Goal: Task Accomplishment & Management: Manage account settings

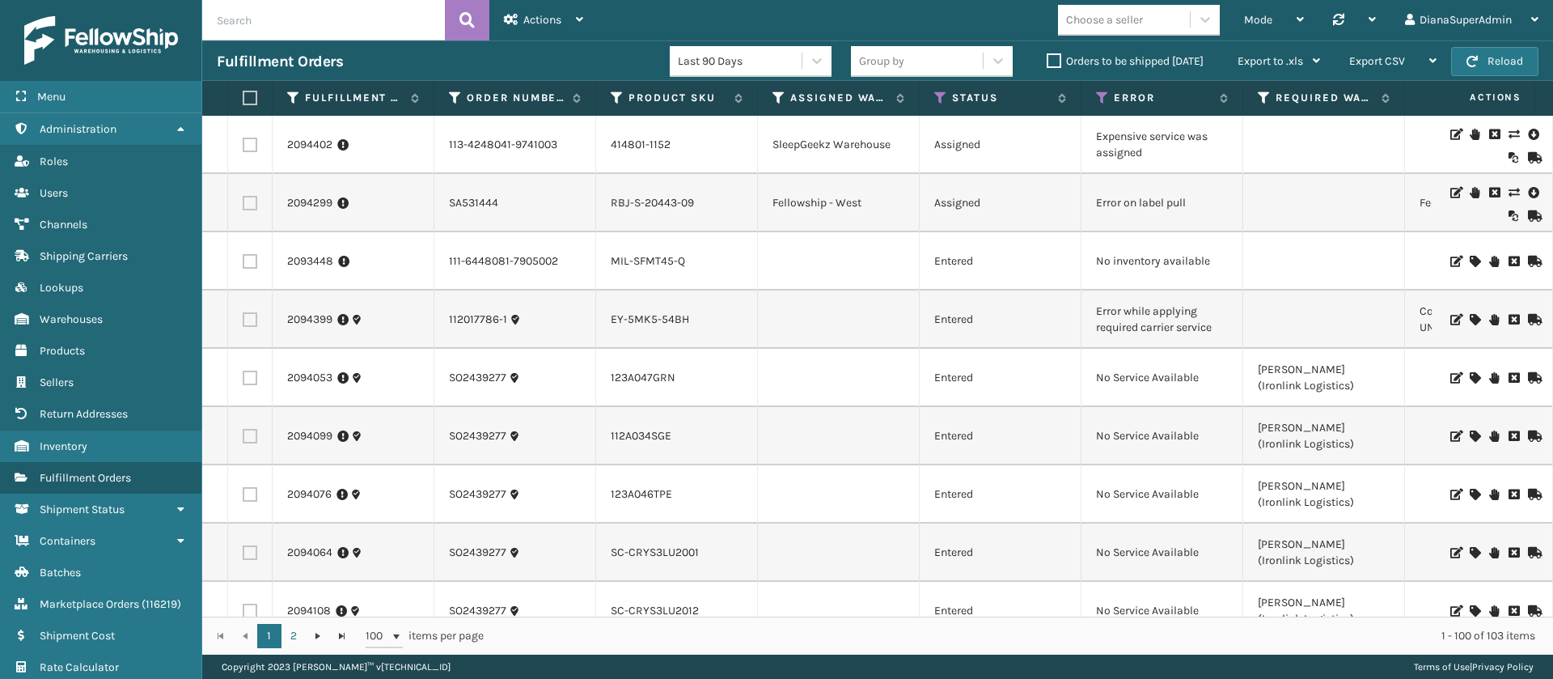
click at [1049, 54] on label "Orders to be shipped [DATE]" at bounding box center [1125, 61] width 157 height 14
click at [1048, 53] on input "Orders to be shipped [DATE]" at bounding box center [1047, 57] width 1 height 11
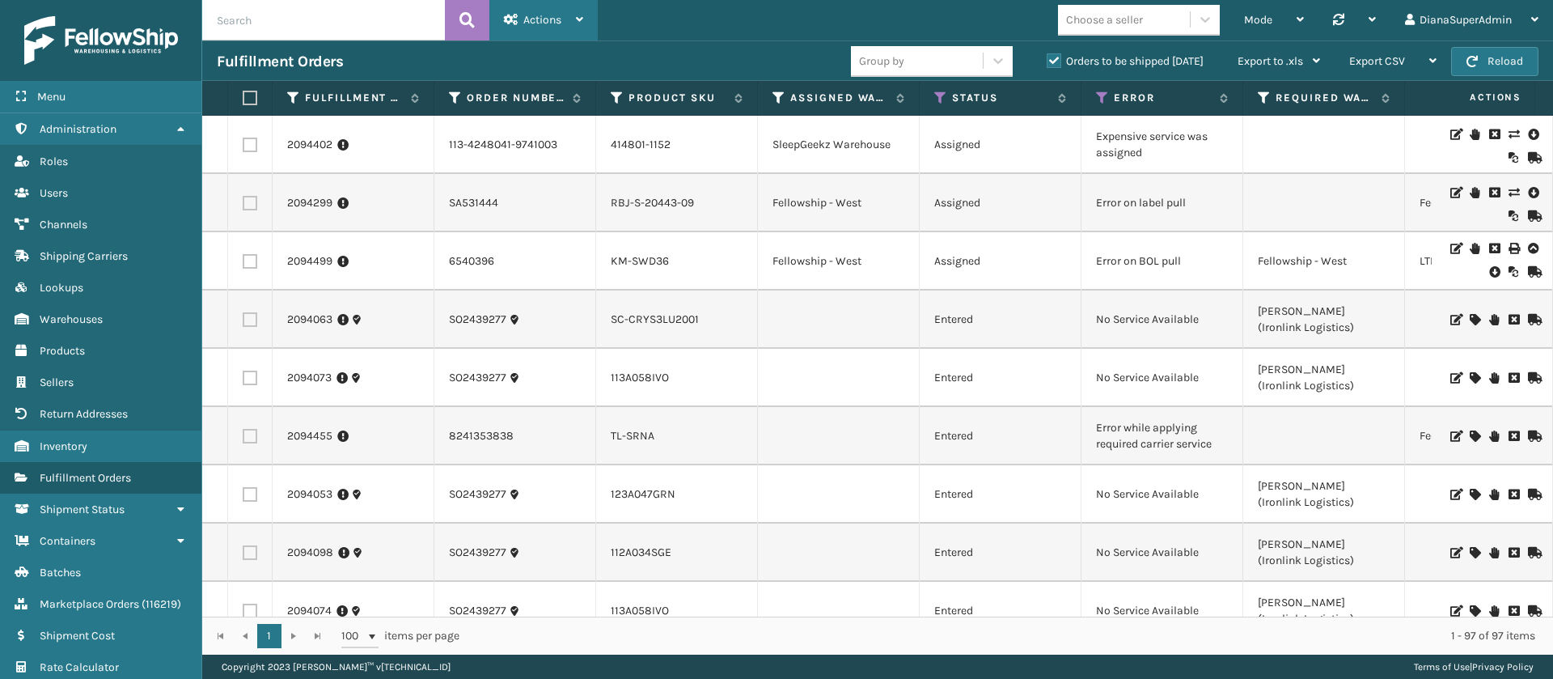
click at [560, 15] on span "Actions" at bounding box center [542, 20] width 38 height 14
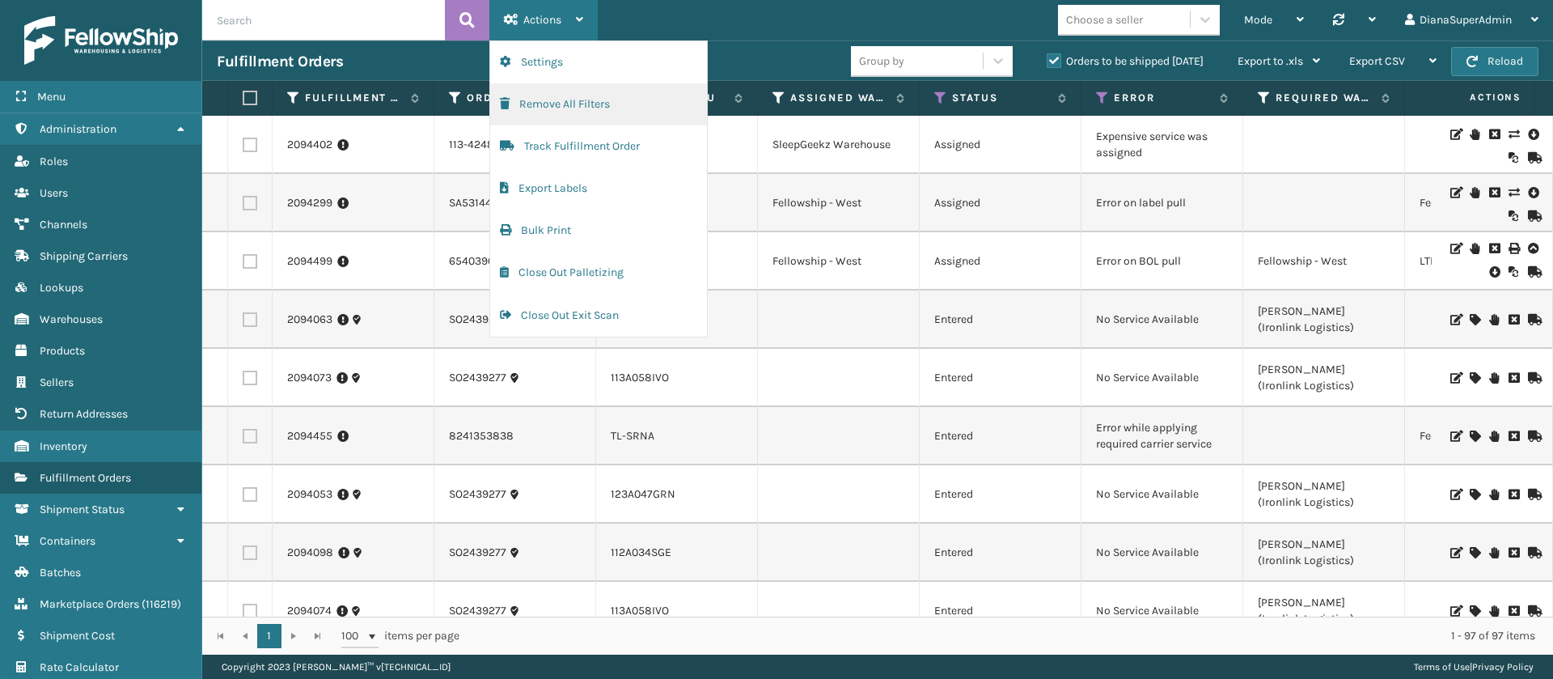
click at [608, 105] on button "Remove All Filters" at bounding box center [598, 104] width 217 height 42
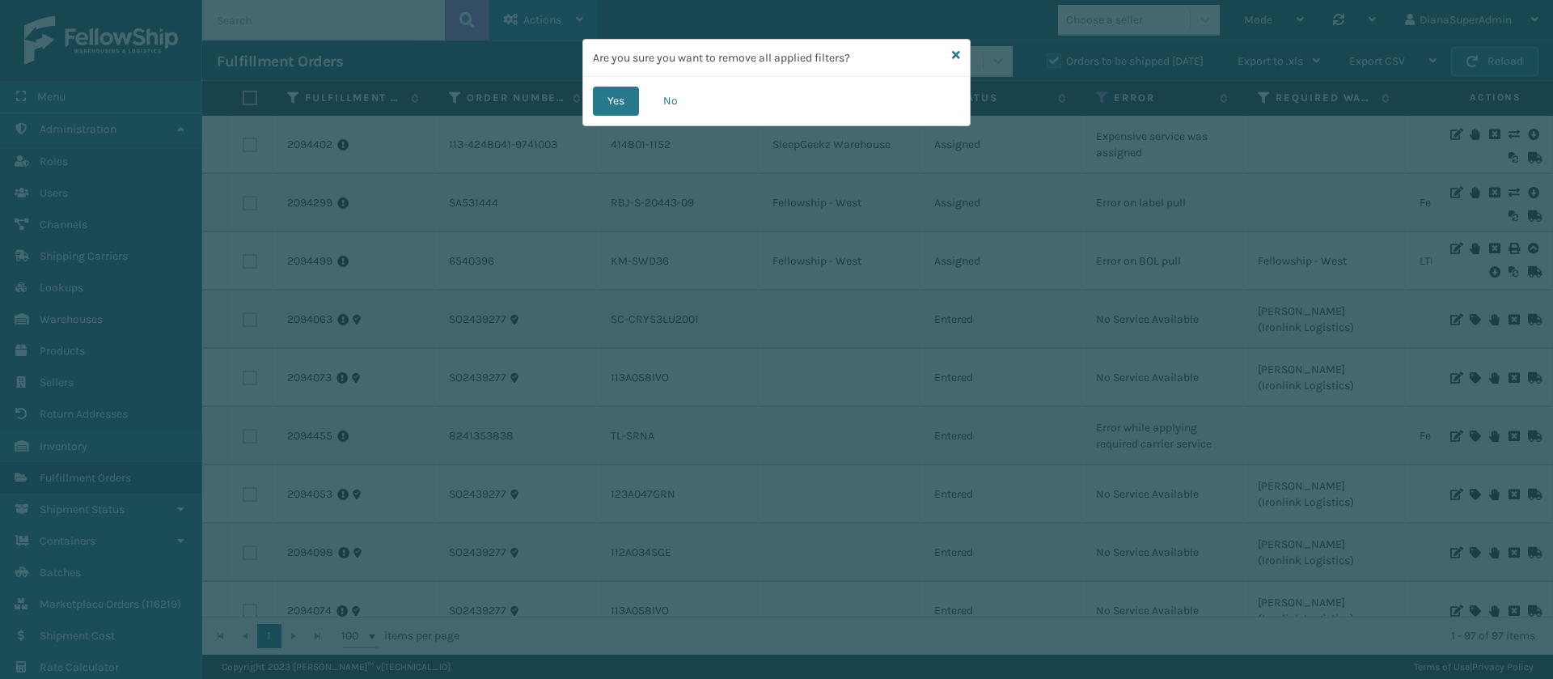
click at [608, 105] on button "Yes" at bounding box center [616, 101] width 46 height 29
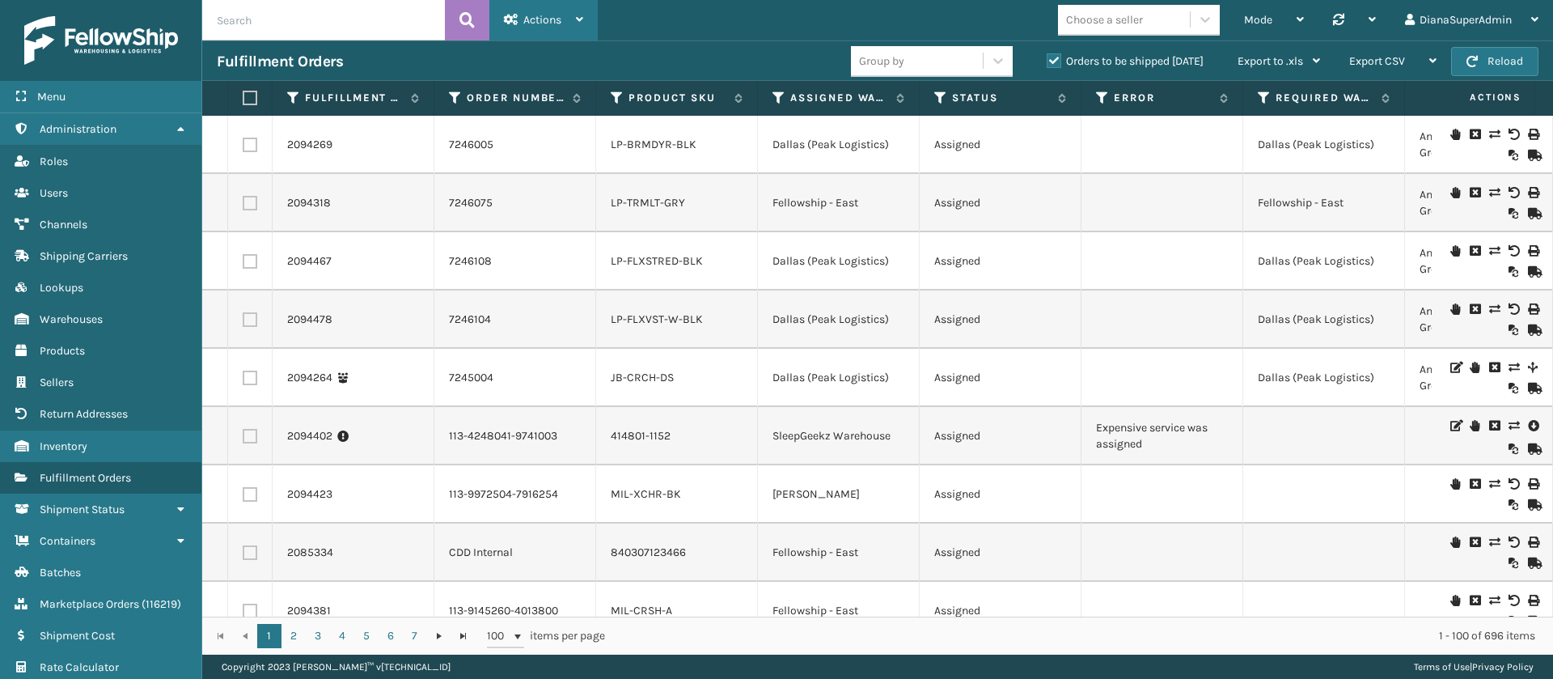
click at [562, 26] on div "Actions" at bounding box center [543, 20] width 79 height 40
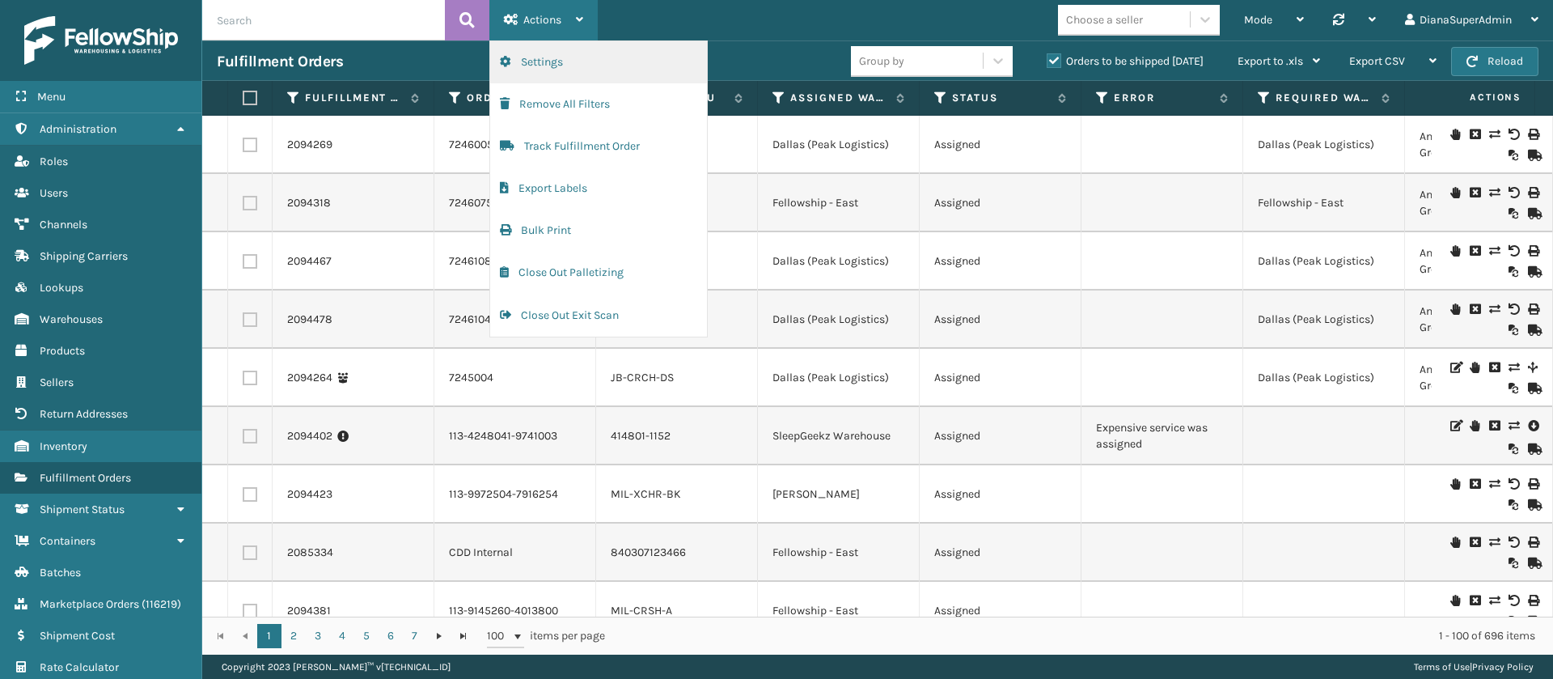
click at [557, 66] on button "Settings" at bounding box center [598, 62] width 217 height 42
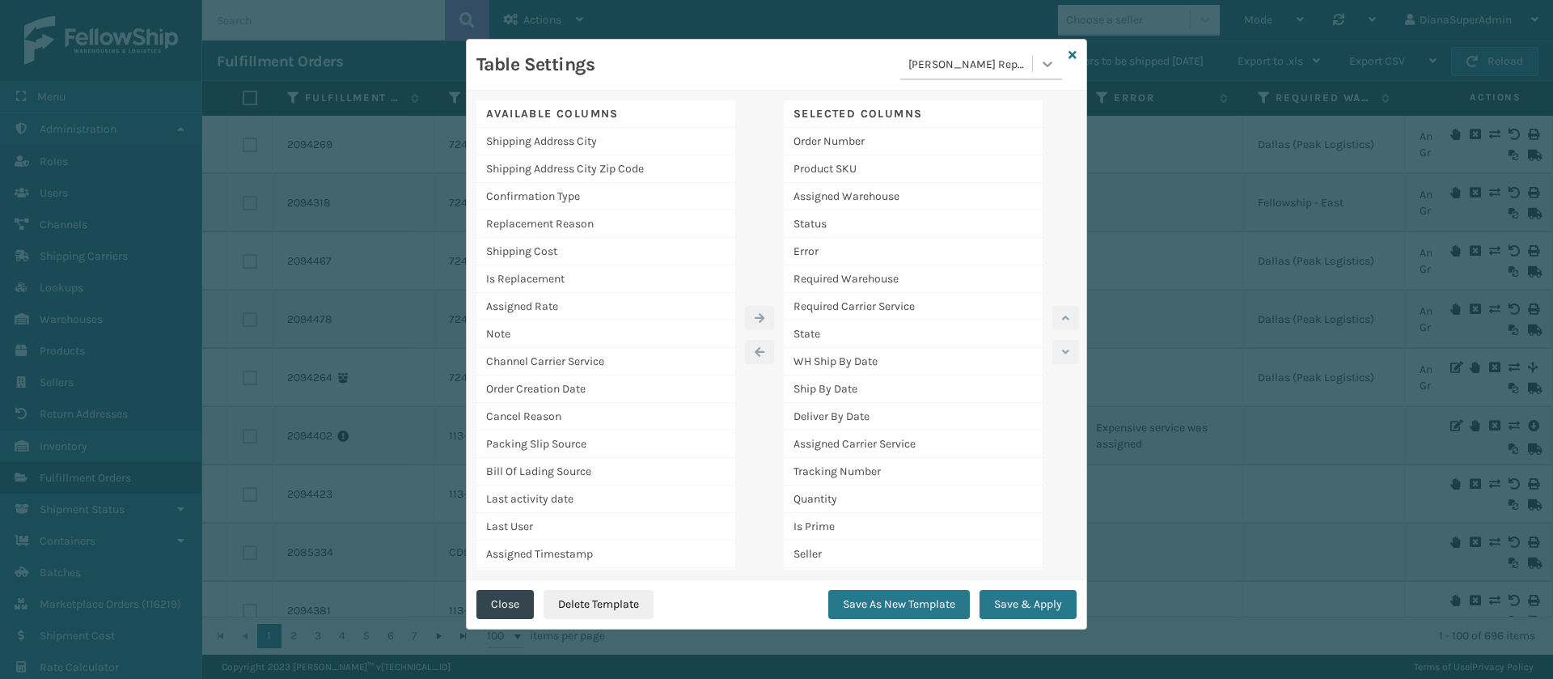
click at [1045, 57] on icon at bounding box center [1048, 64] width 16 height 16
click at [948, 184] on div "EOD" at bounding box center [981, 195] width 162 height 30
click at [1024, 602] on button "Save & Apply" at bounding box center [1028, 604] width 97 height 29
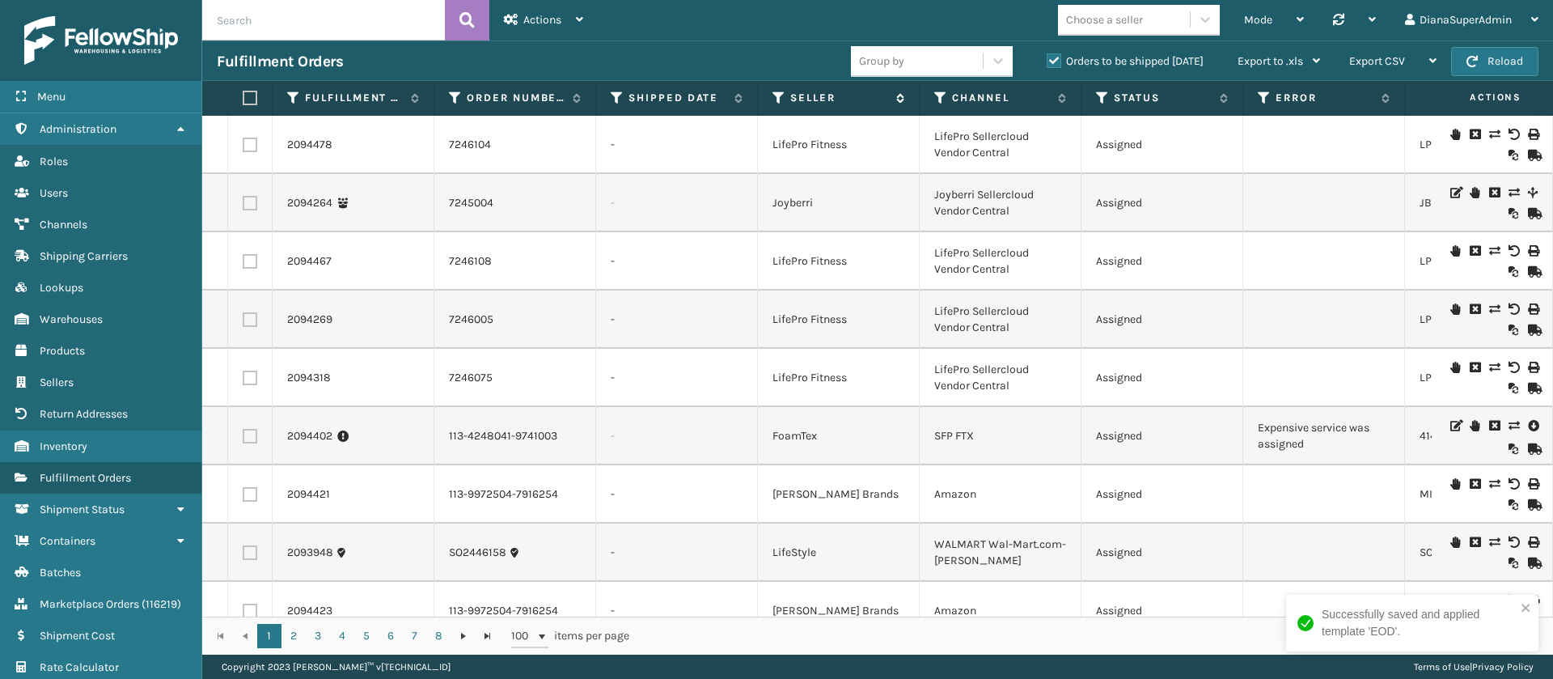
click at [774, 100] on icon at bounding box center [779, 98] width 13 height 15
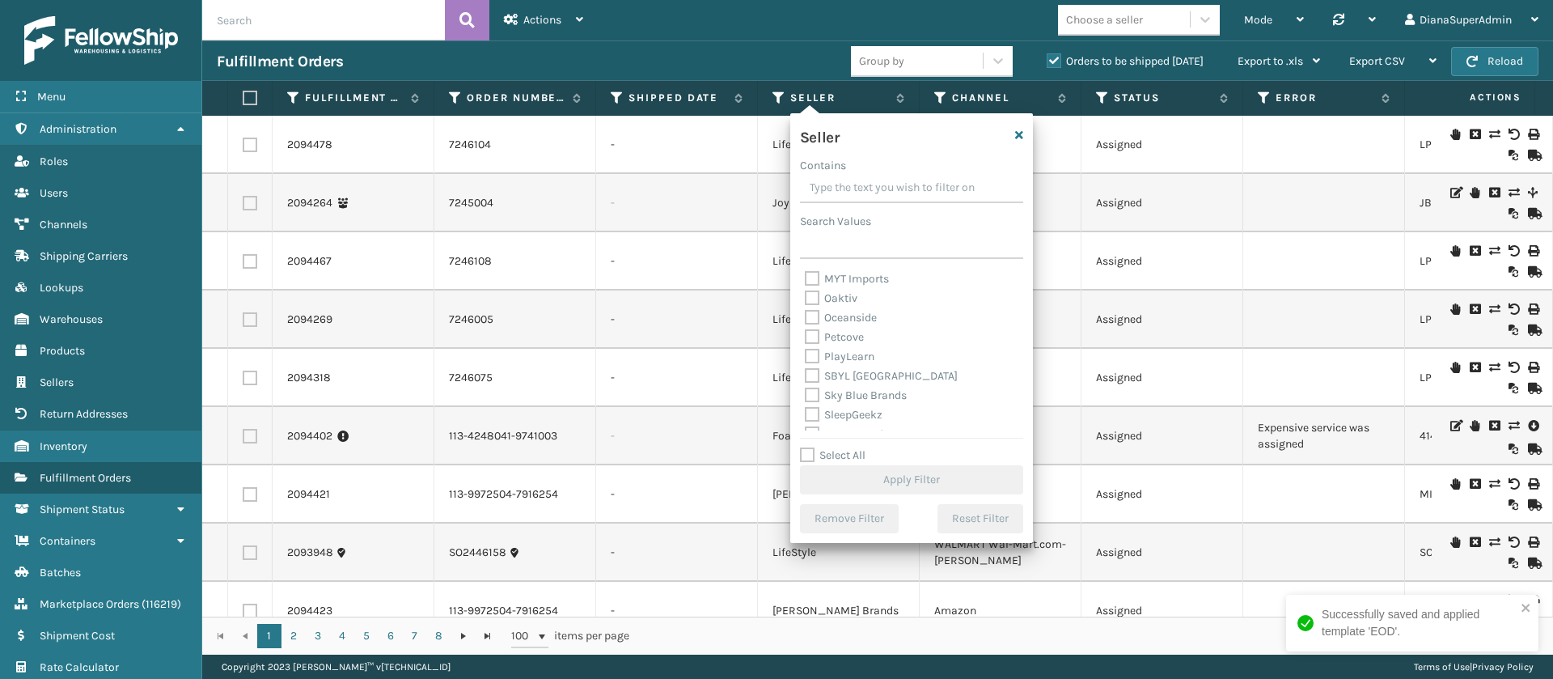
scroll to position [518, 0]
click at [800, 455] on label "Select All" at bounding box center [833, 455] width 66 height 14
click at [800, 447] on input "Select All" at bounding box center [921, 447] width 243 height 2
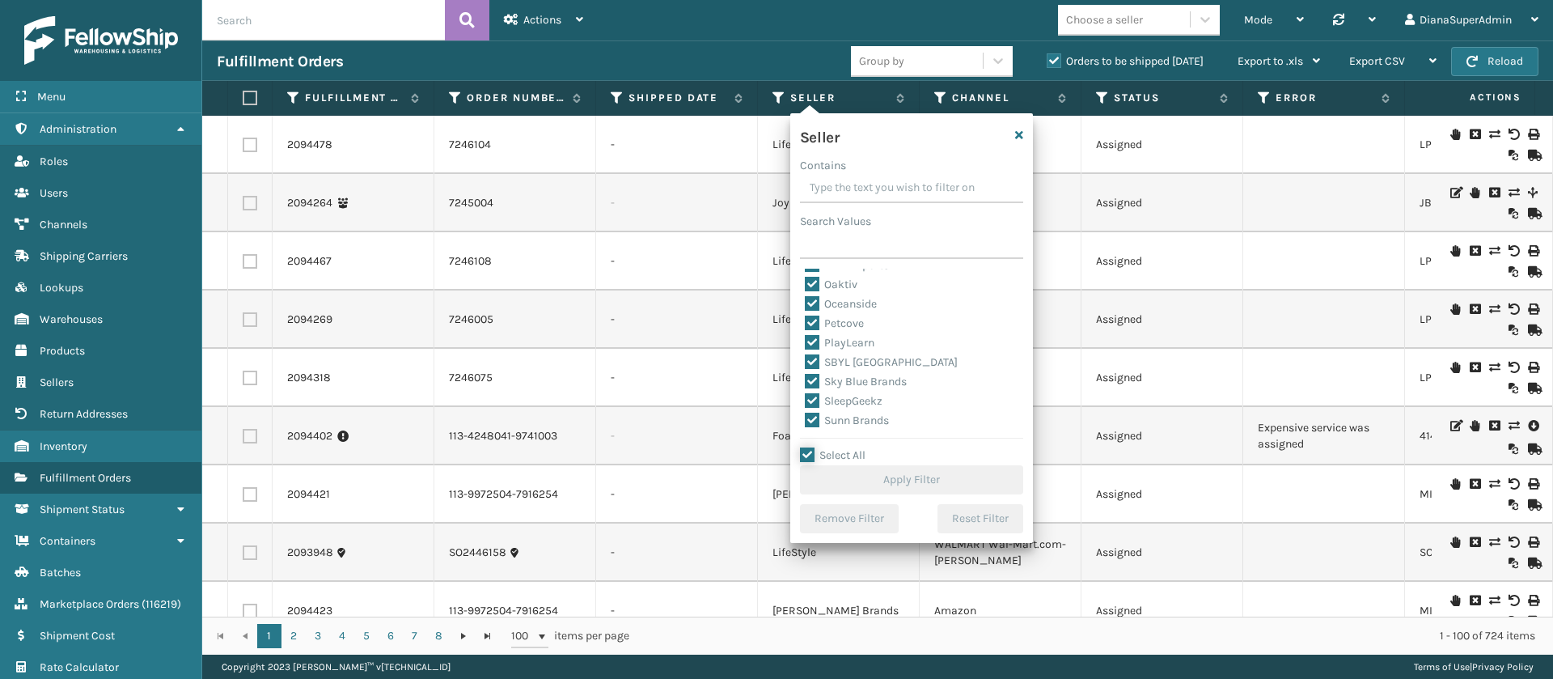
checkbox input "true"
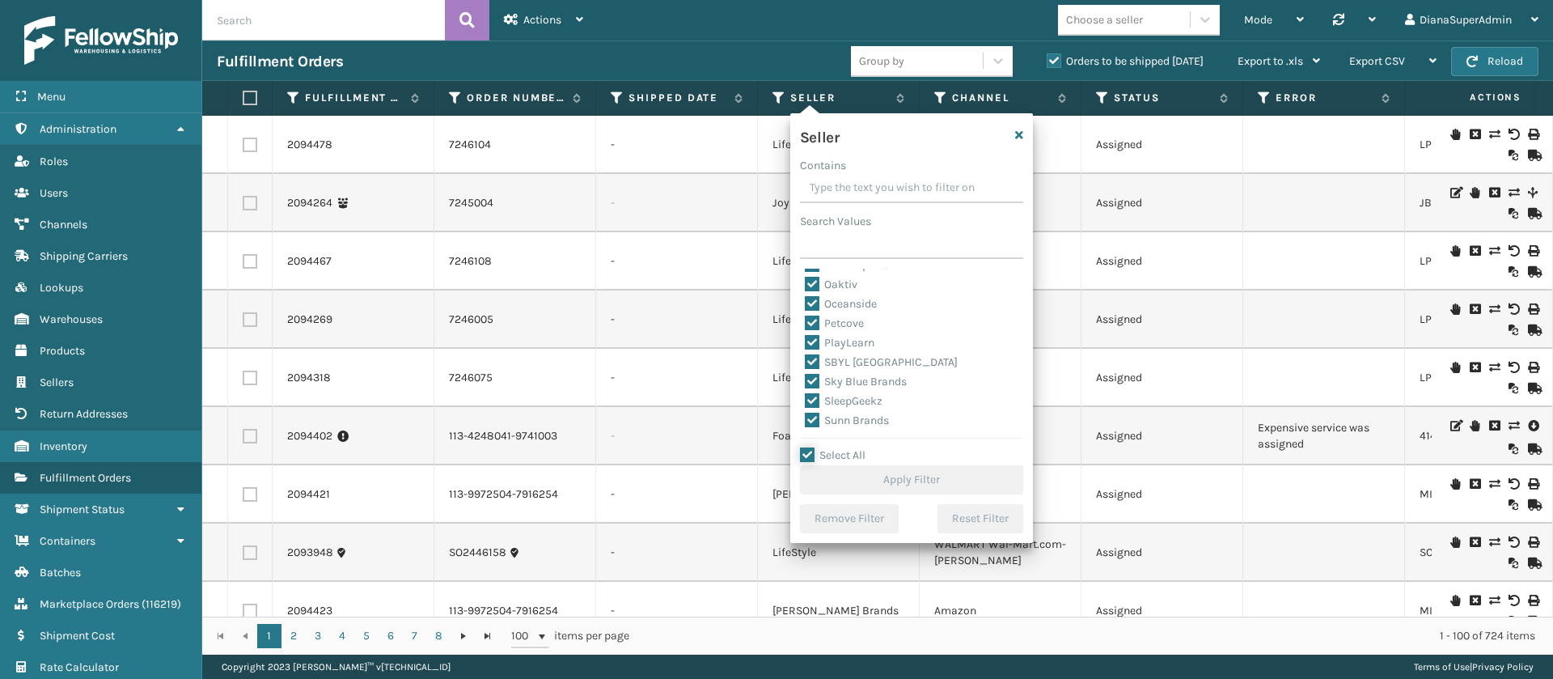
checkbox input "true"
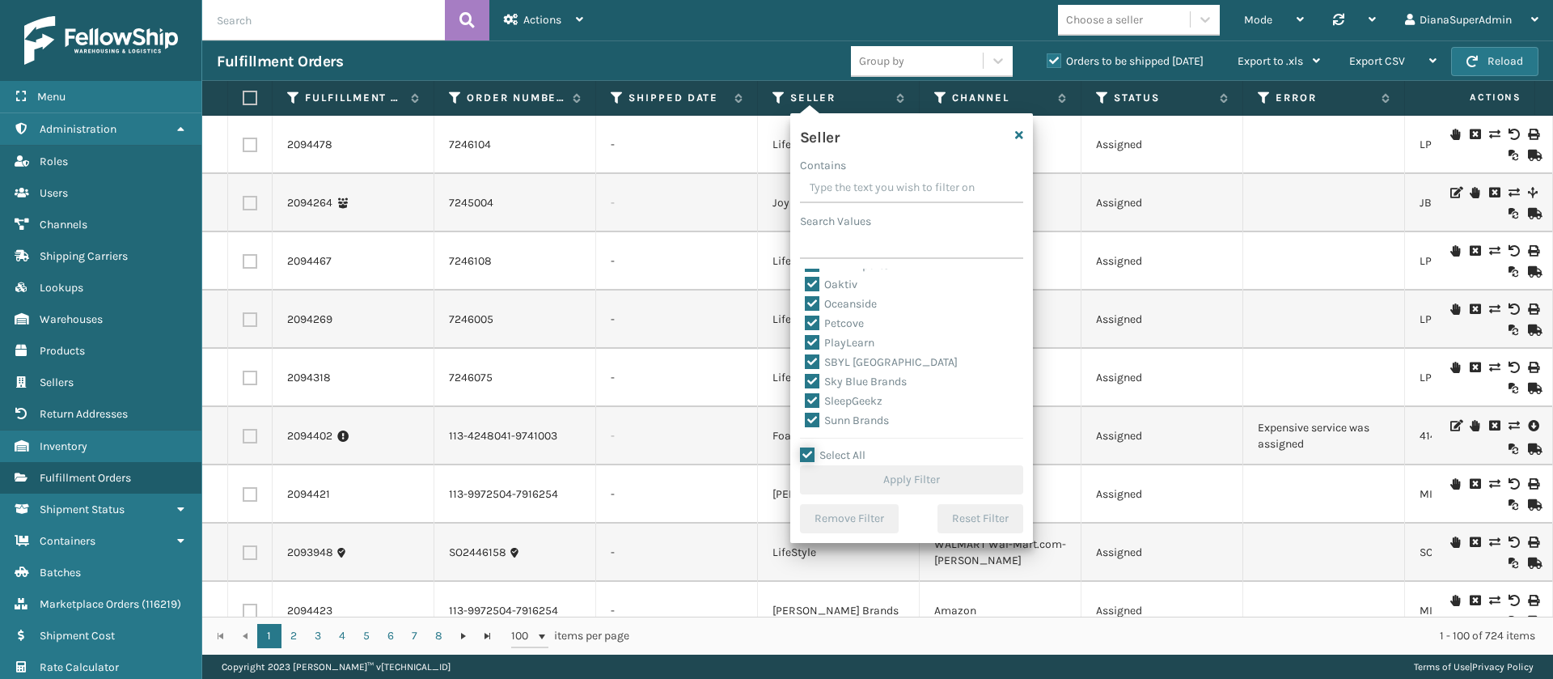
checkbox input "true"
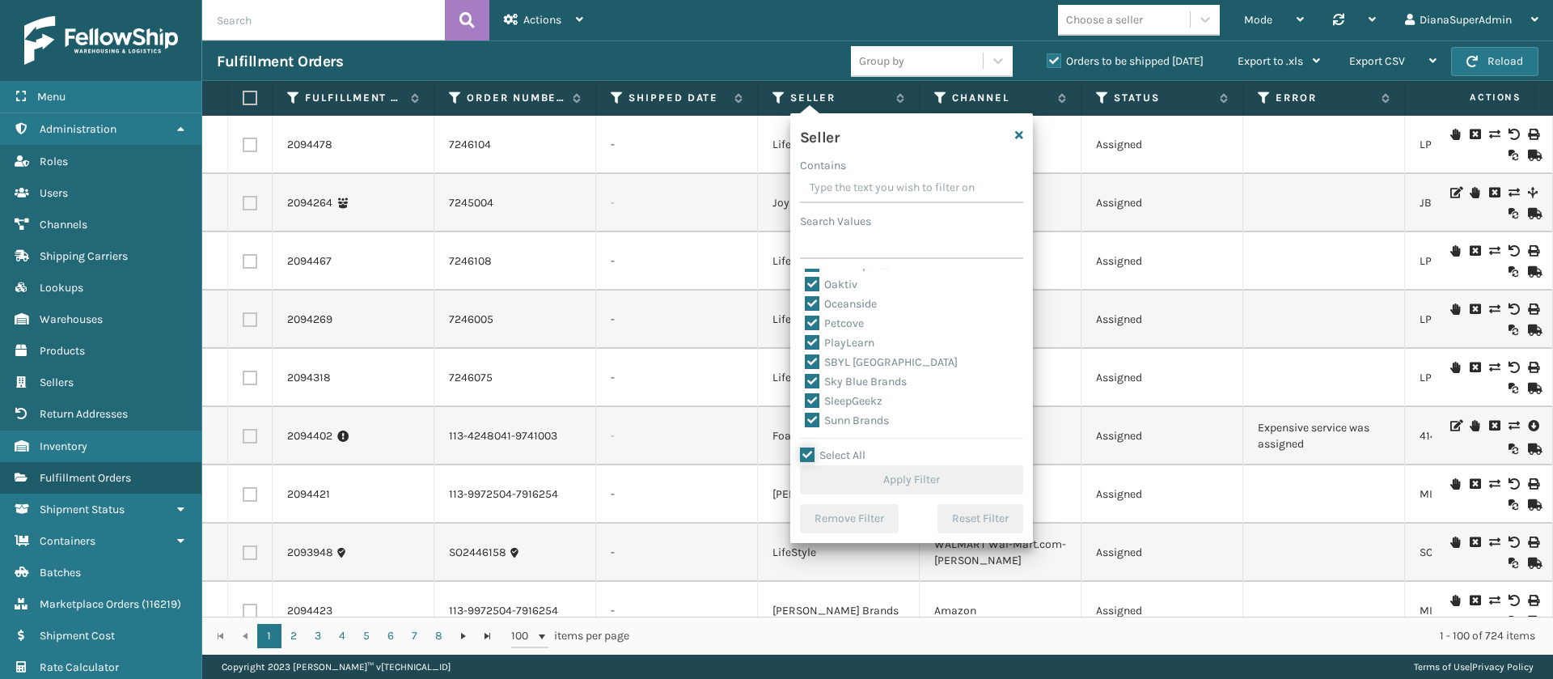
checkbox input "true"
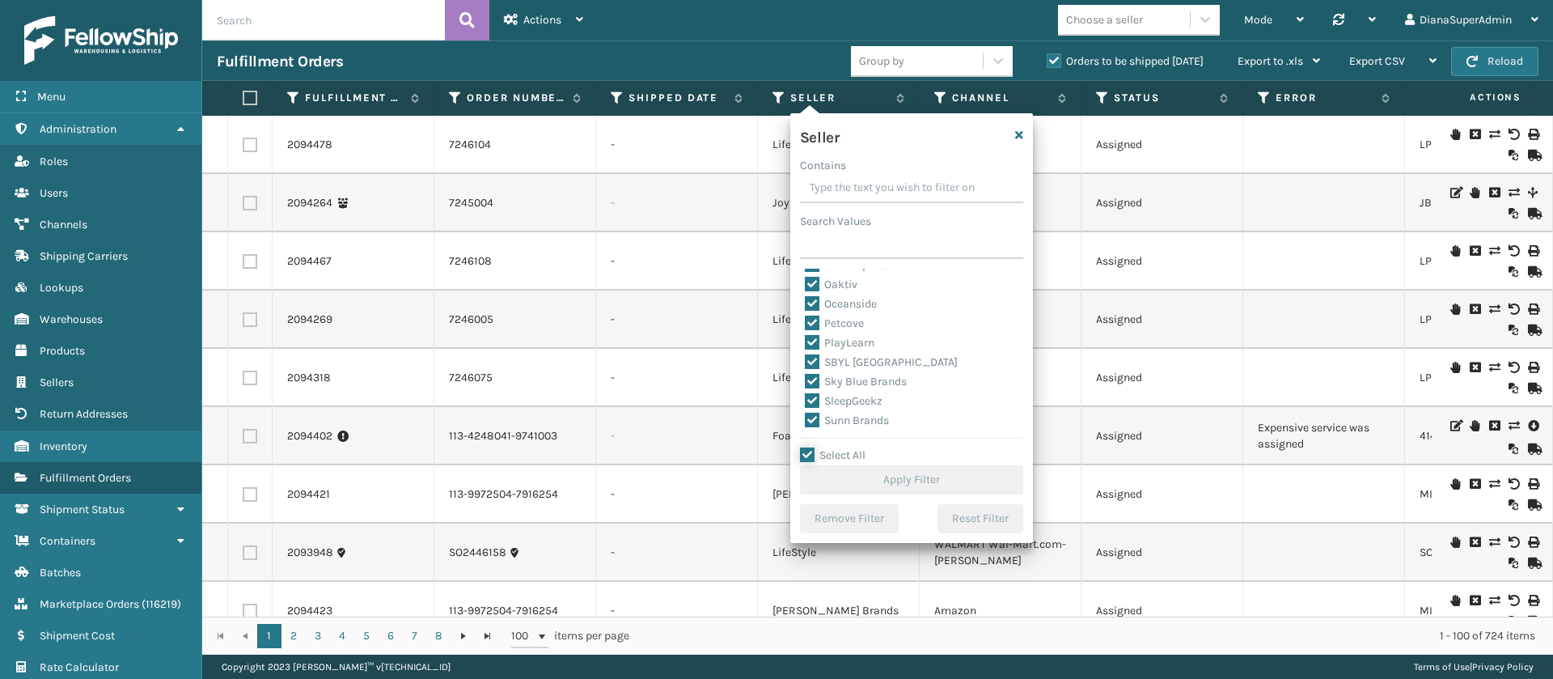
checkbox input "true"
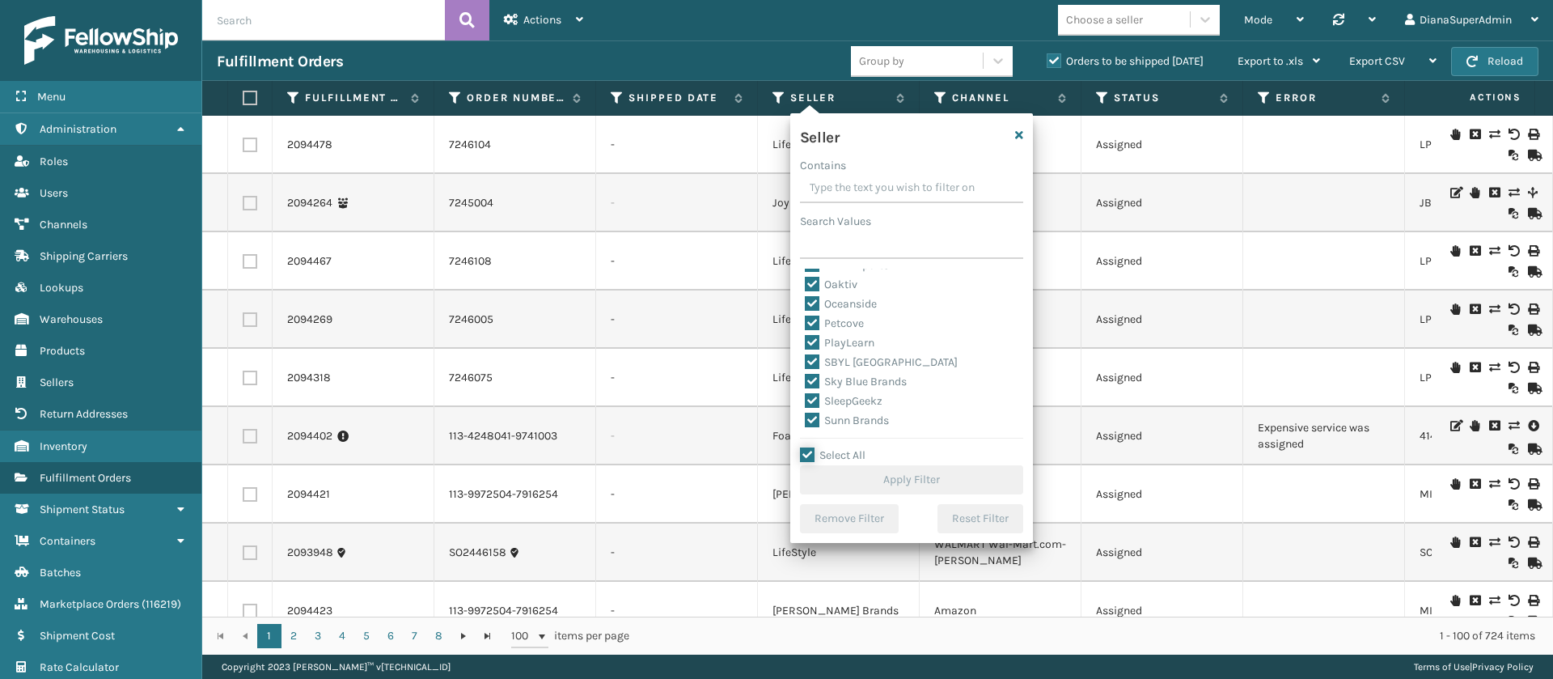
checkbox input "true"
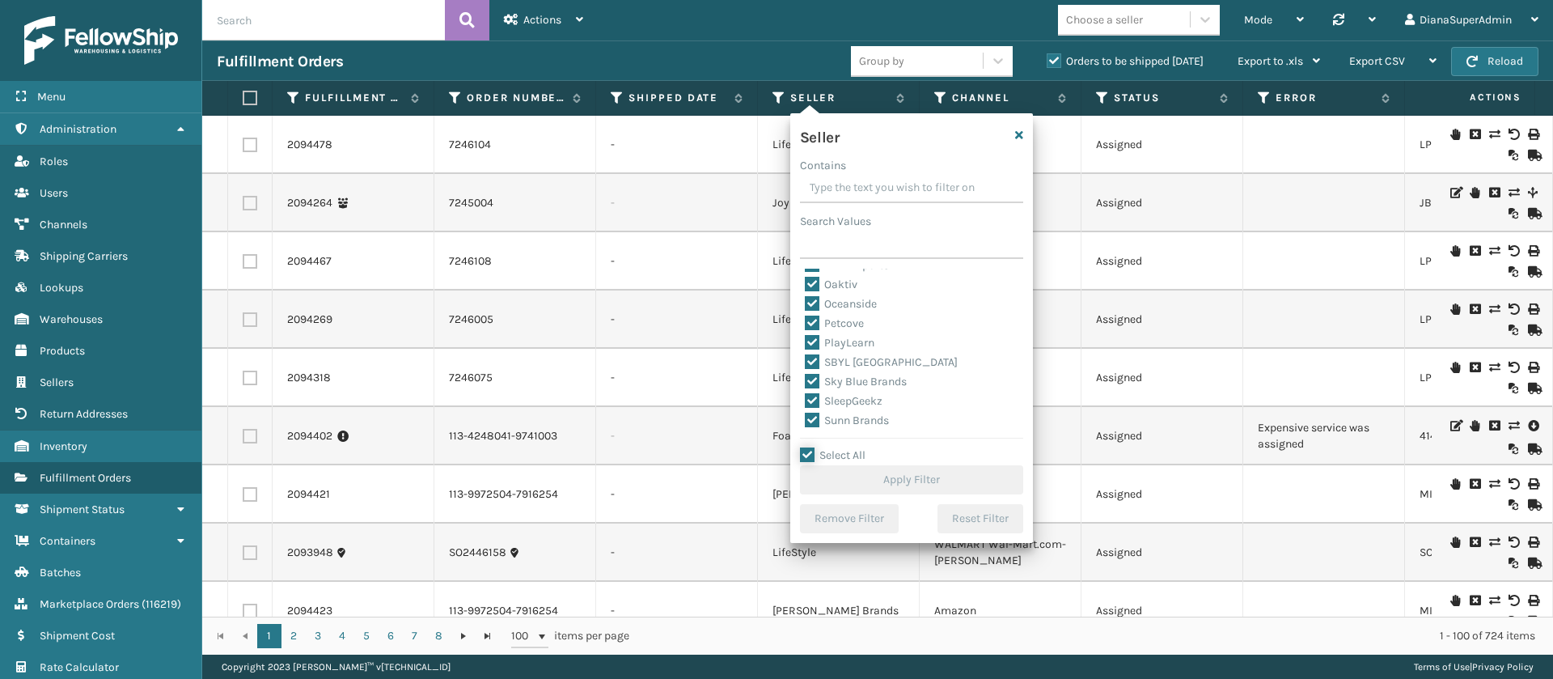
checkbox input "true"
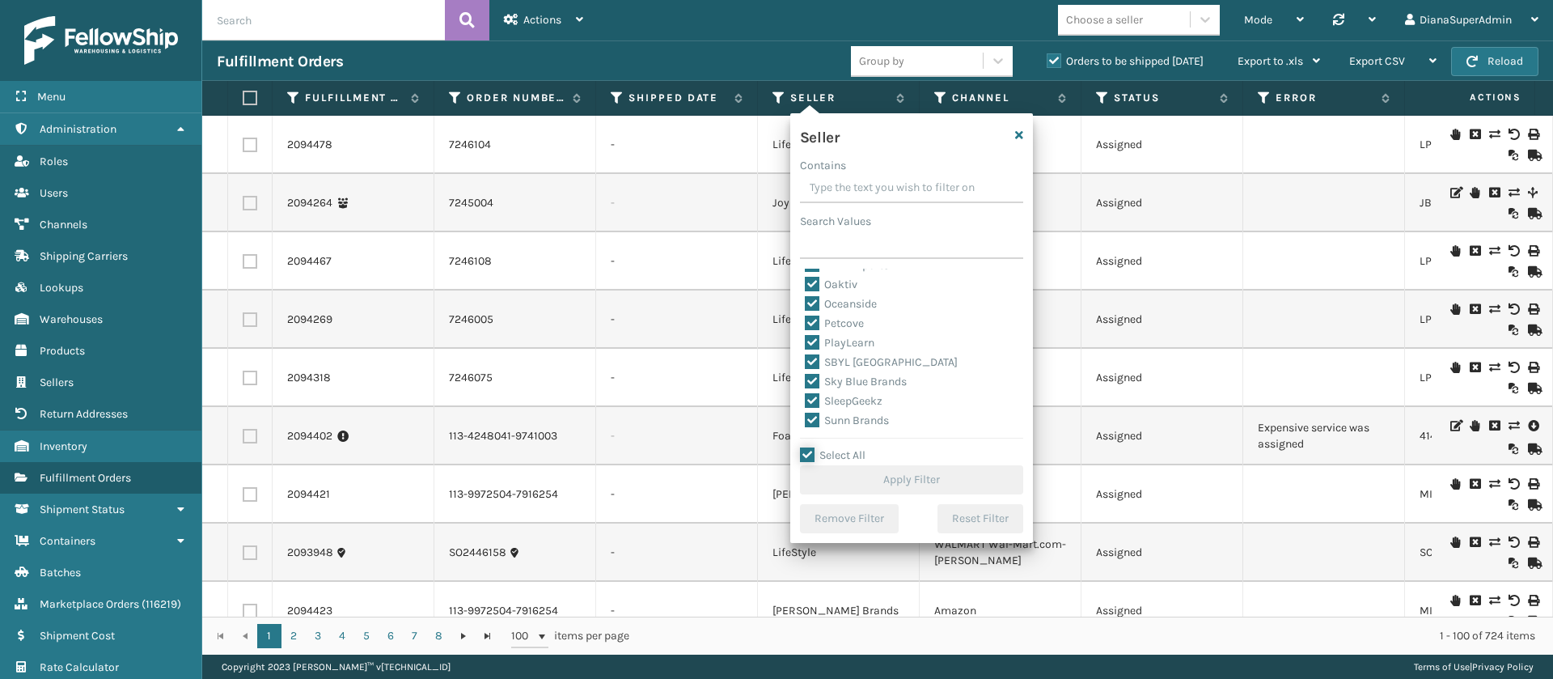
checkbox input "true"
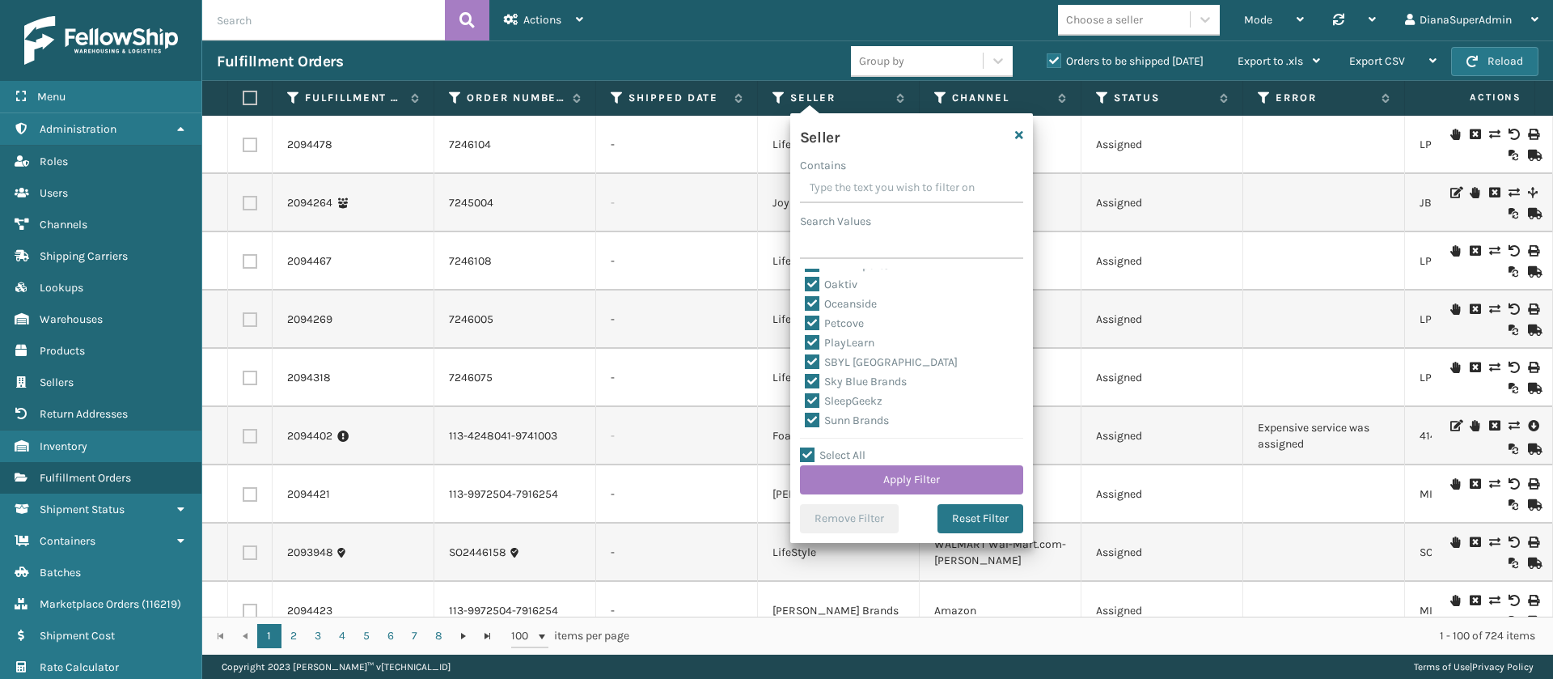
click at [812, 397] on label "SleepGeekz" at bounding box center [844, 401] width 78 height 14
click at [806, 397] on input "SleepGeekz" at bounding box center [805, 397] width 1 height 11
checkbox input "false"
click at [893, 477] on button "Apply Filter" at bounding box center [911, 479] width 223 height 29
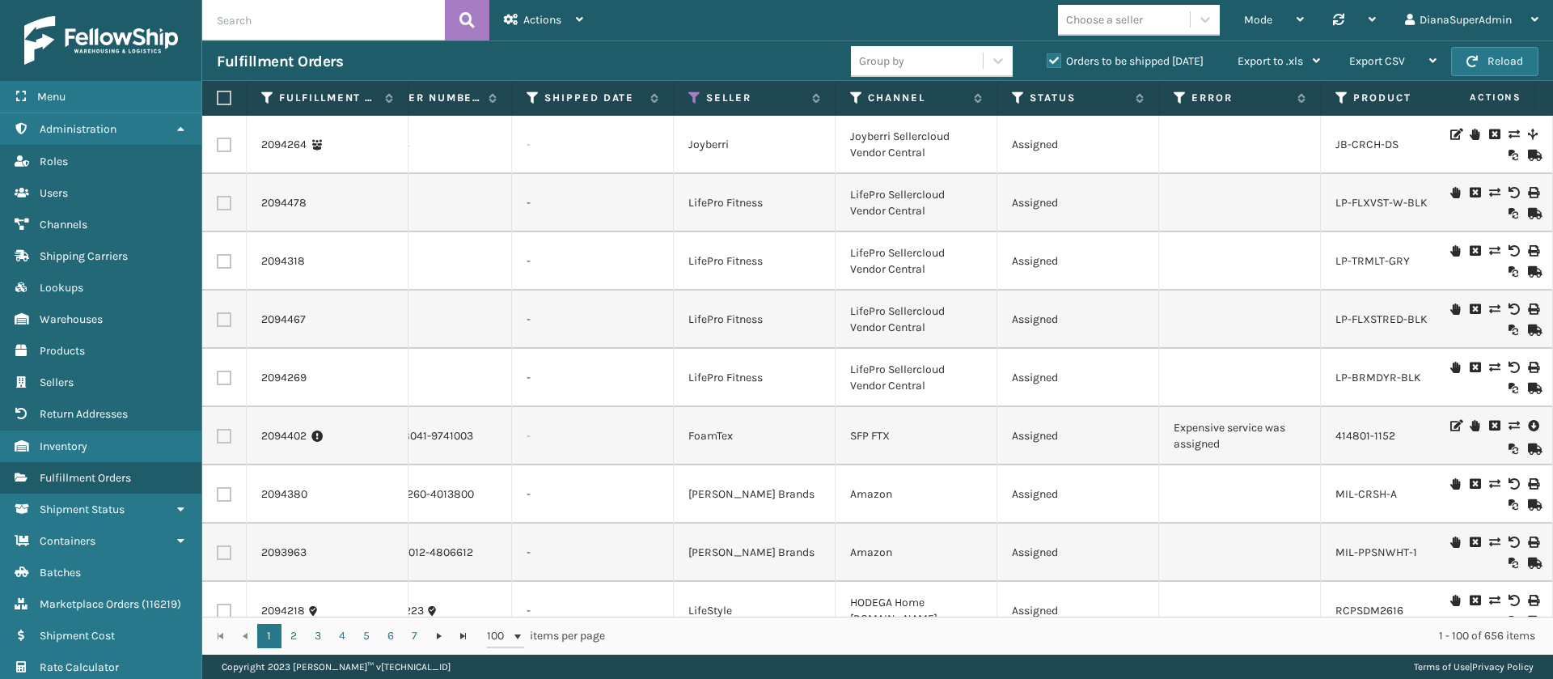
scroll to position [0, 85]
click at [1184, 94] on icon at bounding box center [1179, 98] width 13 height 15
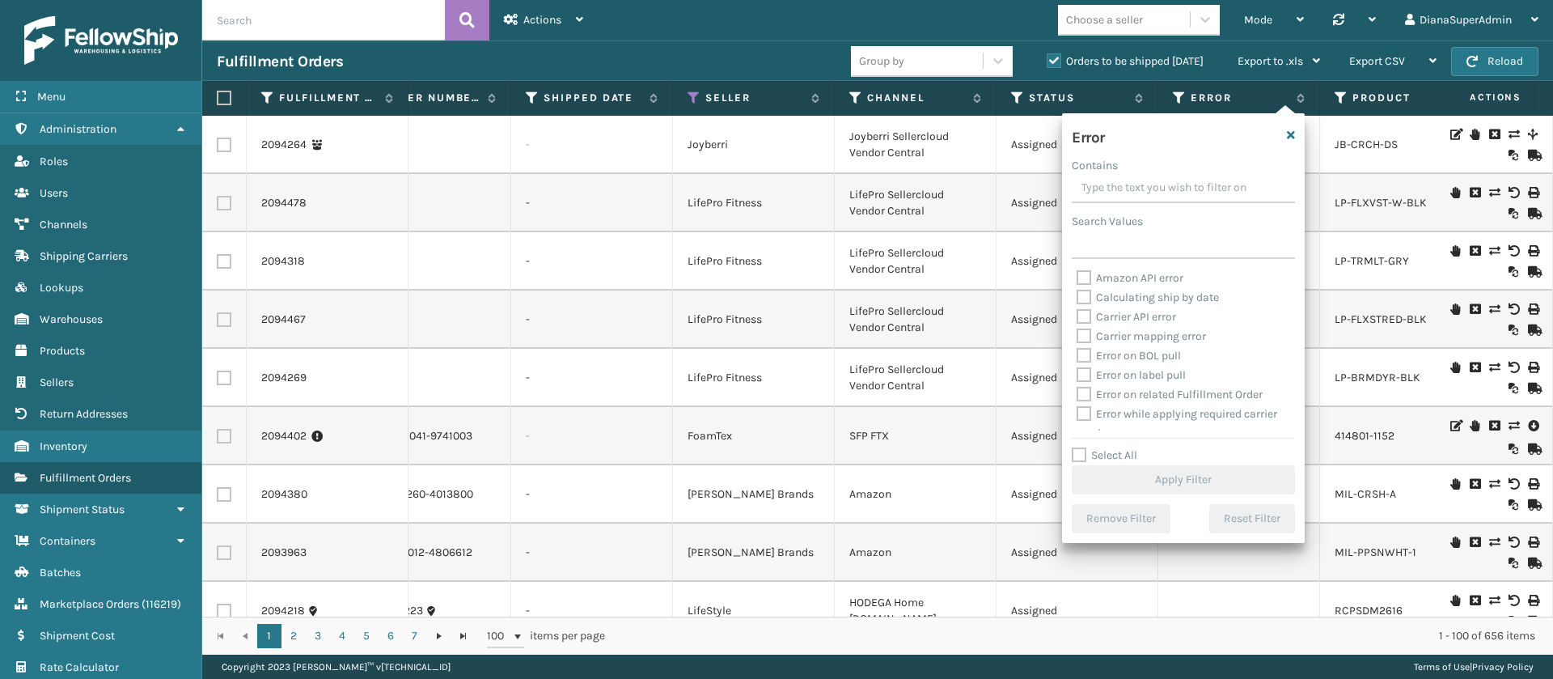
click at [1084, 454] on label "Select All" at bounding box center [1105, 455] width 66 height 14
click at [1084, 447] on input "Select All" at bounding box center [1193, 447] width 243 height 2
checkbox input "true"
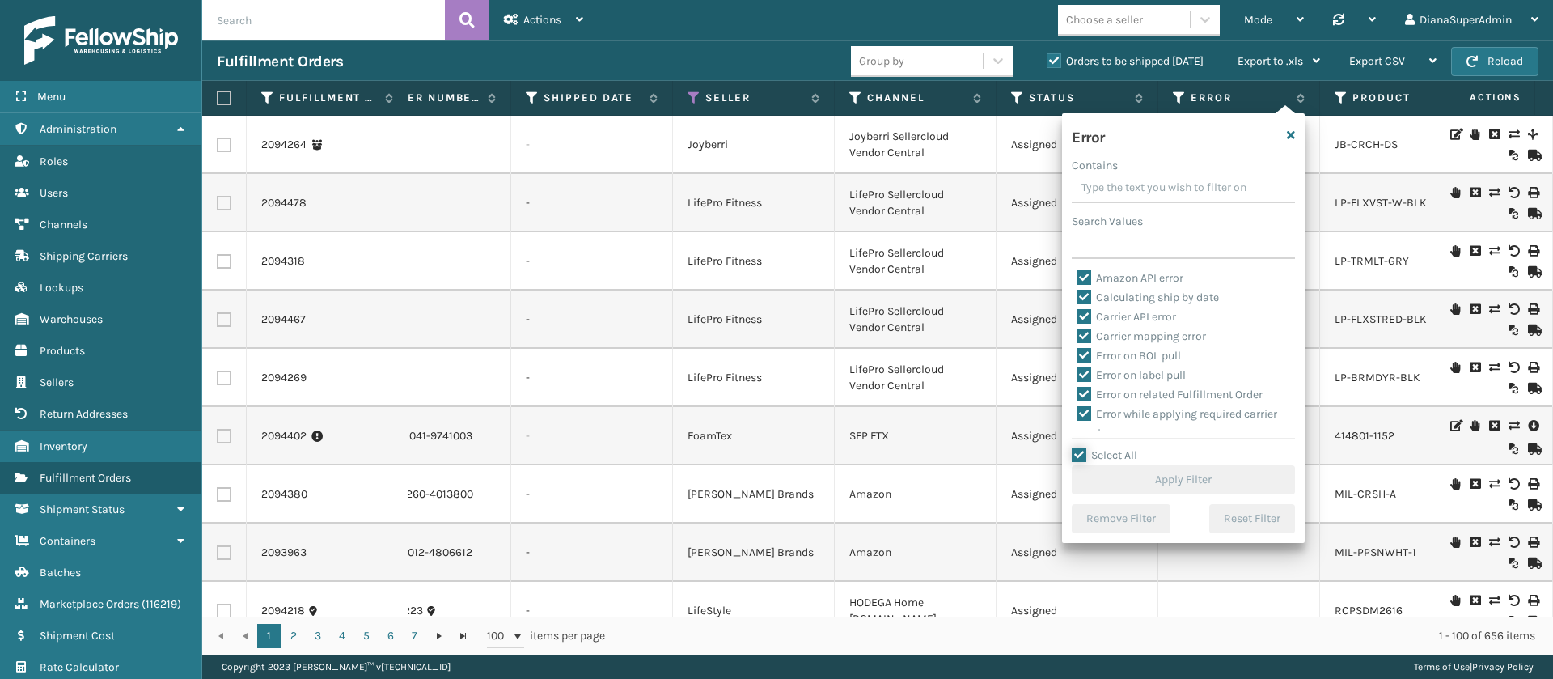
checkbox input "true"
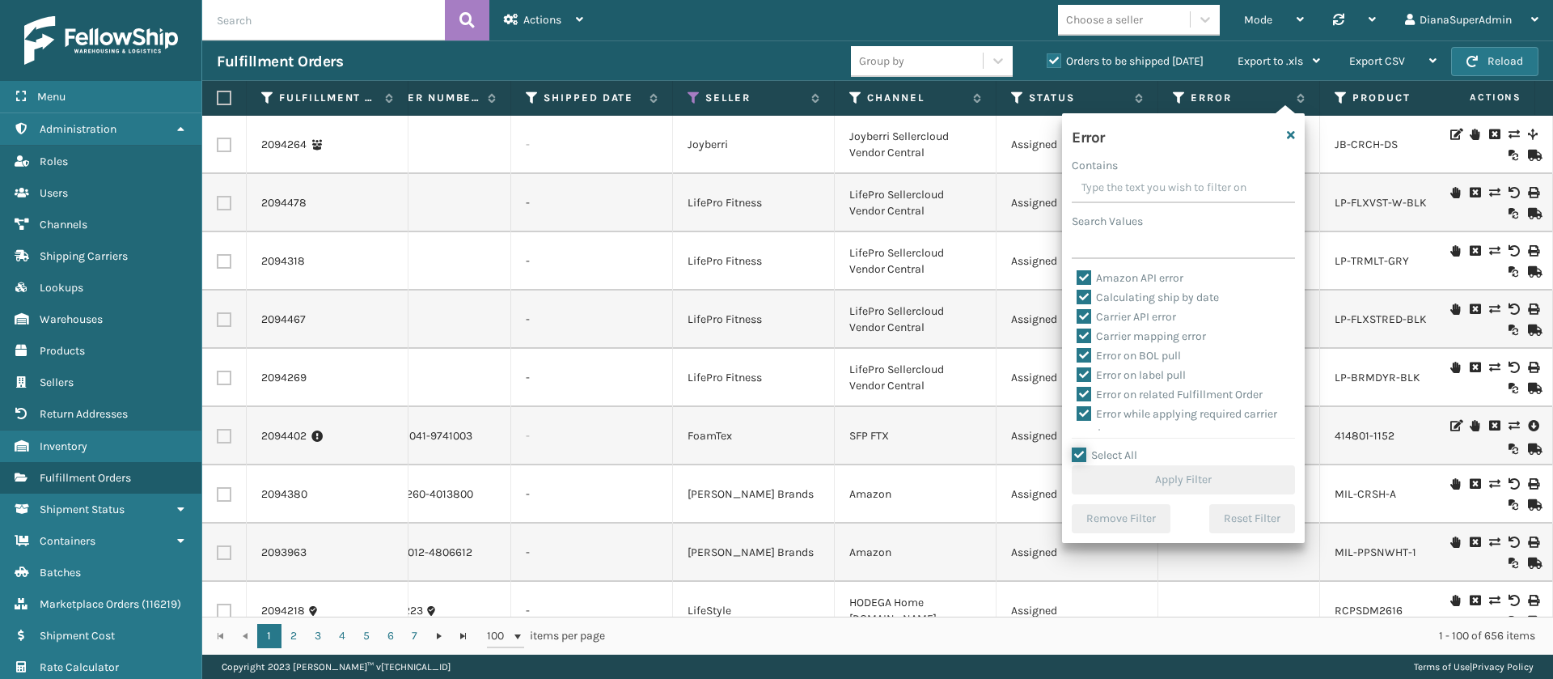
checkbox input "true"
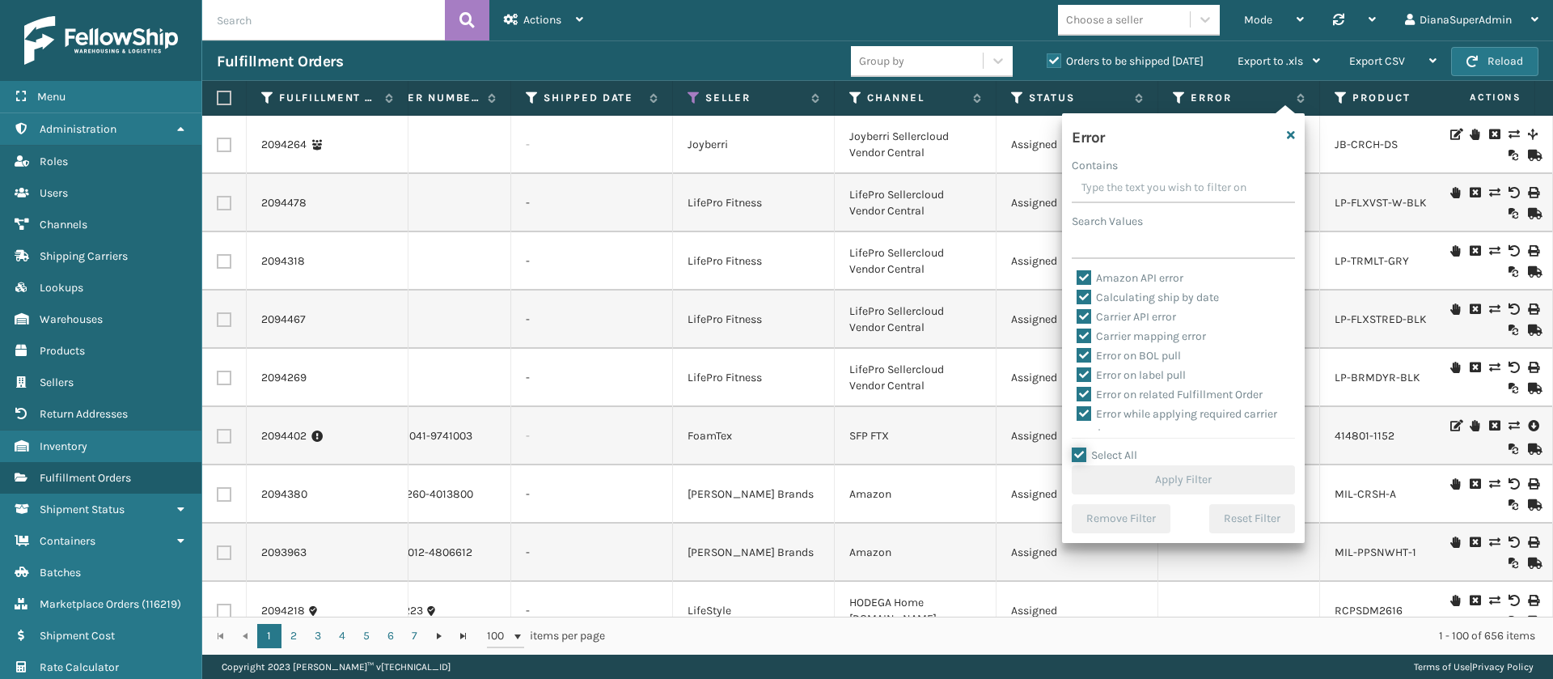
checkbox input "true"
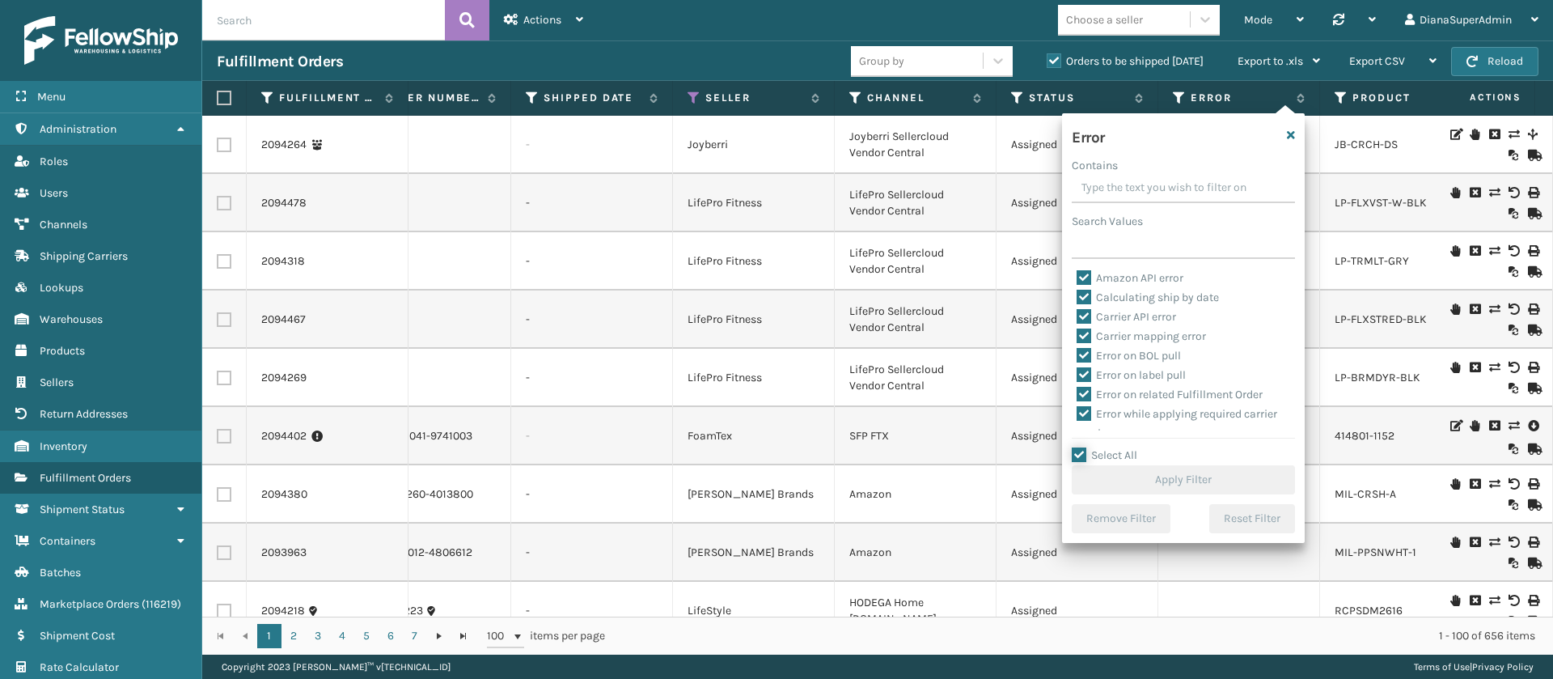
checkbox input "true"
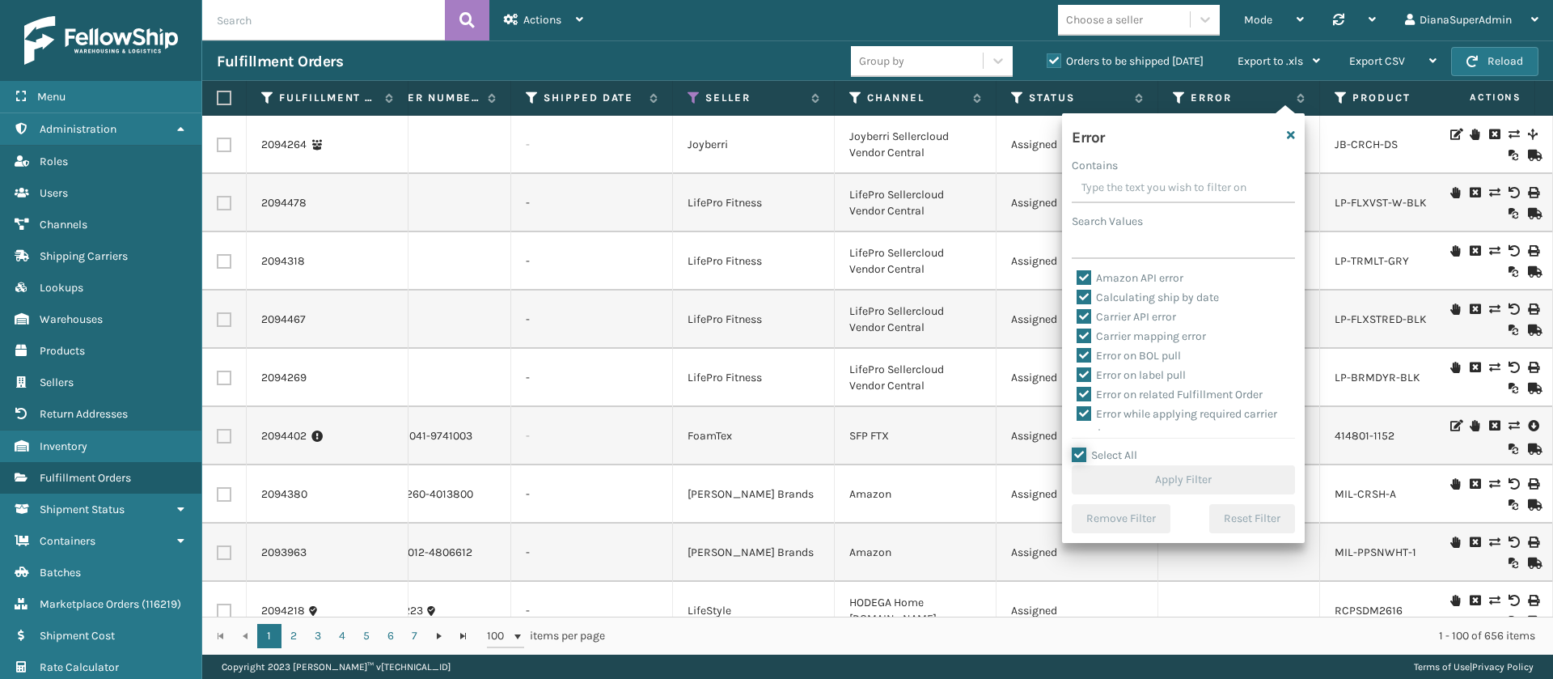
checkbox input "true"
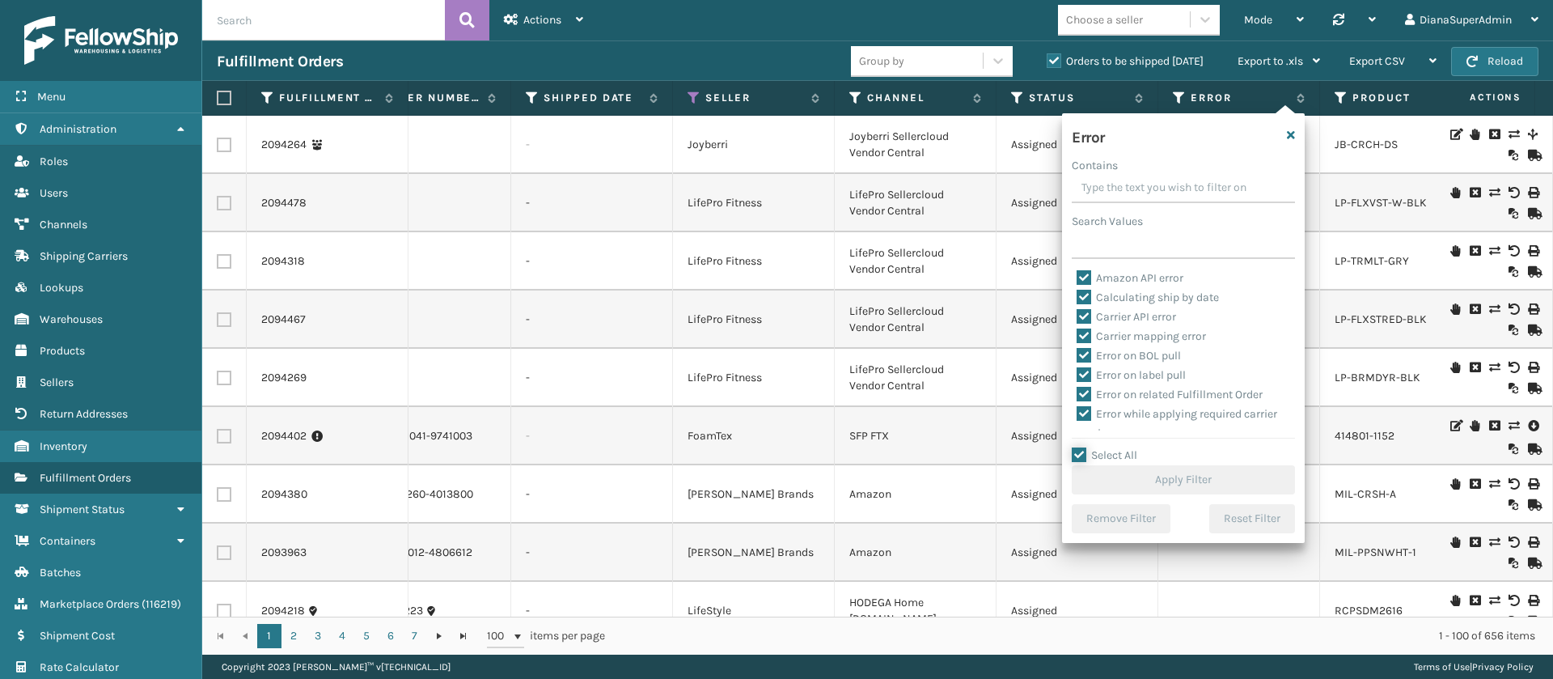
checkbox input "true"
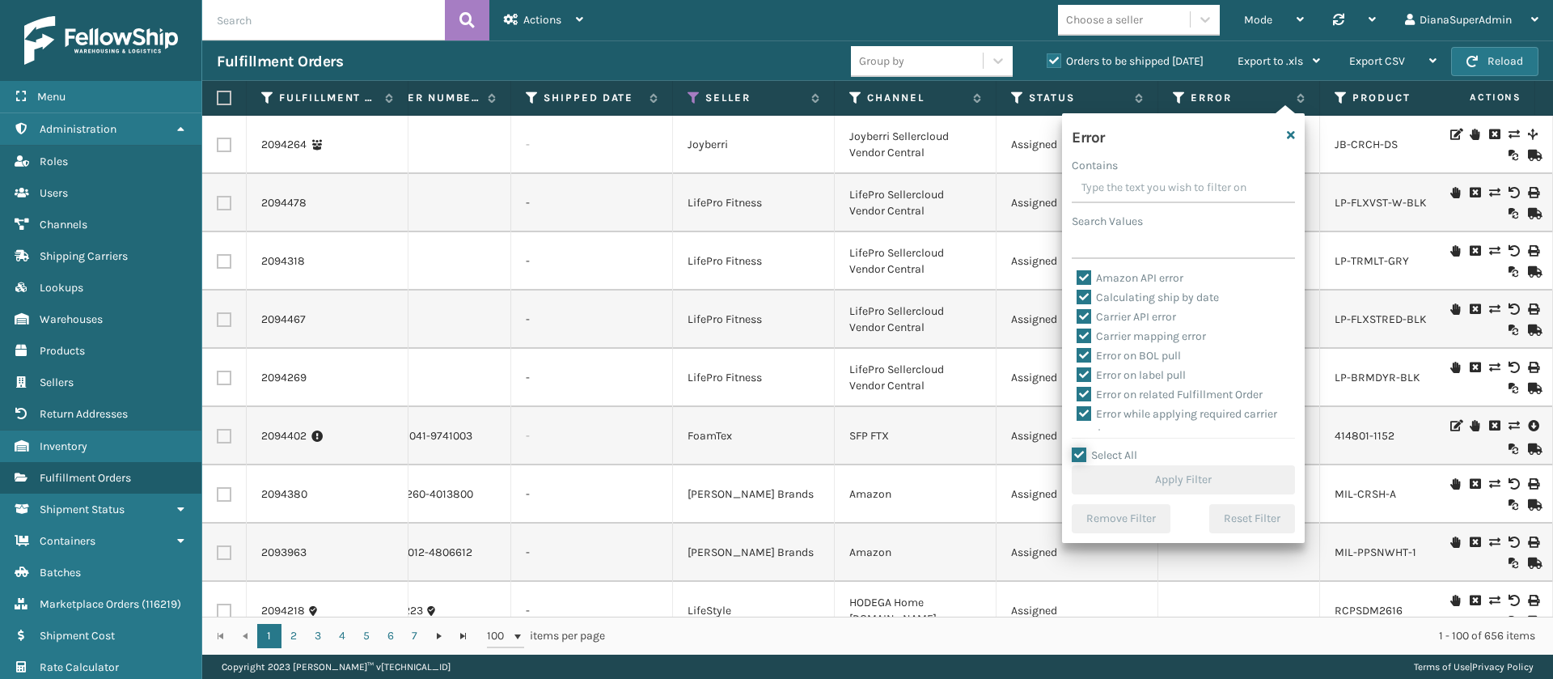
checkbox input "true"
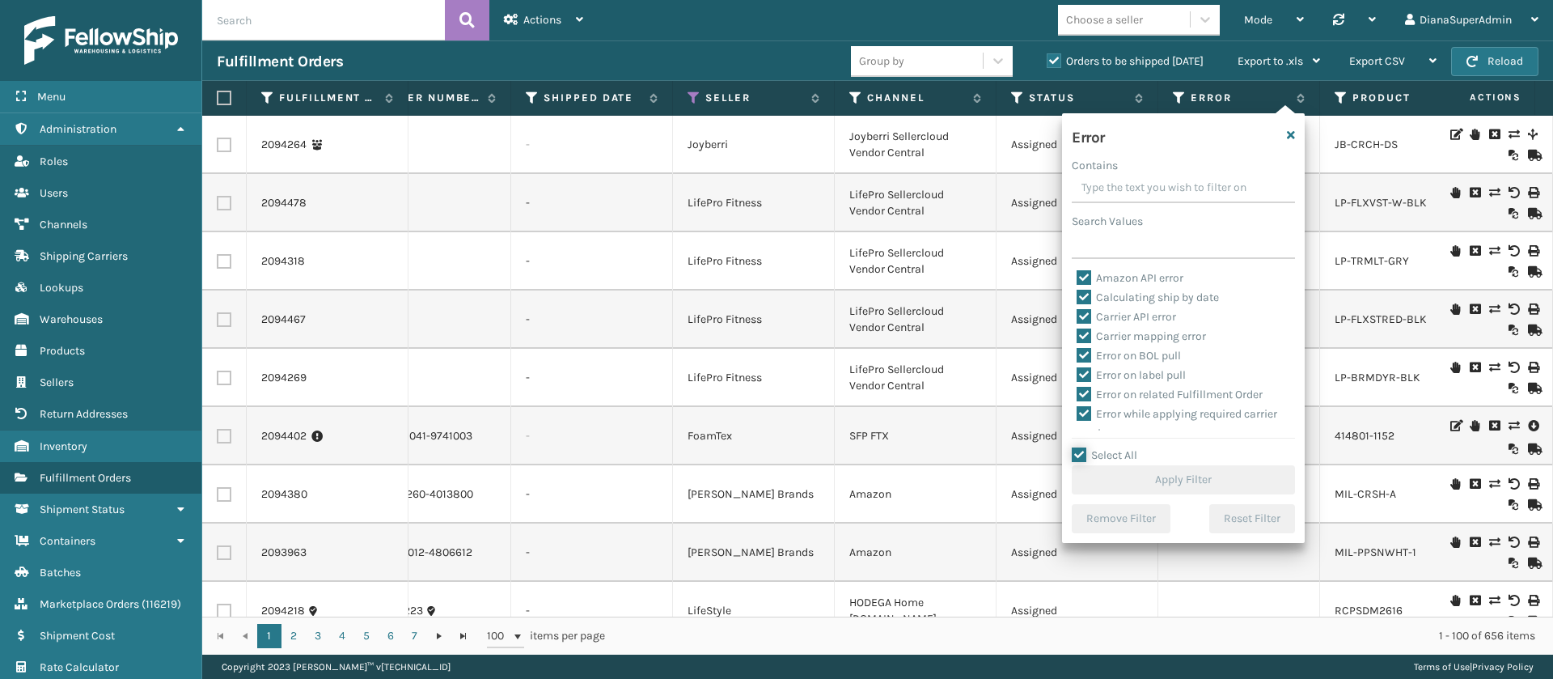
checkbox input "true"
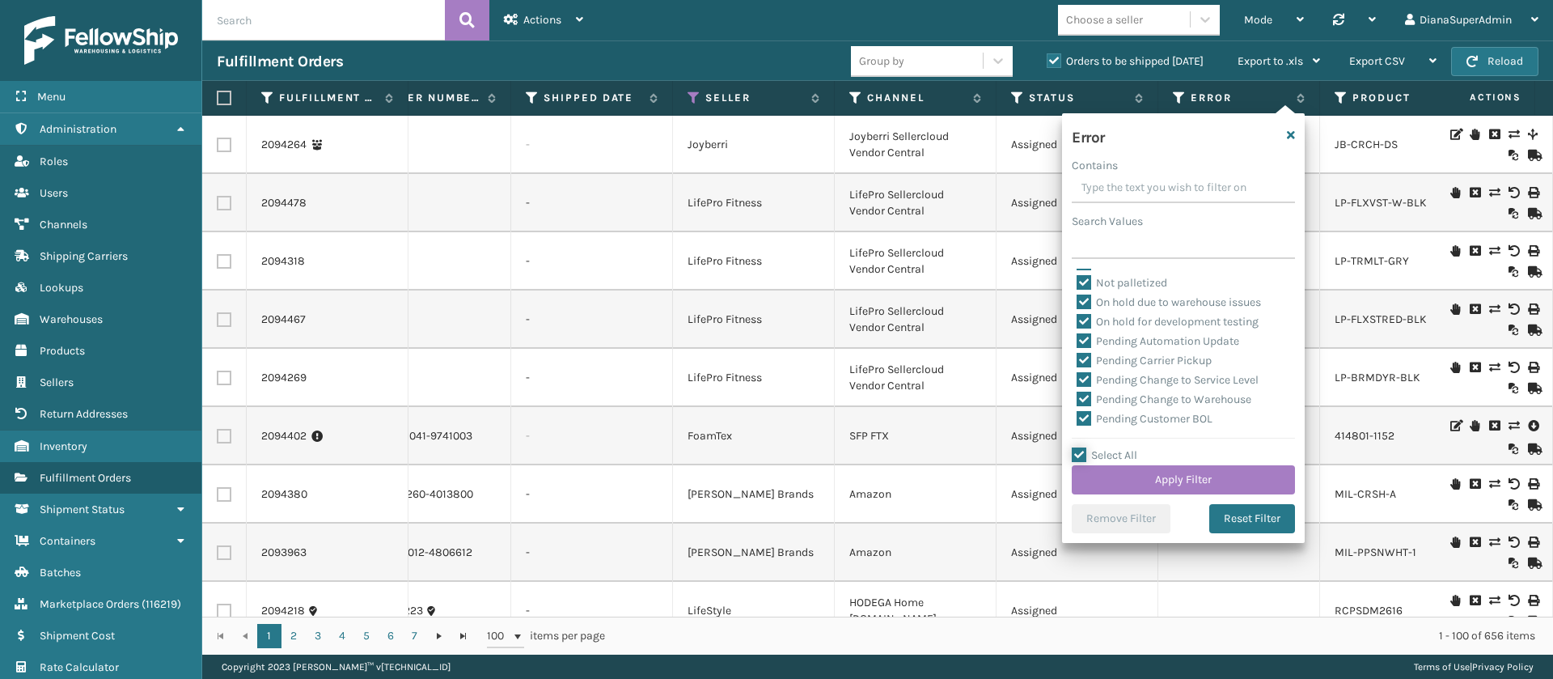
scroll to position [363, 0]
click at [1081, 342] on label "Pending Automation Update" at bounding box center [1158, 342] width 163 height 14
click at [1078, 342] on input "Pending Automation Update" at bounding box center [1077, 338] width 1 height 11
checkbox input "false"
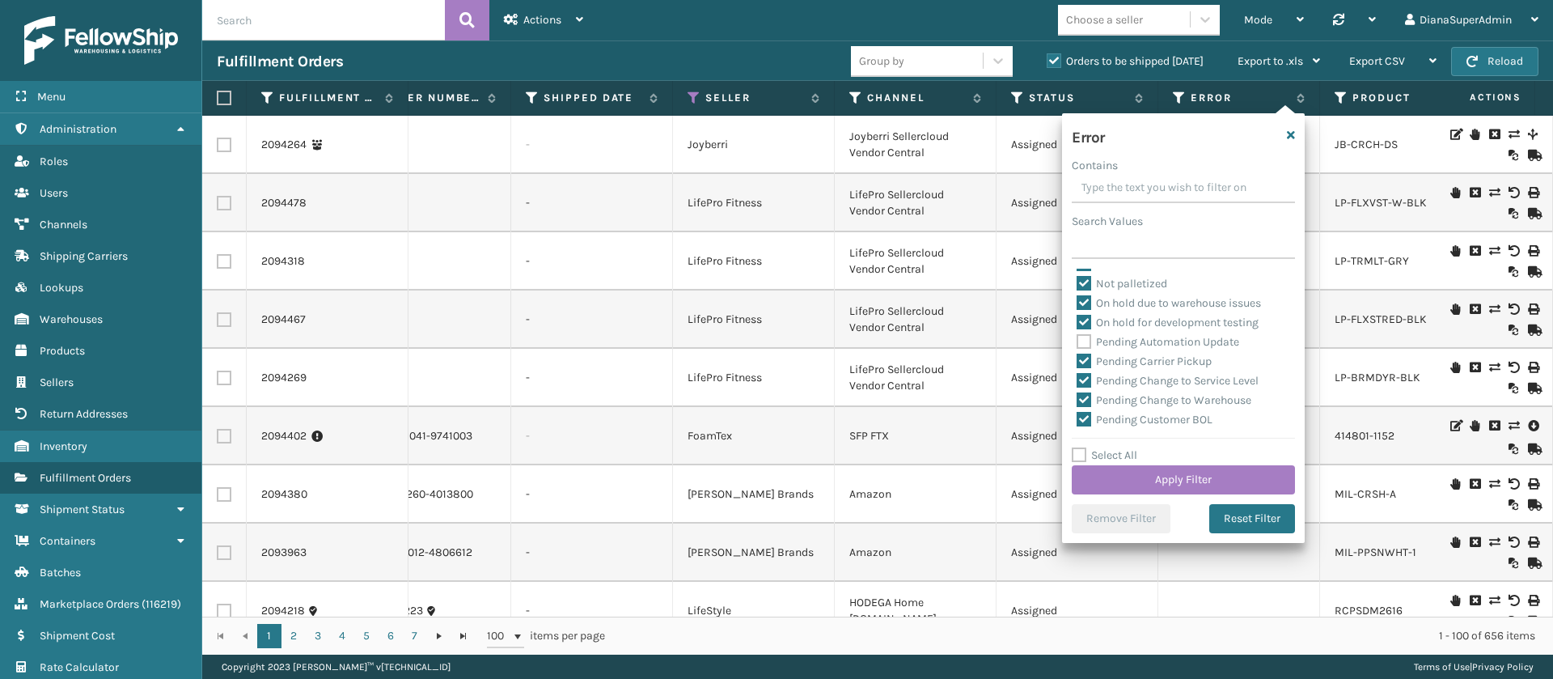
click at [1083, 354] on label "Pending Carrier Pickup" at bounding box center [1144, 361] width 135 height 14
click at [1078, 354] on input "Pending Carrier Pickup" at bounding box center [1077, 357] width 1 height 11
checkbox input "false"
click at [1087, 375] on label "Pending Change to Service Level" at bounding box center [1168, 381] width 182 height 14
click at [1078, 375] on input "Pending Change to Service Level" at bounding box center [1077, 376] width 1 height 11
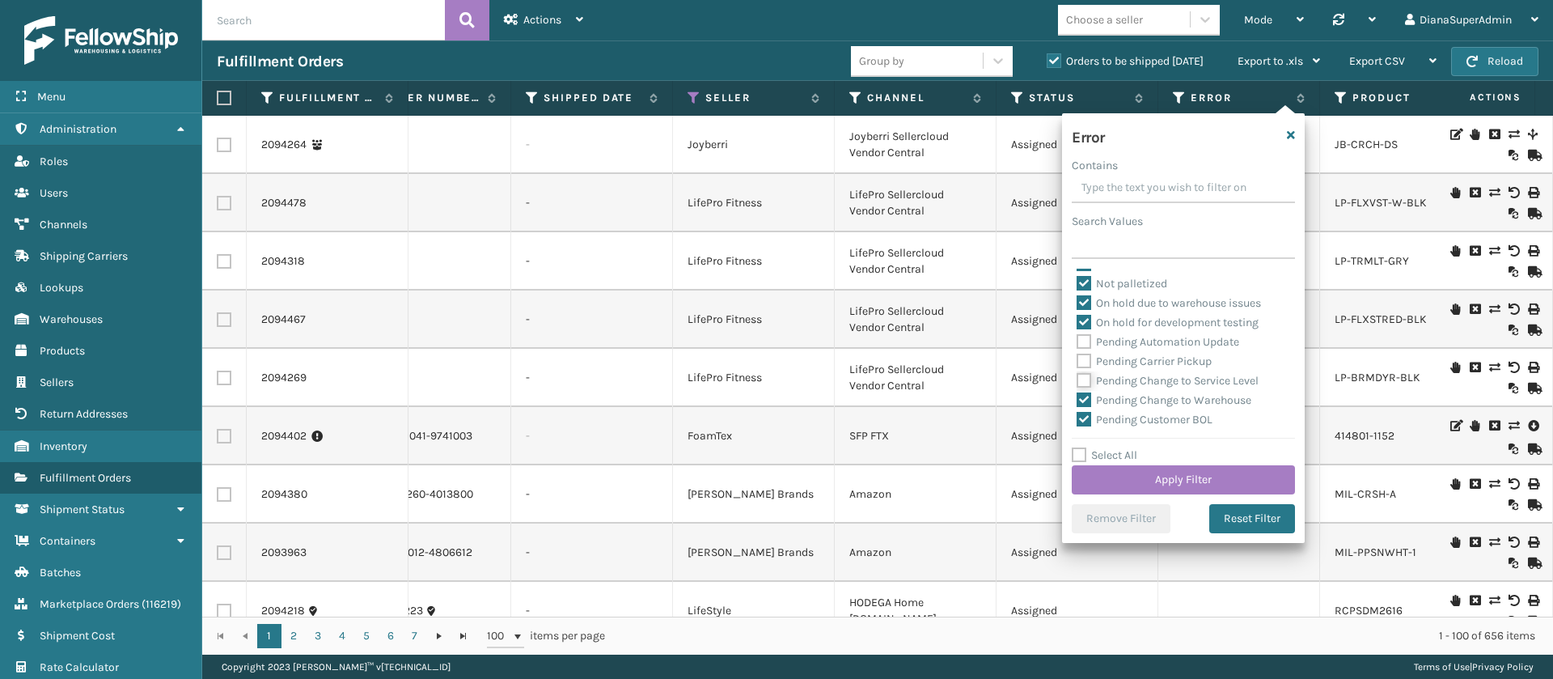
checkbox input "false"
click at [1087, 397] on label "Pending Change to Warehouse" at bounding box center [1164, 400] width 175 height 14
click at [1078, 397] on input "Pending Change to Warehouse" at bounding box center [1077, 396] width 1 height 11
checkbox input "false"
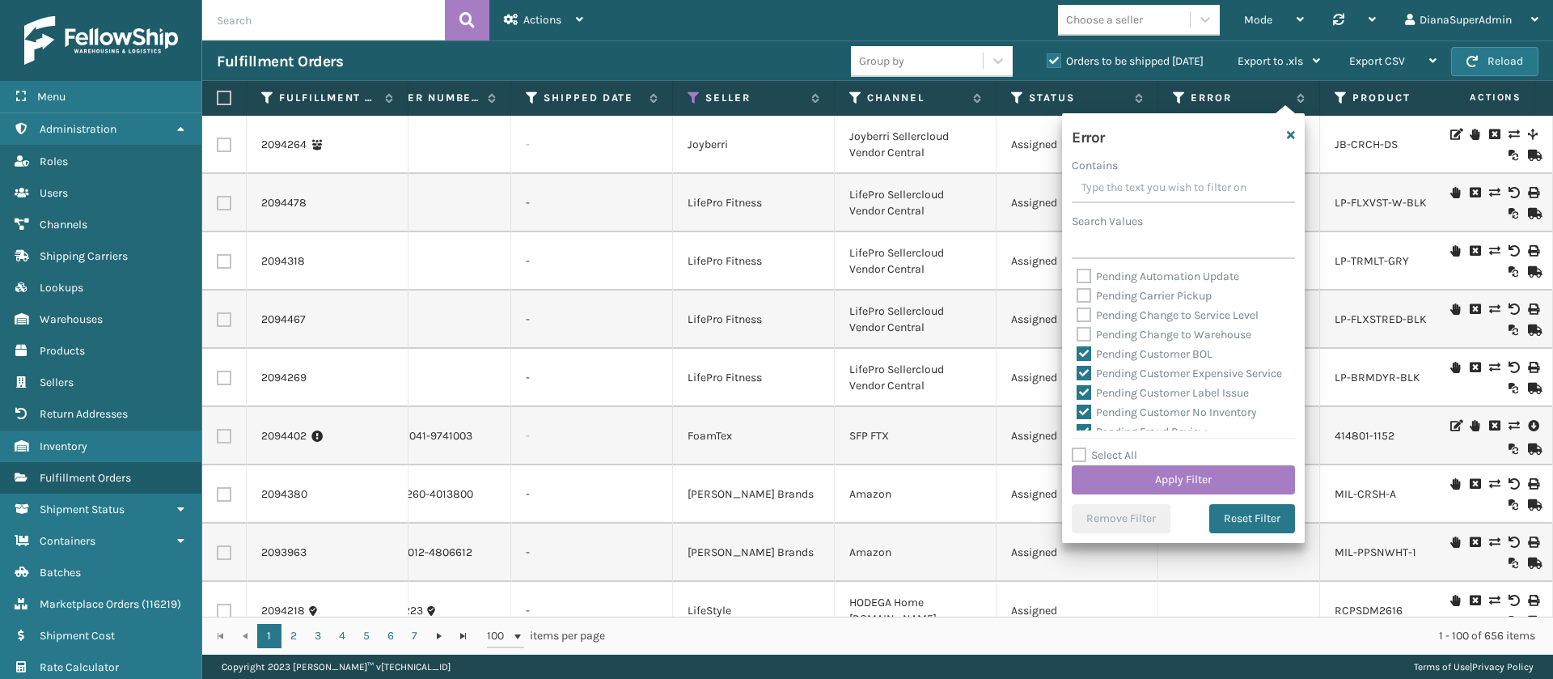
click at [1084, 350] on label "Pending Customer BOL" at bounding box center [1145, 354] width 136 height 14
click at [1078, 350] on input "Pending Customer BOL" at bounding box center [1077, 350] width 1 height 11
checkbox input "false"
click at [1087, 371] on label "Pending Customer Expensive Service" at bounding box center [1179, 373] width 205 height 14
click at [1078, 371] on input "Pending Customer Expensive Service" at bounding box center [1077, 369] width 1 height 11
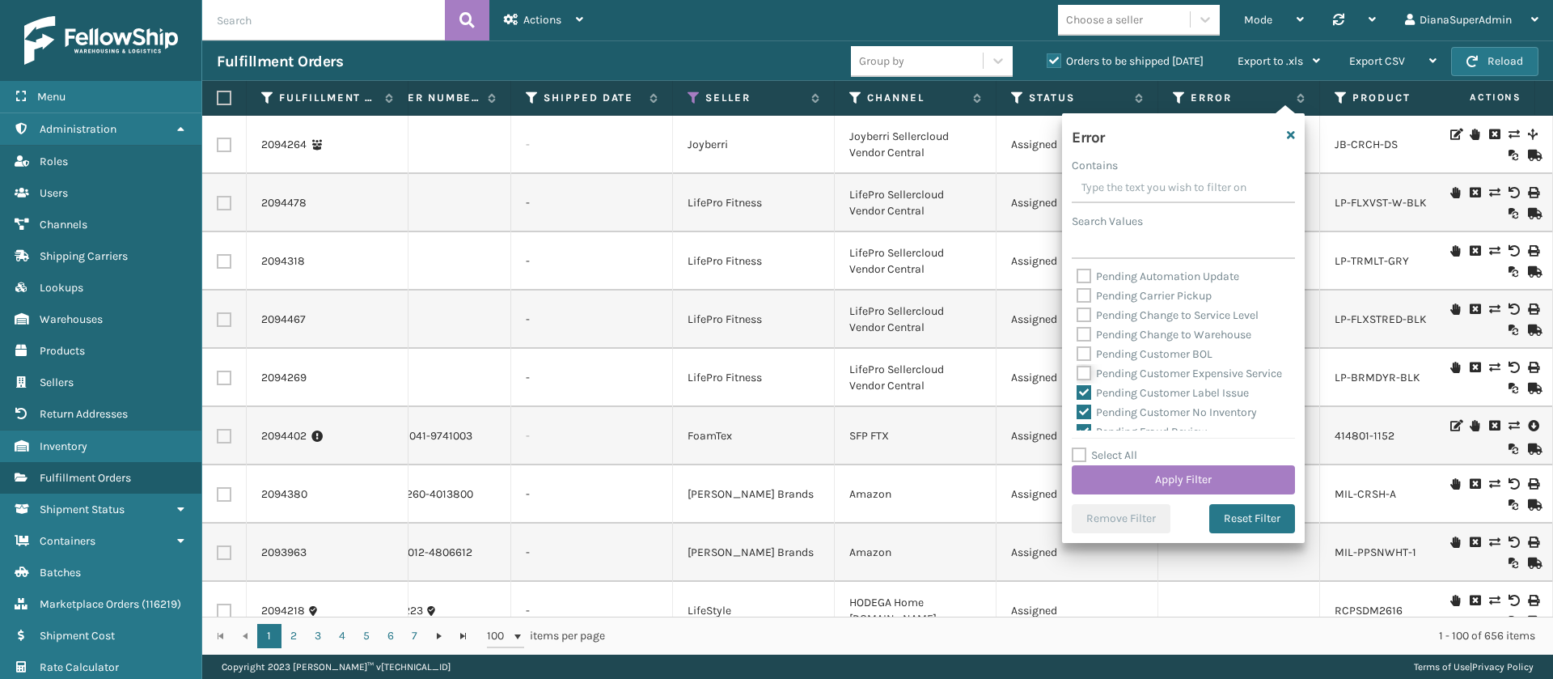
checkbox input "false"
click at [1083, 310] on label "Pending Customer Label Issue" at bounding box center [1163, 303] width 172 height 14
click at [1078, 304] on input "Pending Customer Label Issue" at bounding box center [1077, 299] width 1 height 11
checkbox input "false"
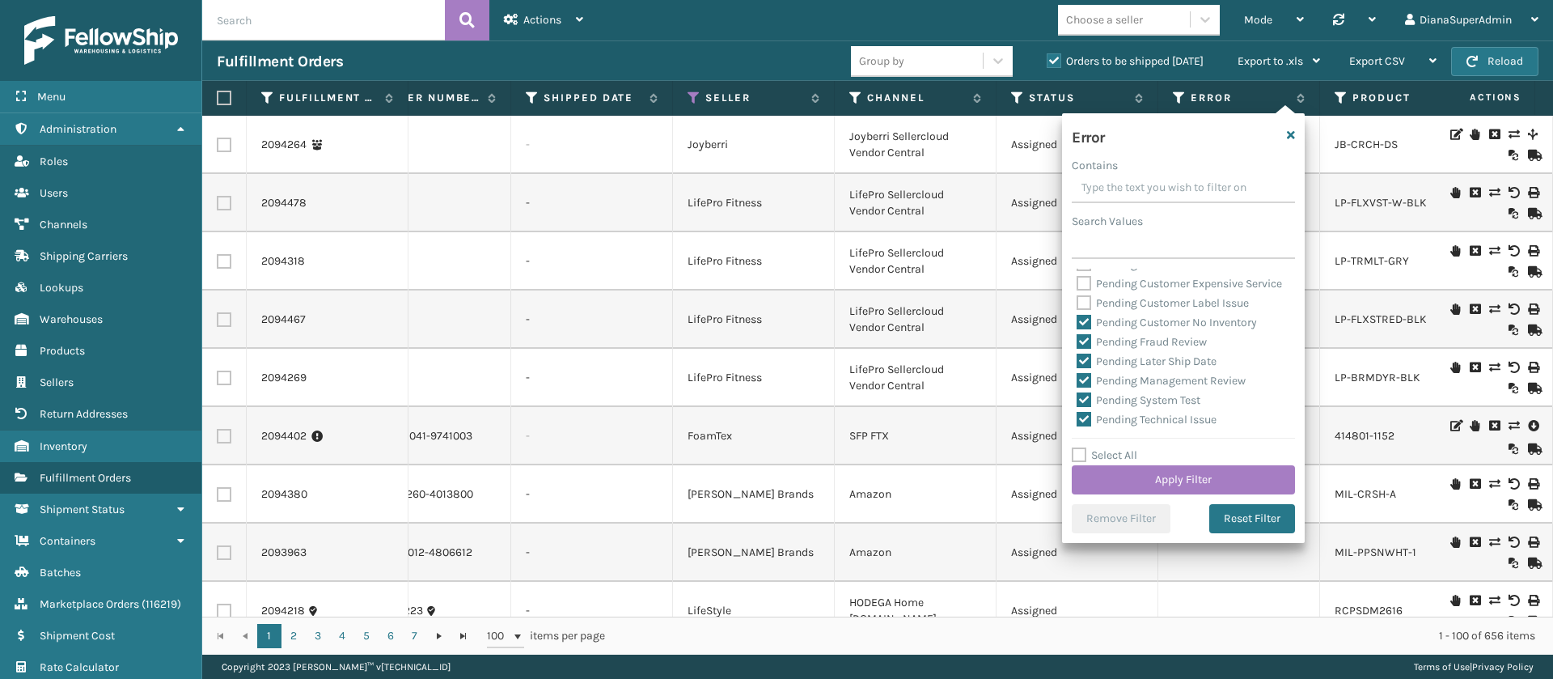
click at [1085, 329] on label "Pending Customer No Inventory" at bounding box center [1167, 323] width 180 height 14
click at [1078, 324] on input "Pending Customer No Inventory" at bounding box center [1077, 318] width 1 height 11
checkbox input "false"
click at [1085, 349] on label "Pending Fraud Review" at bounding box center [1142, 342] width 130 height 14
click at [1078, 343] on input "Pending Fraud Review" at bounding box center [1077, 338] width 1 height 11
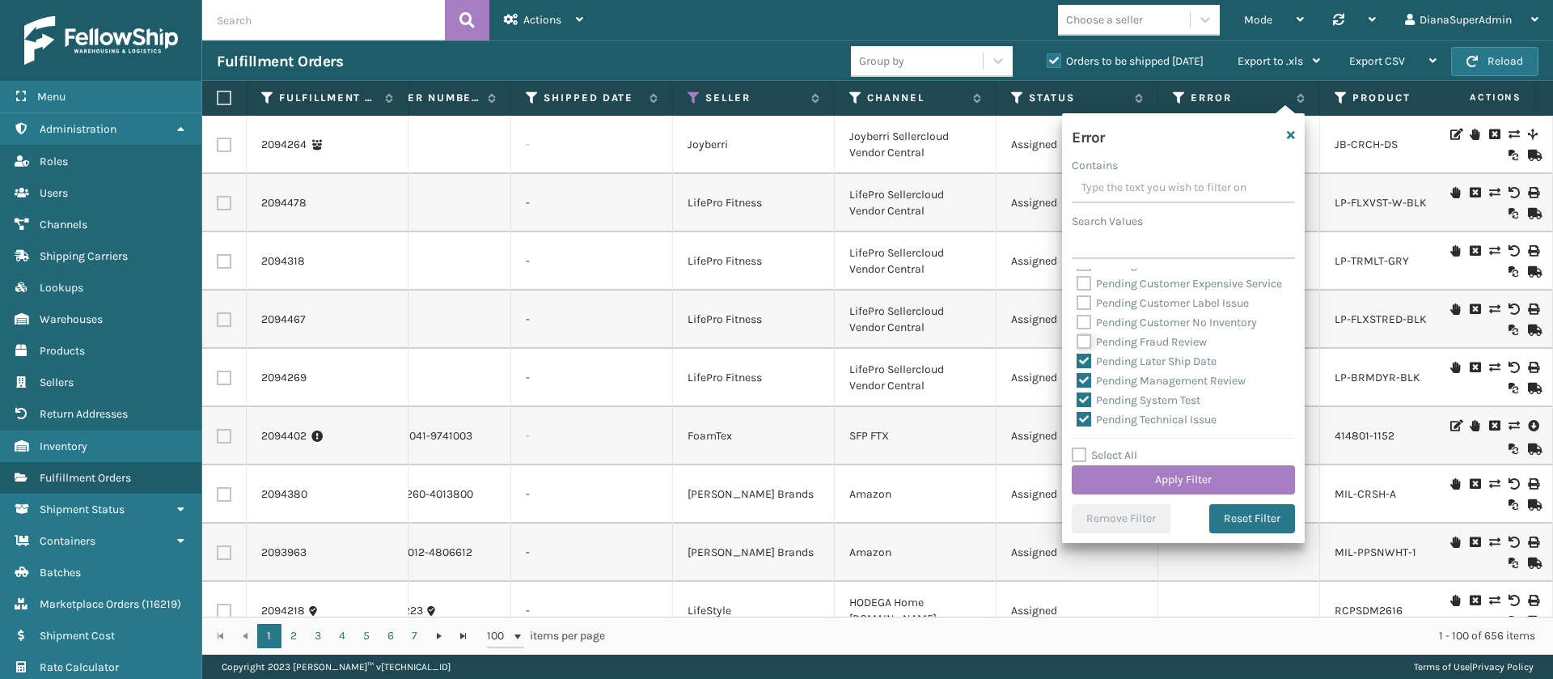
checkbox input "false"
click at [1085, 368] on label "Pending Later Ship Date" at bounding box center [1147, 361] width 140 height 14
click at [1078, 362] on input "Pending Later Ship Date" at bounding box center [1077, 357] width 1 height 11
checkbox input "false"
click at [1085, 388] on label "Pending Management Review" at bounding box center [1161, 381] width 169 height 14
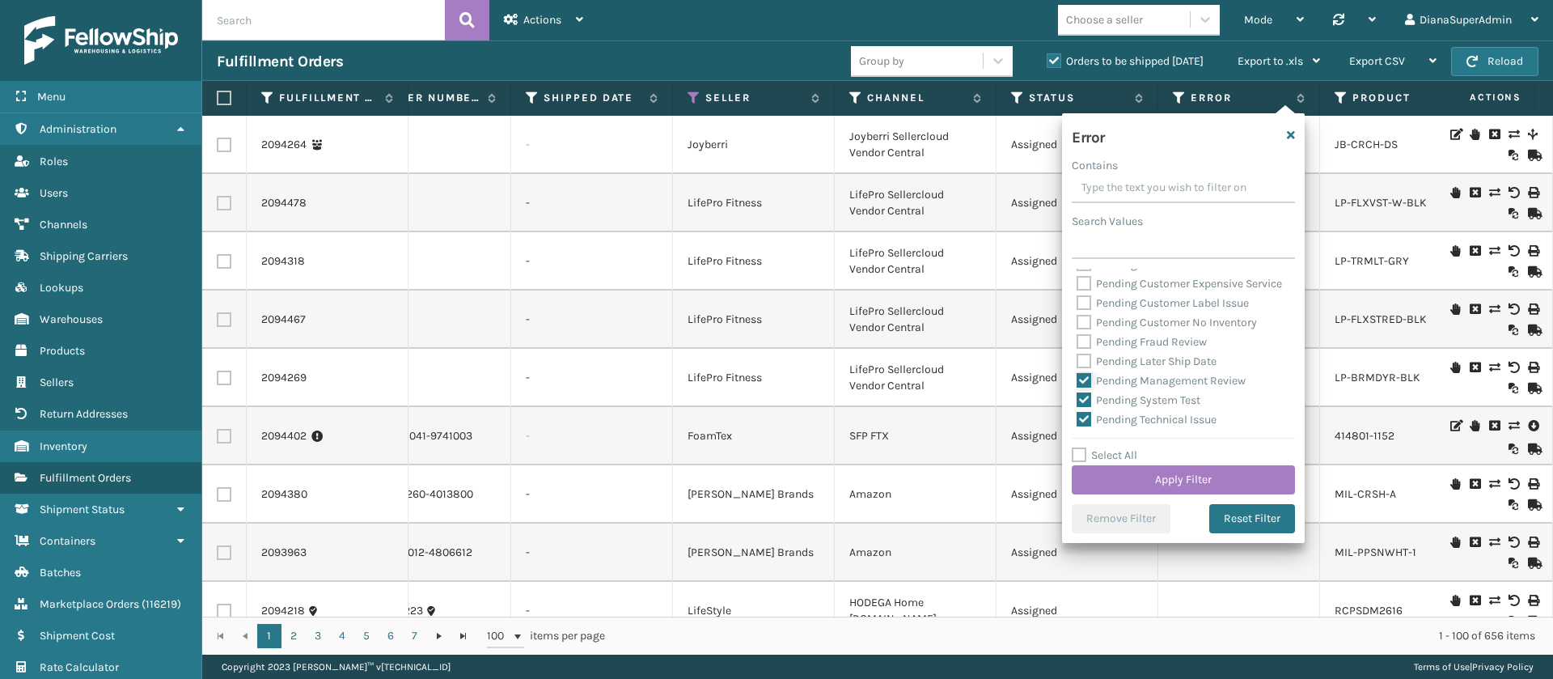
click at [1078, 382] on input "Pending Management Review" at bounding box center [1077, 376] width 1 height 11
checkbox input "false"
click at [1085, 322] on label "Pending System Test" at bounding box center [1139, 315] width 124 height 14
click at [1078, 316] on input "Pending System Test" at bounding box center [1077, 311] width 1 height 11
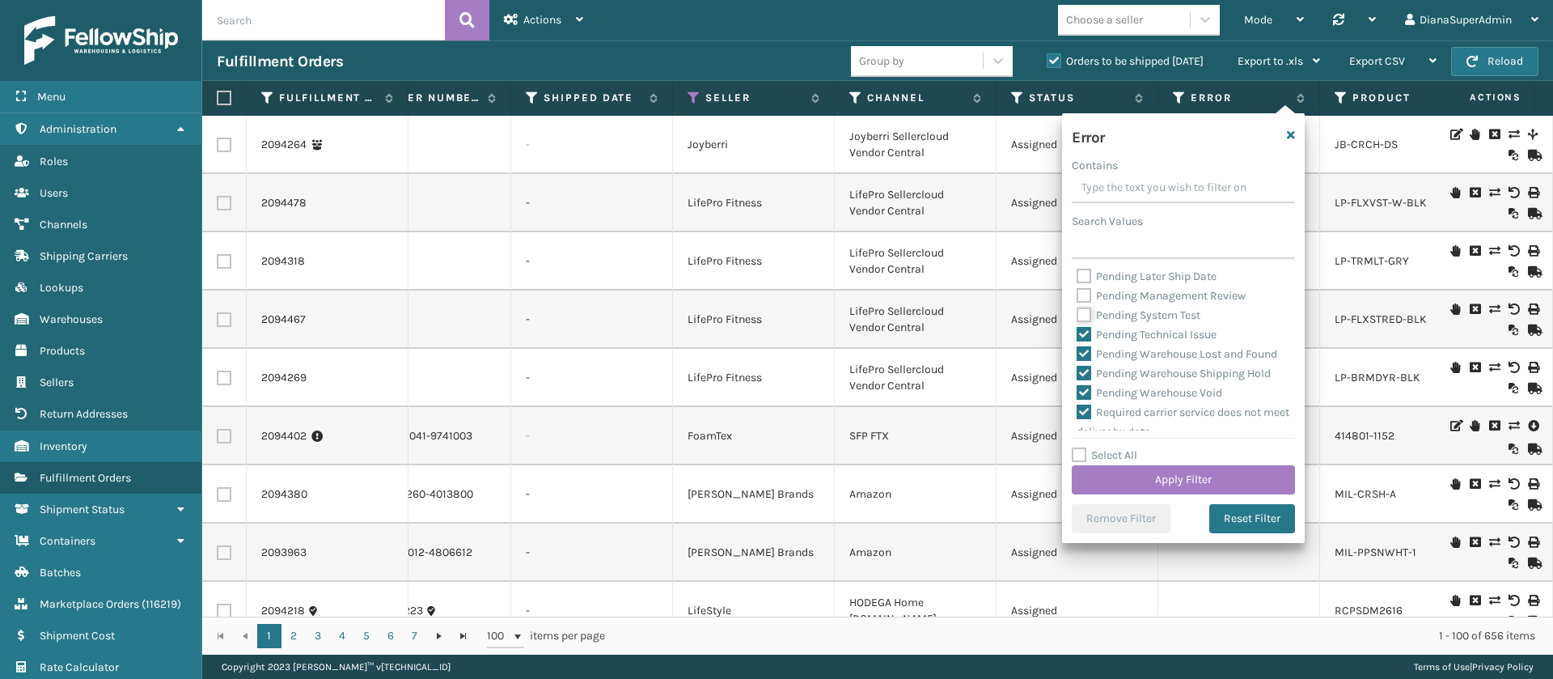
checkbox input "false"
click at [1085, 341] on label "Pending Technical Issue" at bounding box center [1147, 335] width 140 height 14
click at [1078, 336] on input "Pending Technical Issue" at bounding box center [1077, 330] width 1 height 11
checkbox input "false"
click at [1085, 361] on label "Pending Warehouse Lost and Found" at bounding box center [1177, 354] width 201 height 14
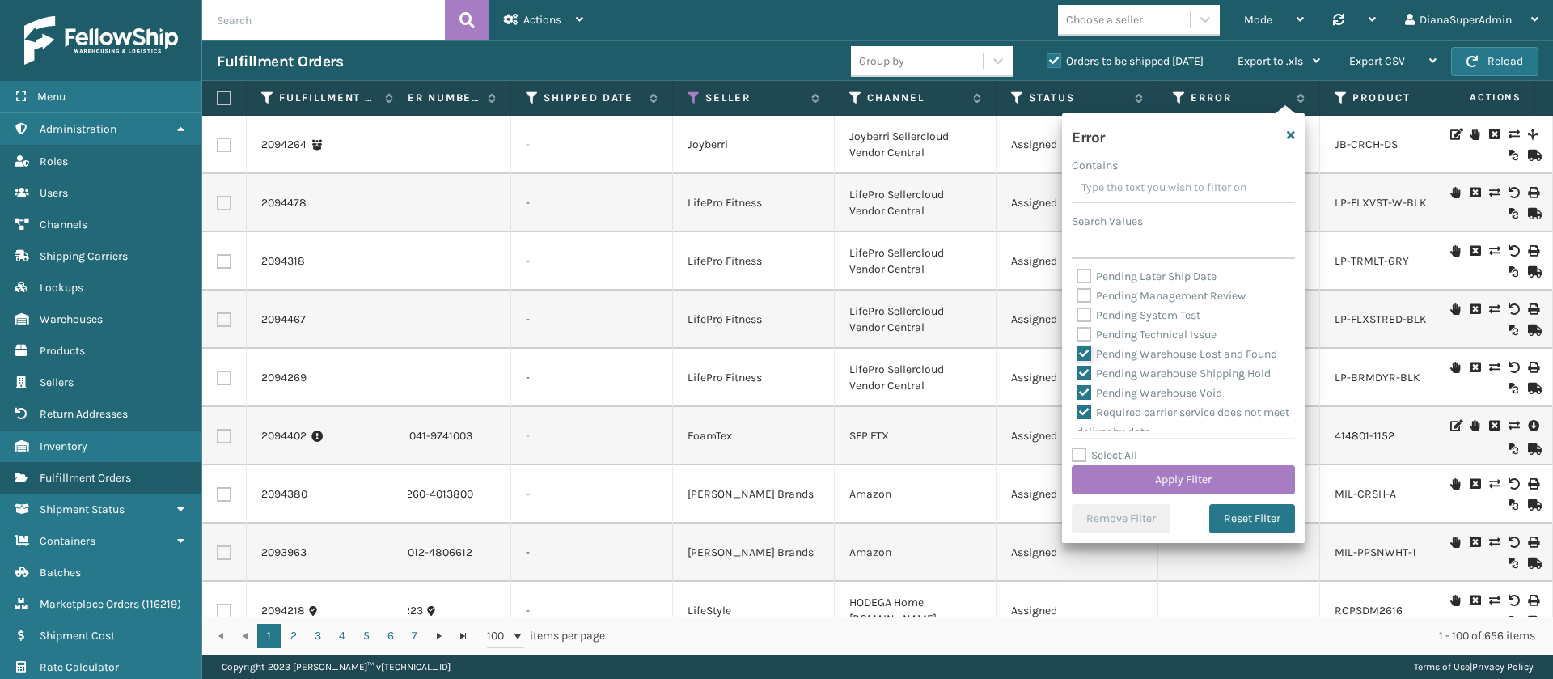
click at [1078, 355] on input "Pending Warehouse Lost and Found" at bounding box center [1077, 350] width 1 height 11
checkbox input "false"
click at [1085, 291] on label "Pending Warehouse Shipping Hold" at bounding box center [1174, 285] width 194 height 14
click at [1078, 286] on input "Pending Warehouse Shipping Hold" at bounding box center [1077, 280] width 1 height 11
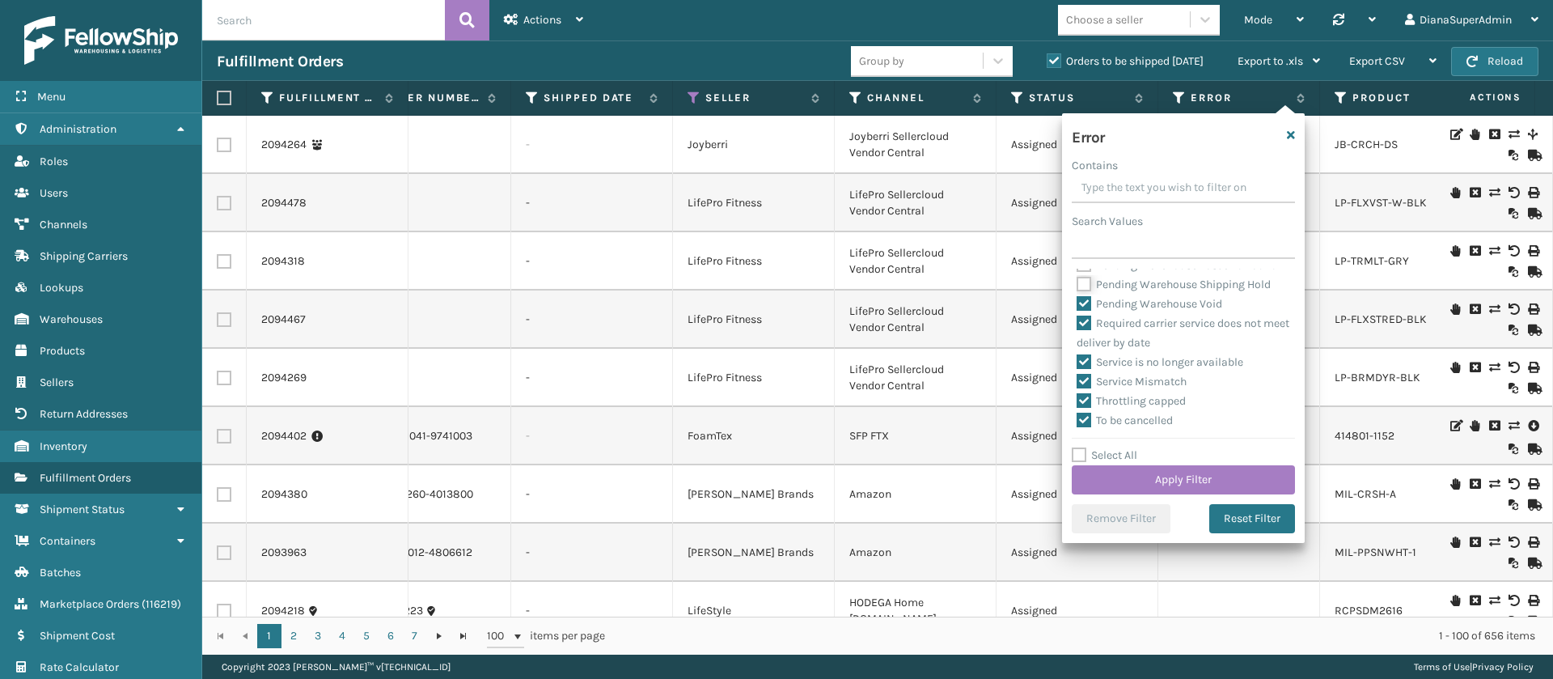
checkbox input "false"
click at [1085, 311] on label "Pending Warehouse Void" at bounding box center [1150, 304] width 146 height 14
click at [1078, 305] on input "Pending Warehouse Void" at bounding box center [1077, 299] width 1 height 11
checkbox input "false"
click at [1204, 482] on button "Apply Filter" at bounding box center [1183, 479] width 223 height 29
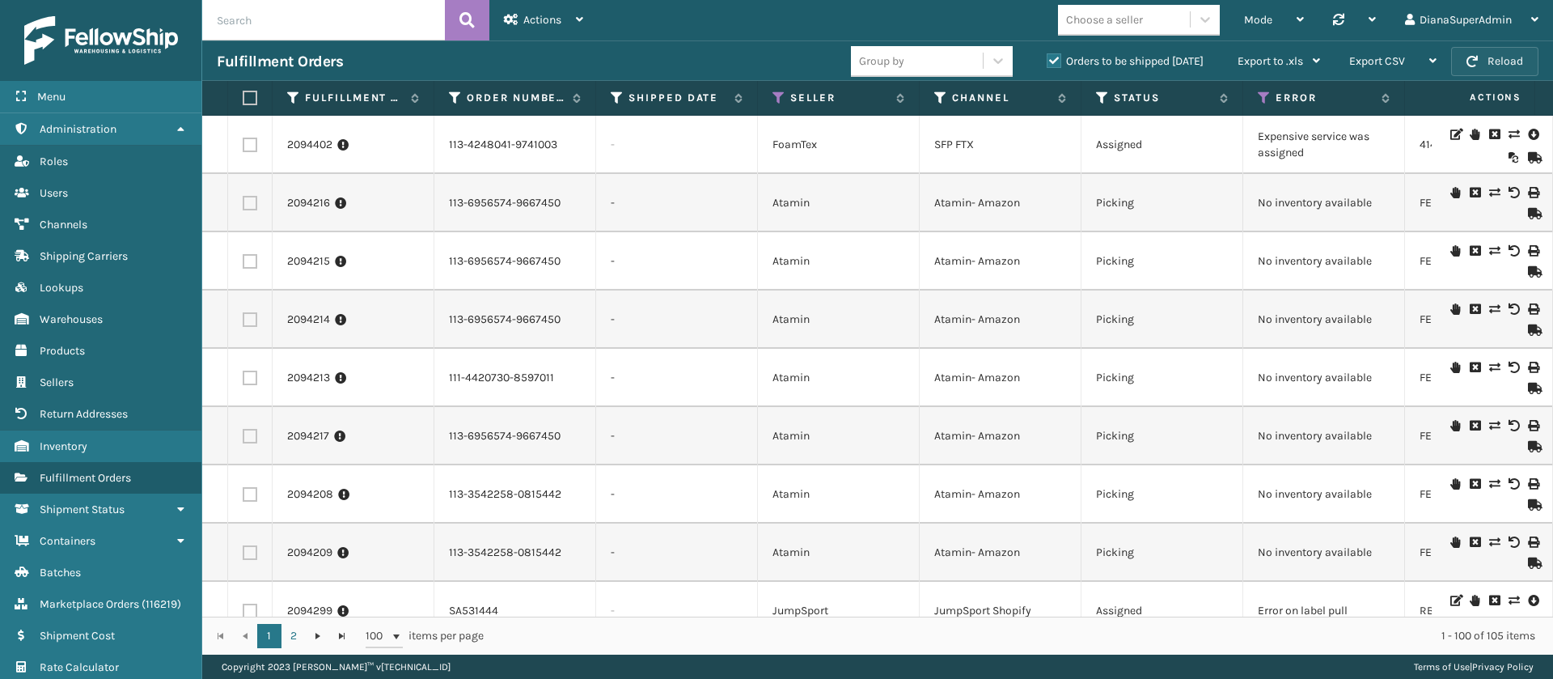
click at [1499, 56] on button "Reload" at bounding box center [1494, 61] width 87 height 29
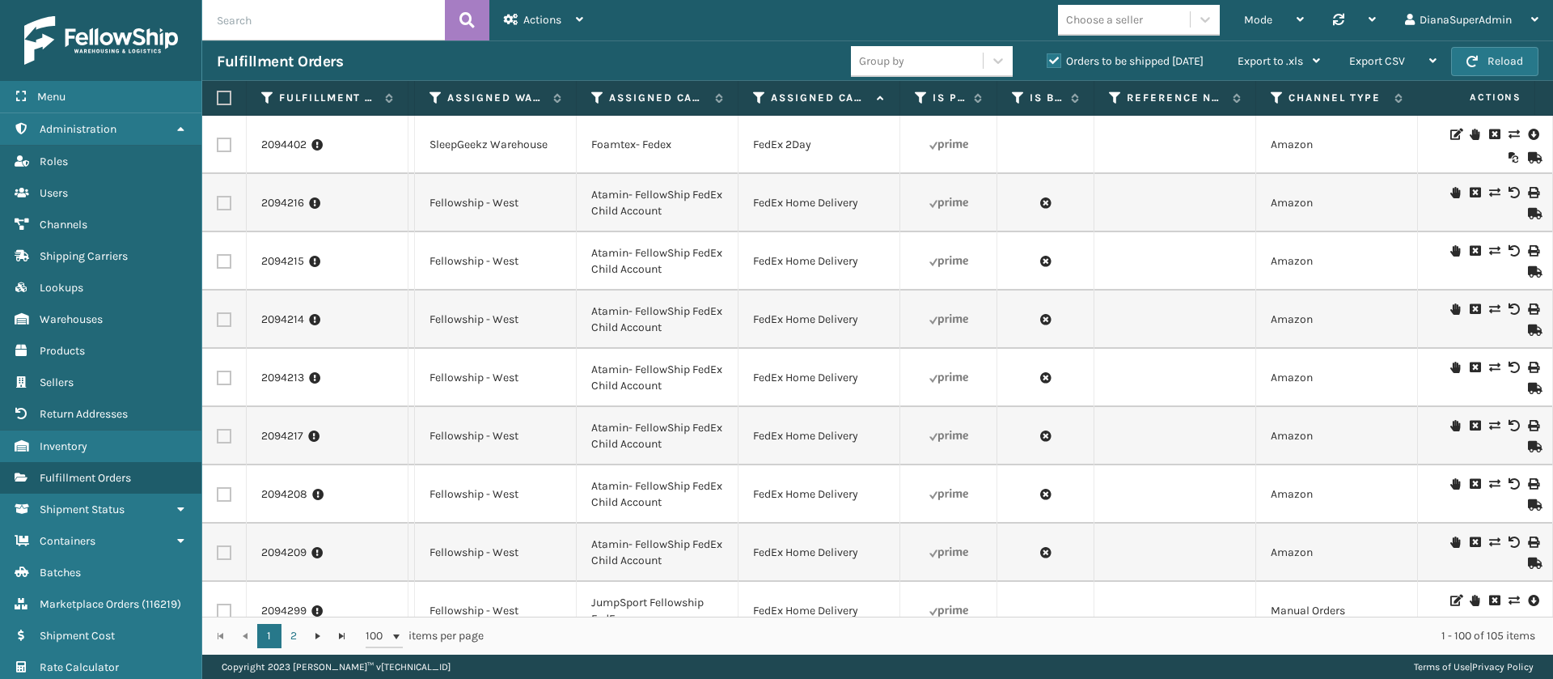
scroll to position [0, 0]
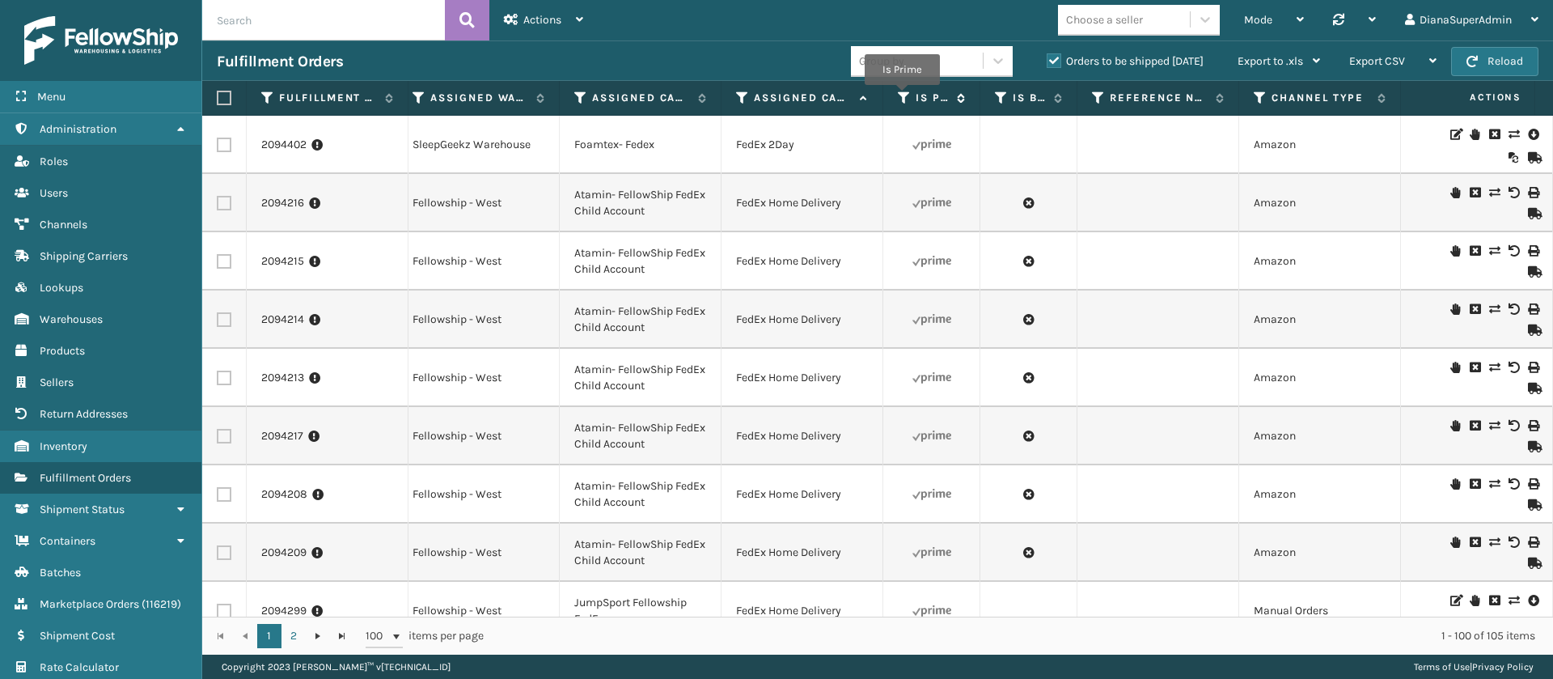
click at [902, 96] on icon at bounding box center [904, 98] width 13 height 15
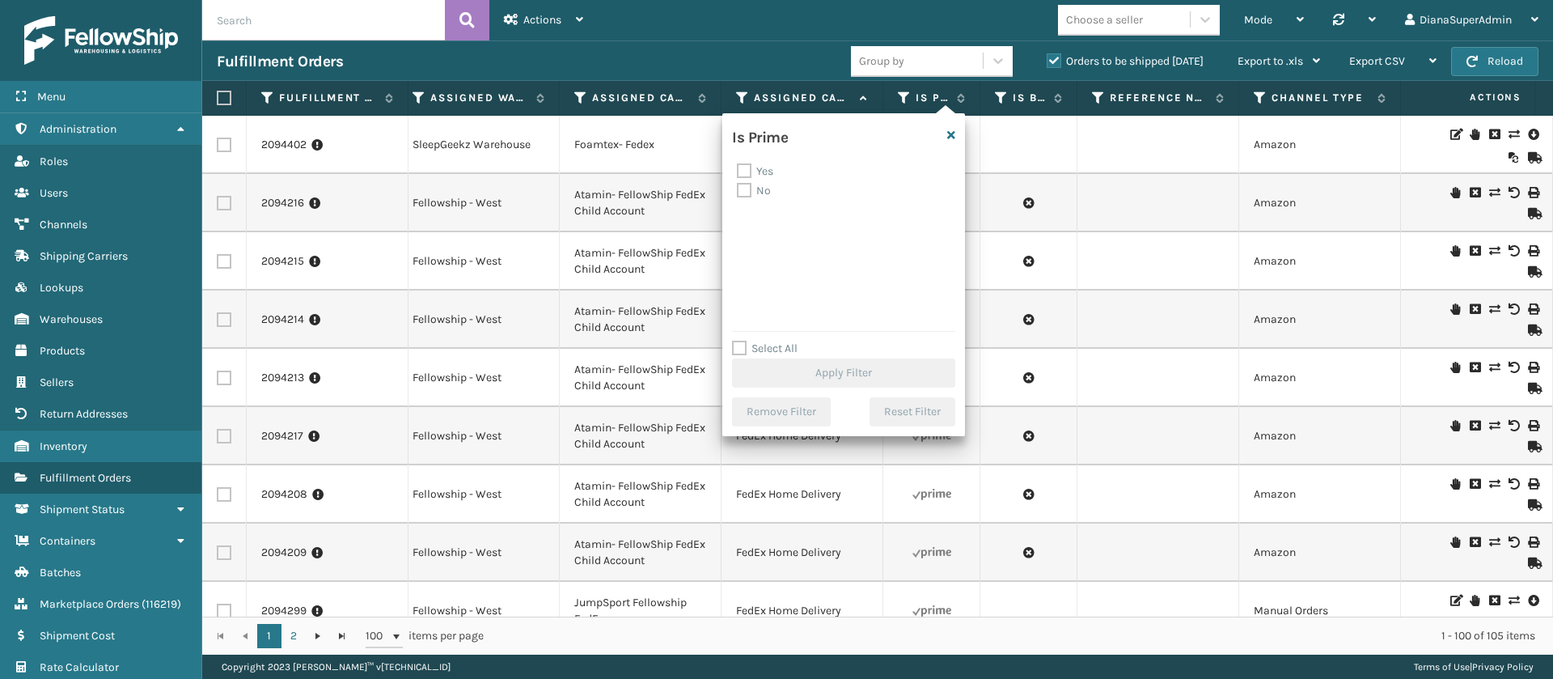
click at [744, 194] on label "No" at bounding box center [754, 191] width 34 height 14
click at [738, 192] on input "No" at bounding box center [737, 186] width 1 height 11
checkbox input "true"
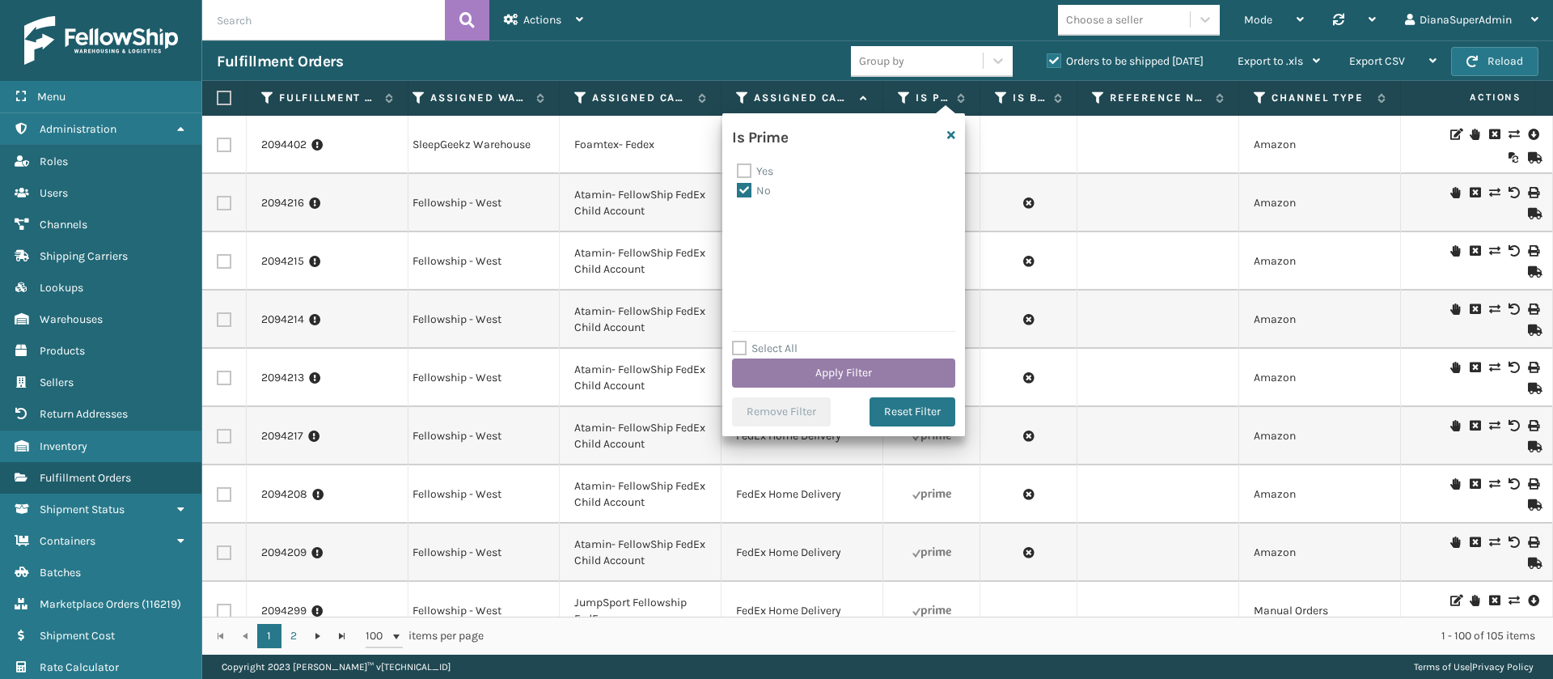
click at [812, 367] on button "Apply Filter" at bounding box center [843, 372] width 223 height 29
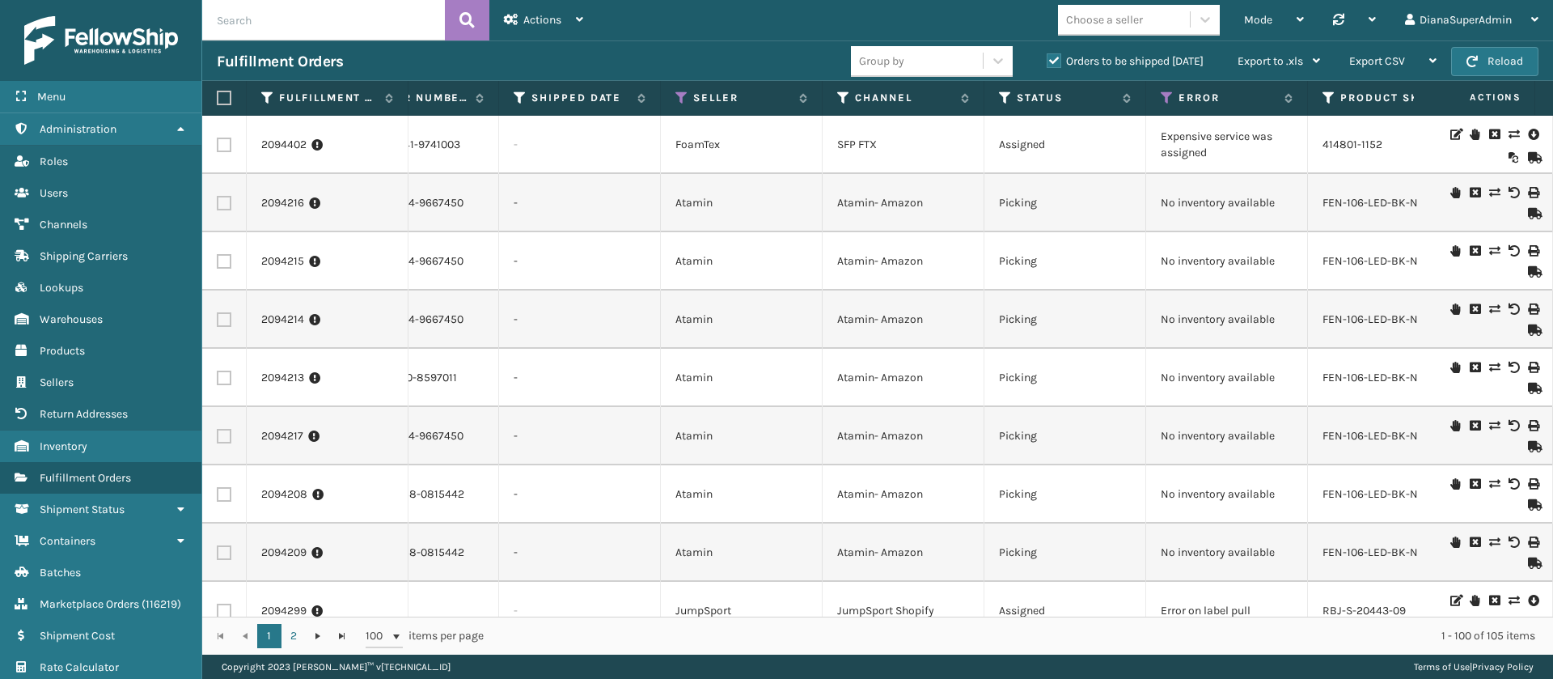
click at [1509, 133] on icon at bounding box center [1514, 134] width 10 height 11
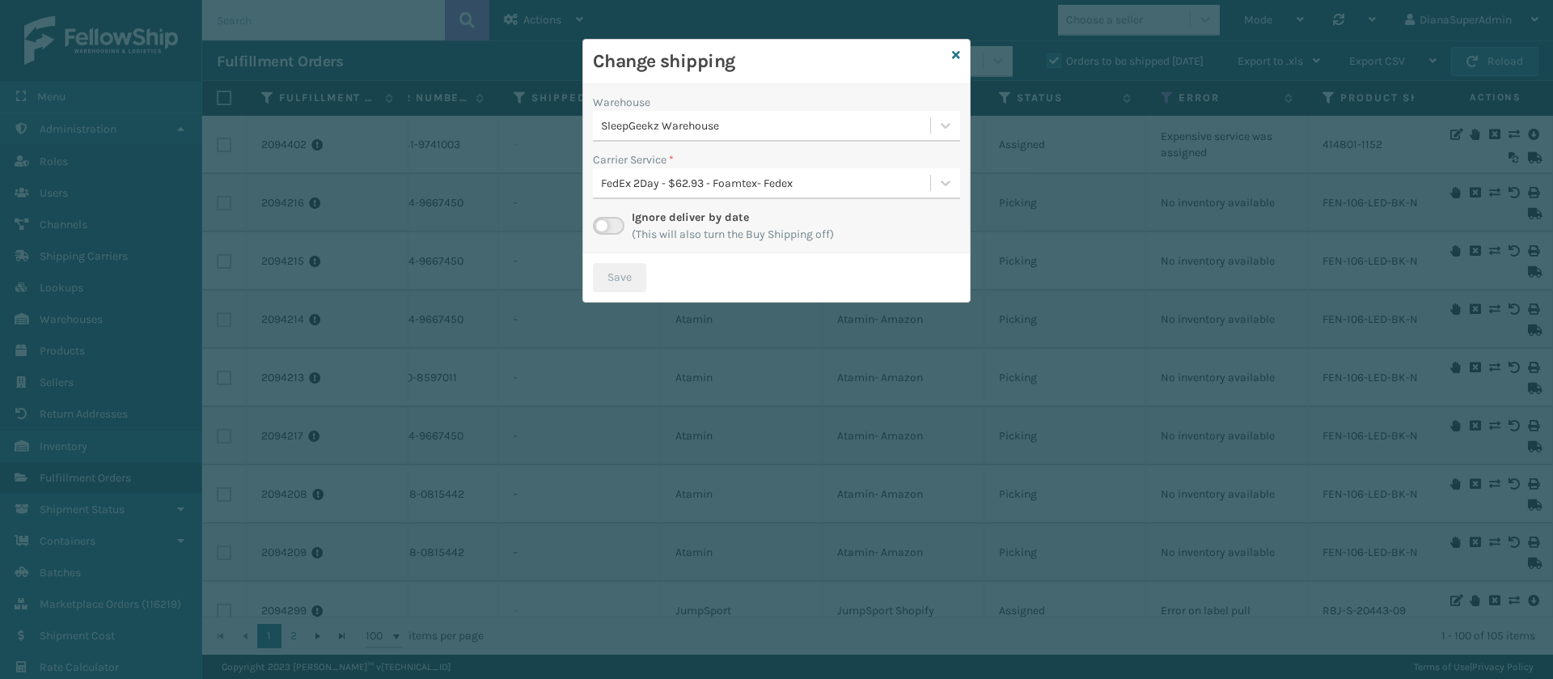
click at [594, 222] on label at bounding box center [609, 226] width 32 height 18
click at [594, 222] on input "checkbox" at bounding box center [598, 222] width 11 height 11
click at [943, 180] on icon at bounding box center [946, 183] width 16 height 16
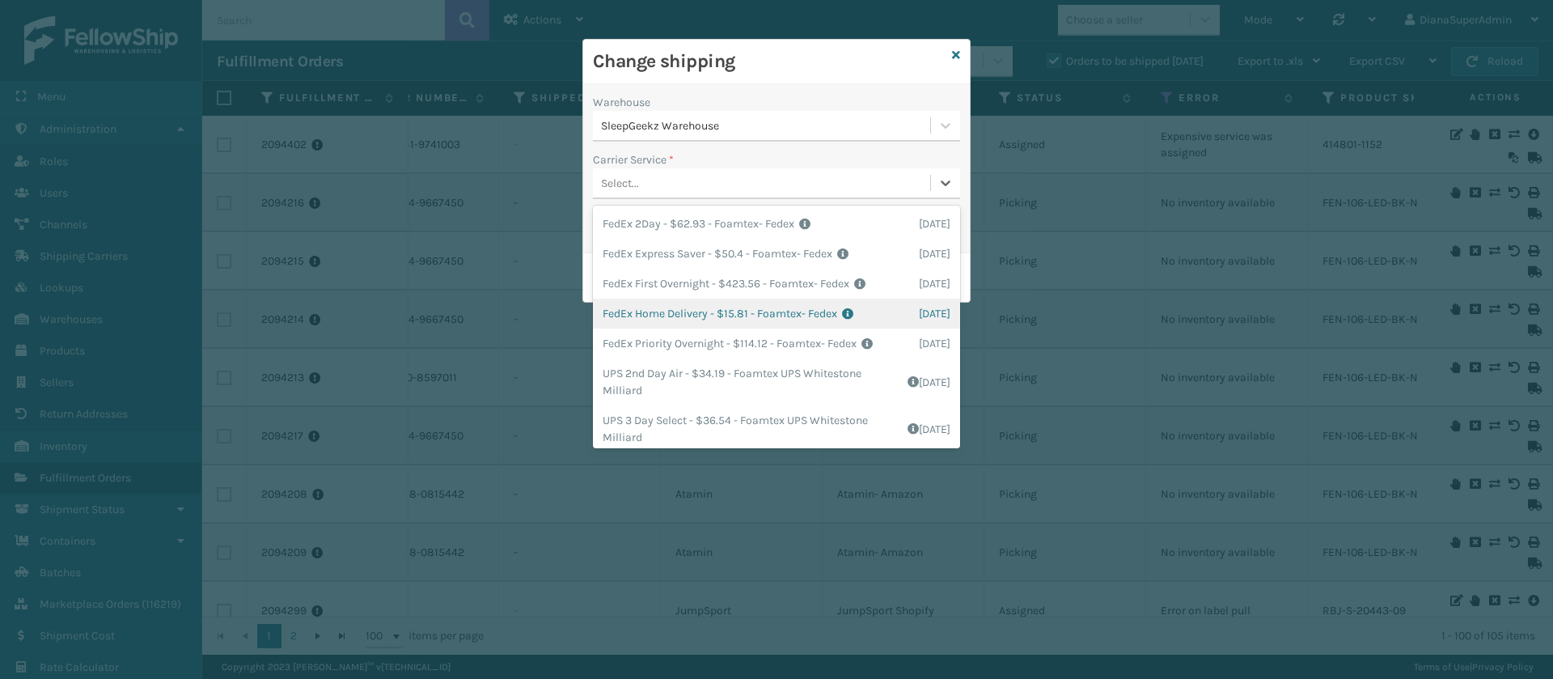
click at [667, 326] on div "FedEx Home Delivery - $15.81 - Foamtex- Fedex Shipping Cost $15.81 Surplus Cost…" at bounding box center [776, 314] width 367 height 30
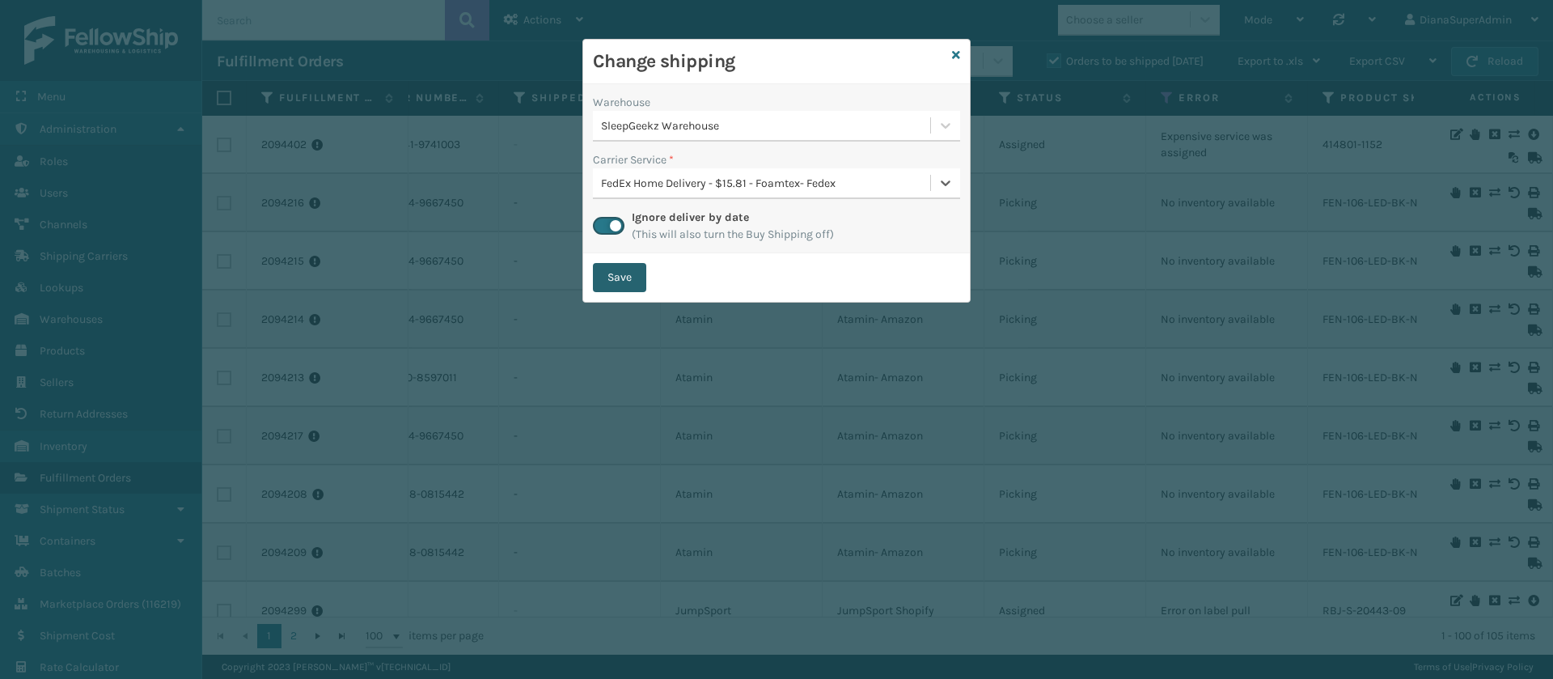
click at [629, 285] on button "Save" at bounding box center [619, 277] width 53 height 29
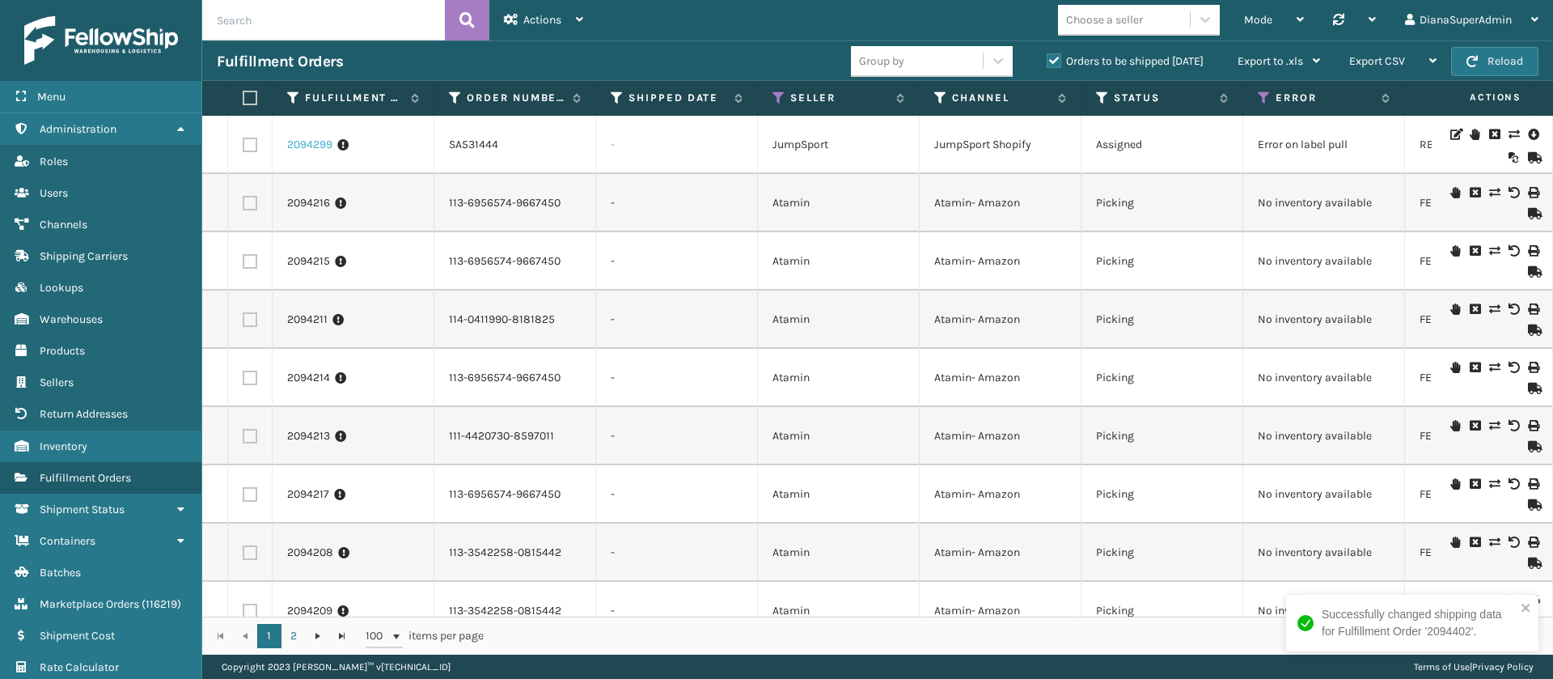
click at [318, 144] on link "2094299" at bounding box center [309, 145] width 45 height 16
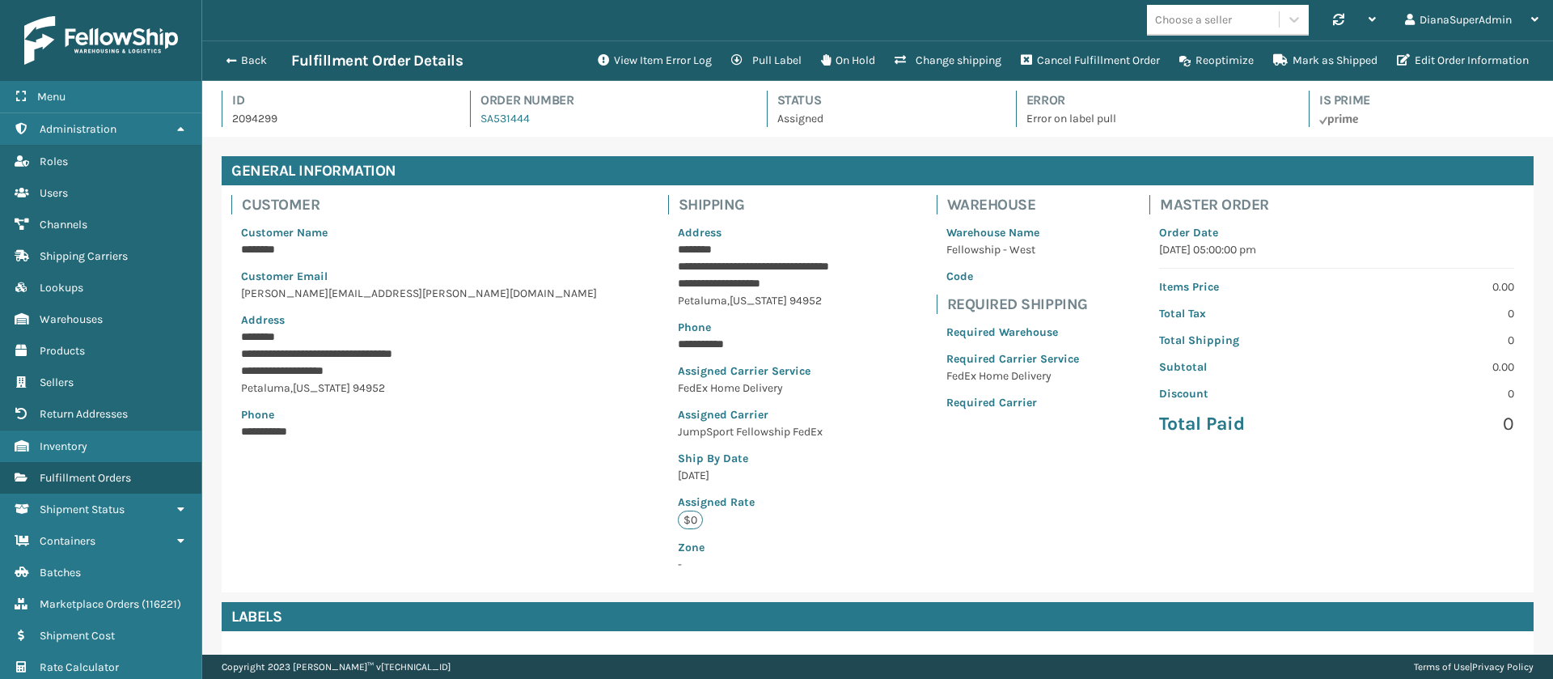
scroll to position [39, 1351]
click at [670, 51] on button "View Item Error Log" at bounding box center [654, 60] width 133 height 32
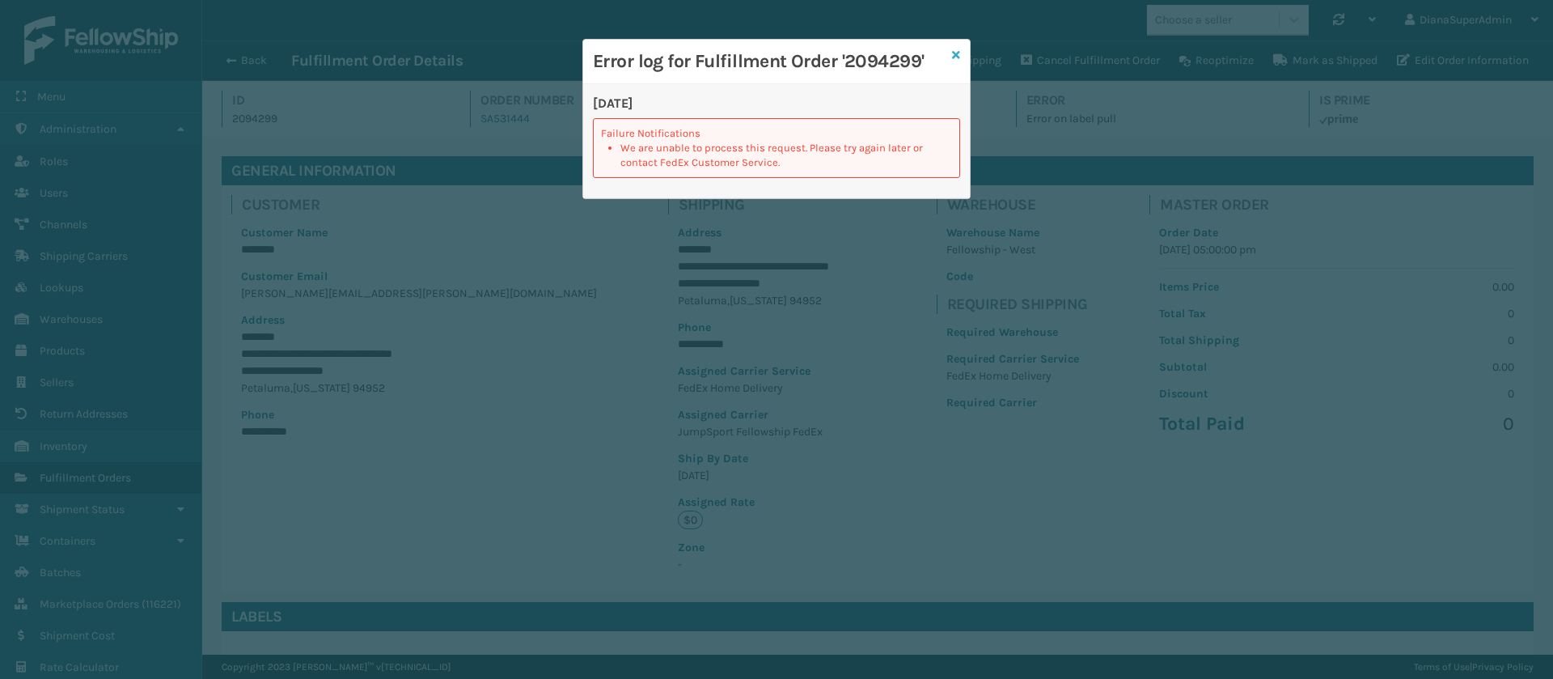
click at [958, 54] on icon at bounding box center [956, 54] width 8 height 11
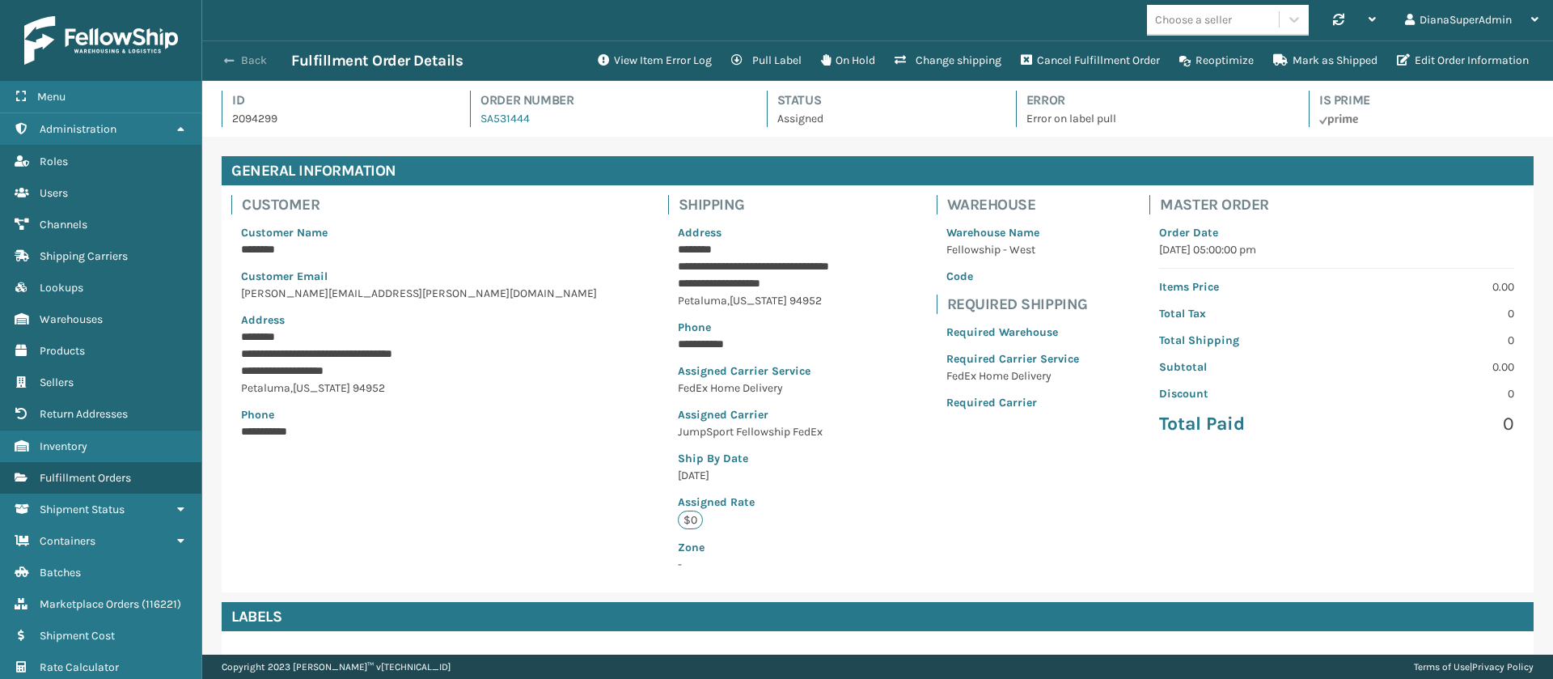
click at [236, 65] on button "Back" at bounding box center [254, 60] width 74 height 15
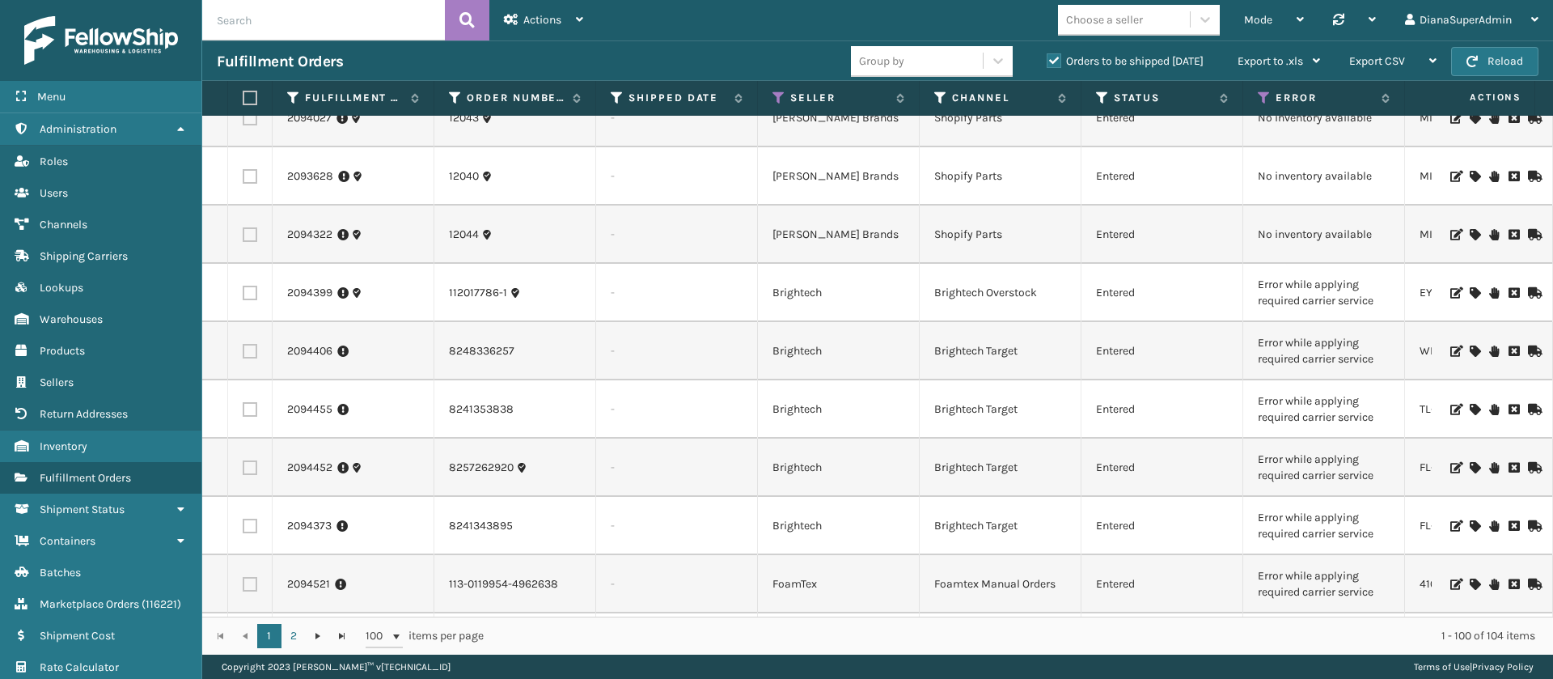
scroll to position [4980, 0]
click at [1470, 292] on icon at bounding box center [1475, 291] width 10 height 11
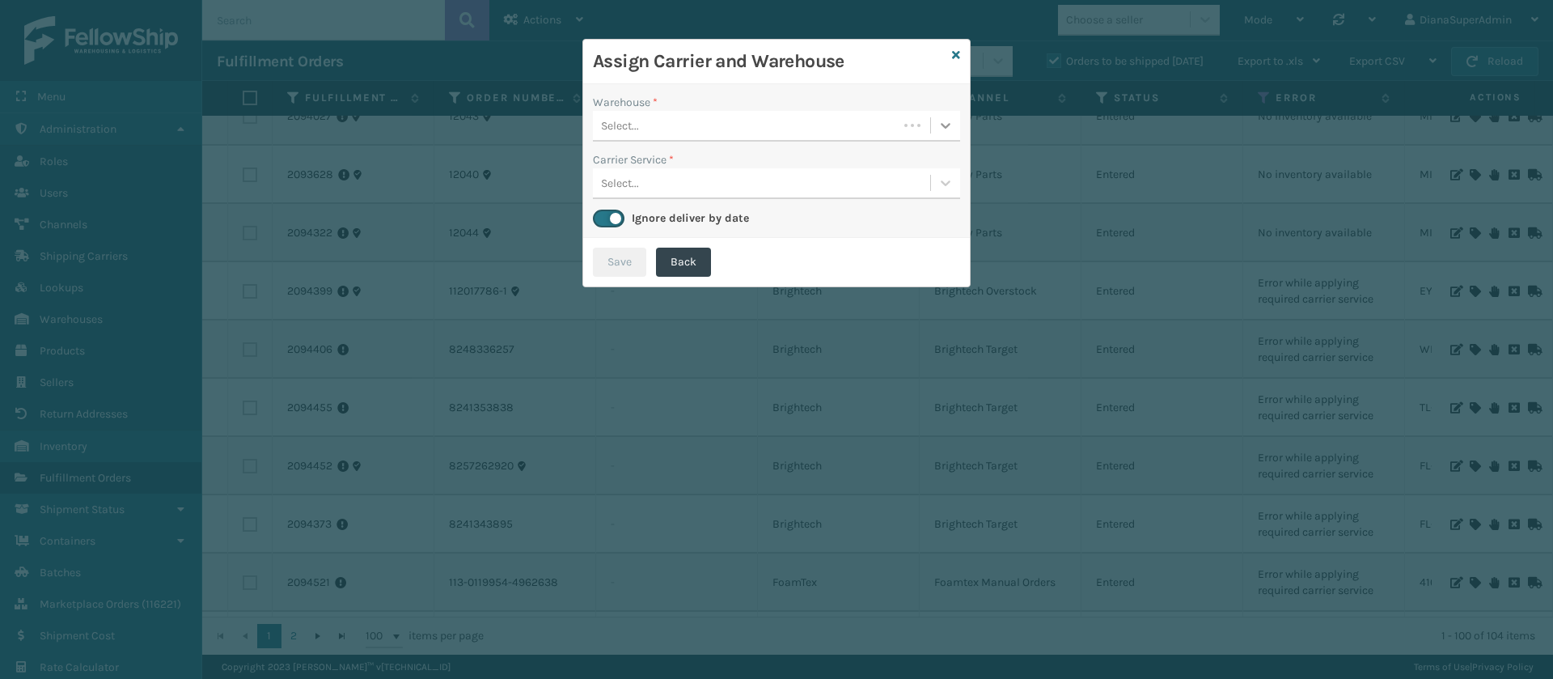
click at [944, 129] on icon at bounding box center [946, 125] width 16 height 16
click at [900, 158] on div "Fellowship - West" at bounding box center [776, 166] width 367 height 30
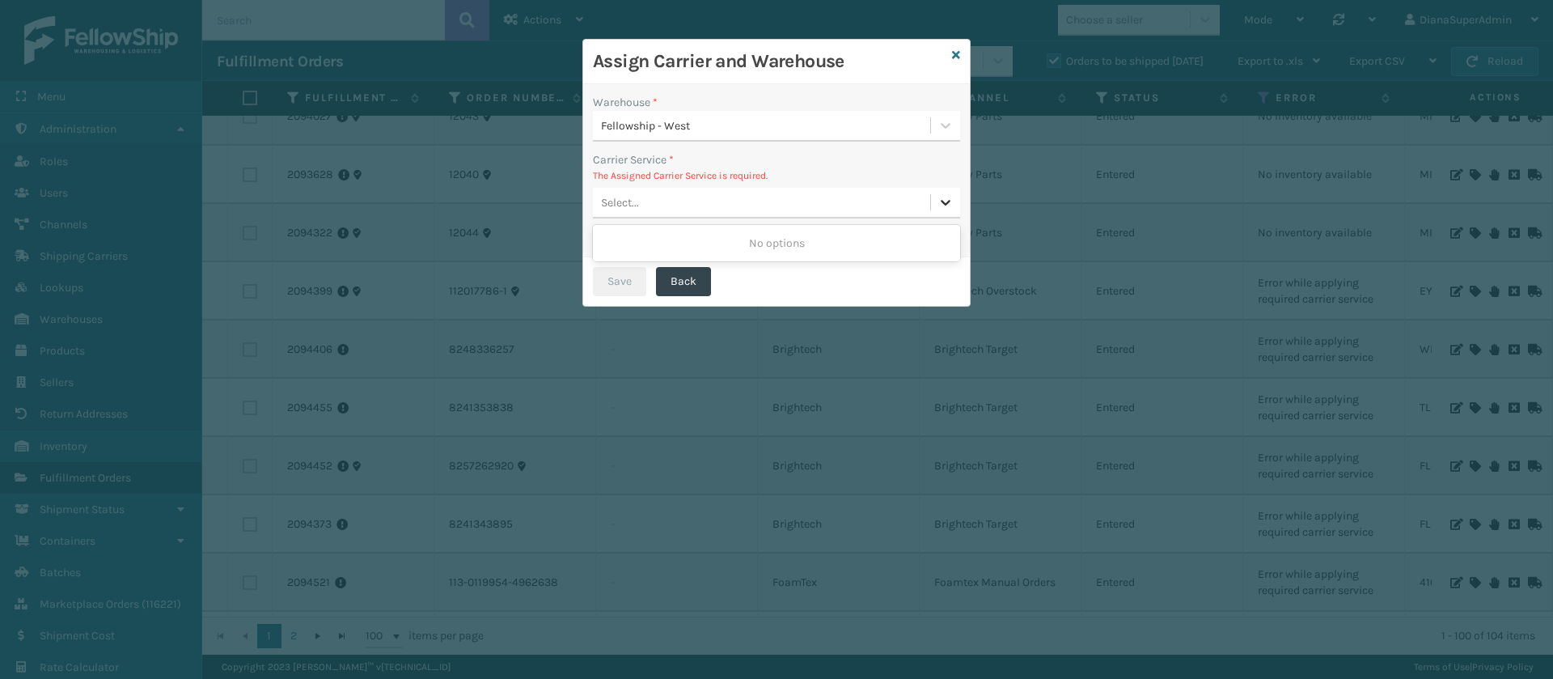
click at [940, 207] on icon at bounding box center [946, 202] width 16 height 16
click at [960, 51] on icon at bounding box center [956, 54] width 8 height 11
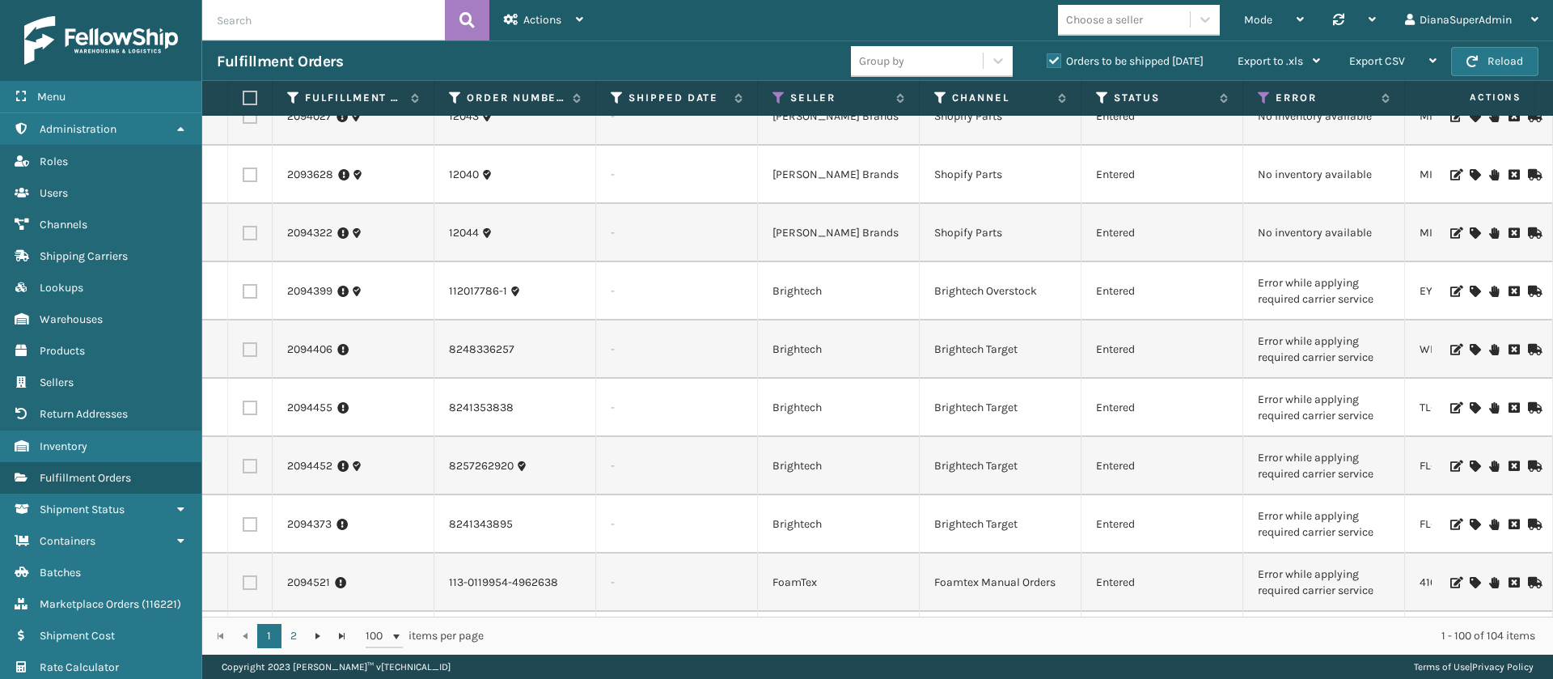
scroll to position [5343, 0]
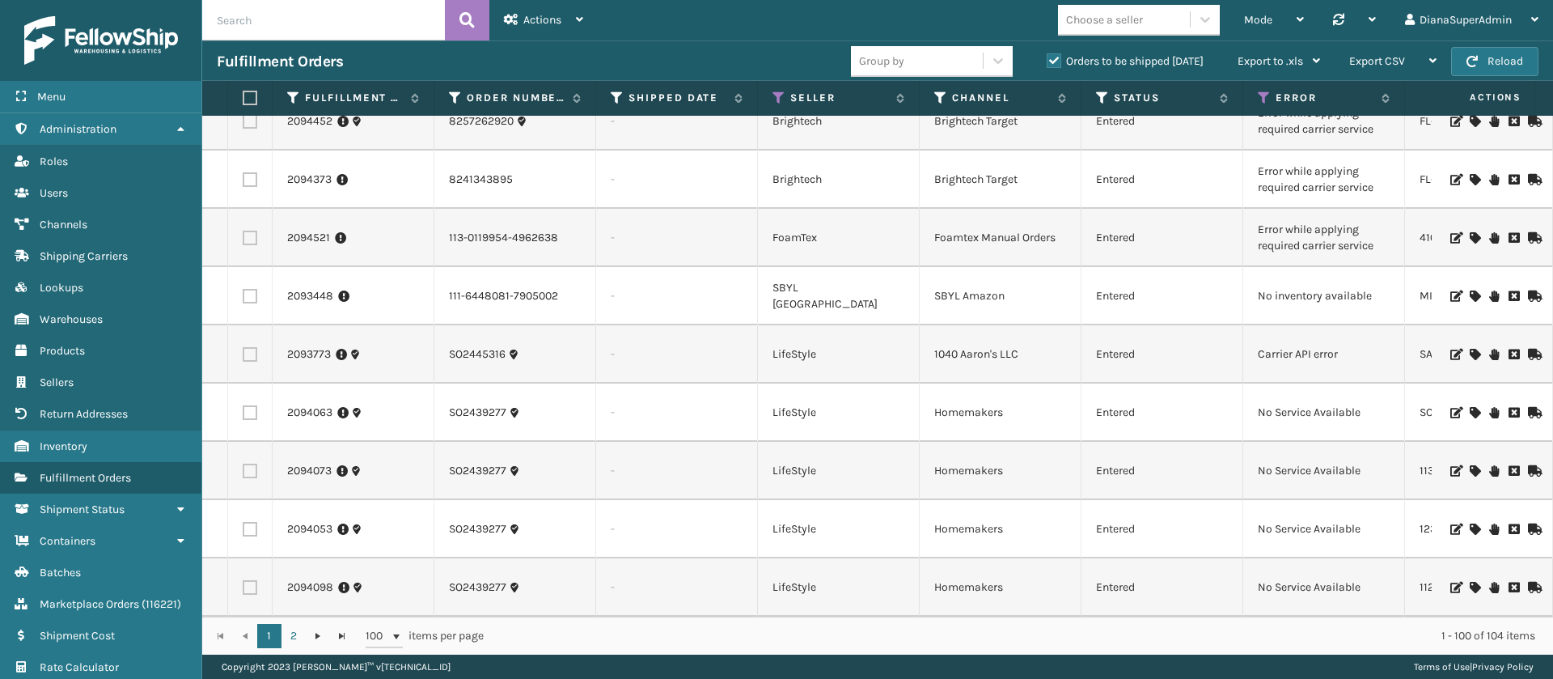
click at [1470, 290] on icon at bounding box center [1475, 295] width 10 height 11
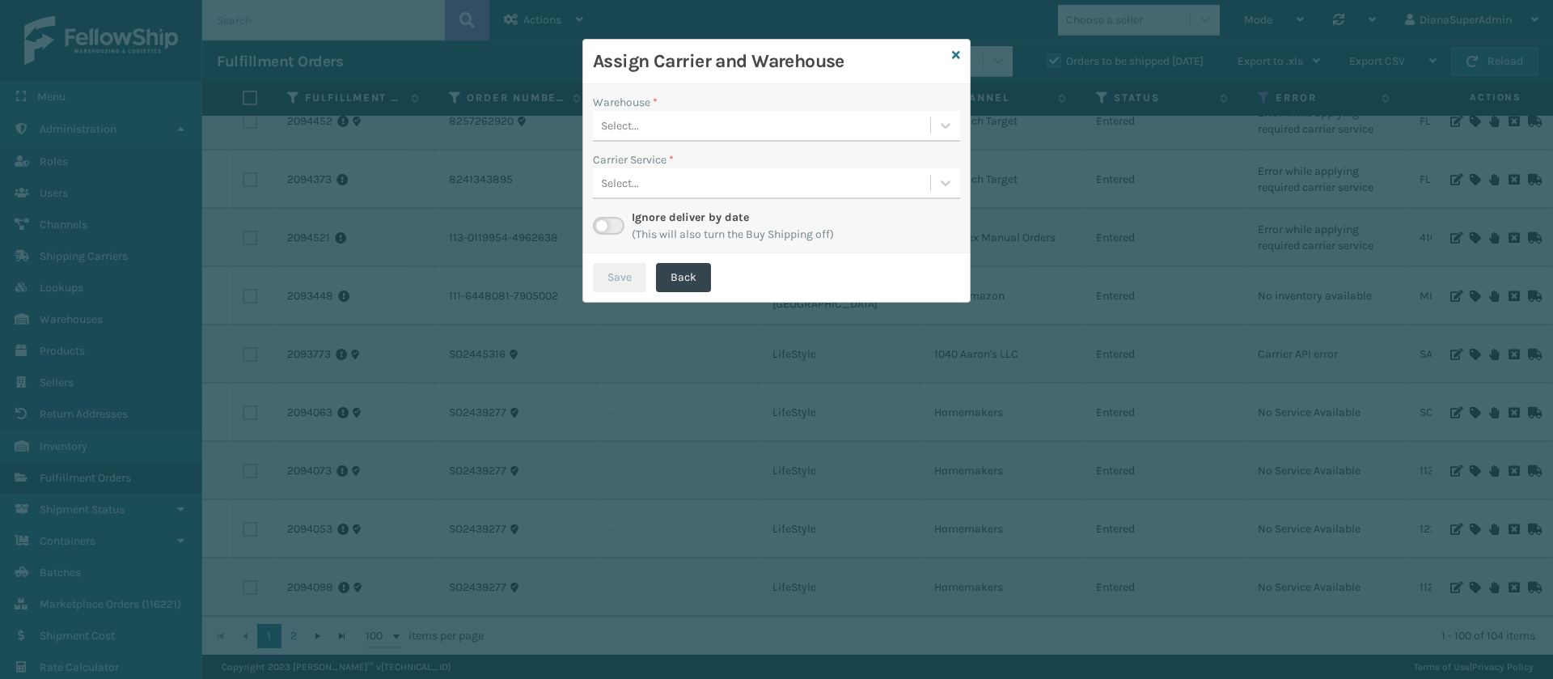
click at [611, 226] on label at bounding box center [609, 226] width 32 height 18
click at [604, 226] on input "checkbox" at bounding box center [598, 222] width 11 height 11
checkbox input "true"
click at [934, 117] on div at bounding box center [945, 125] width 29 height 29
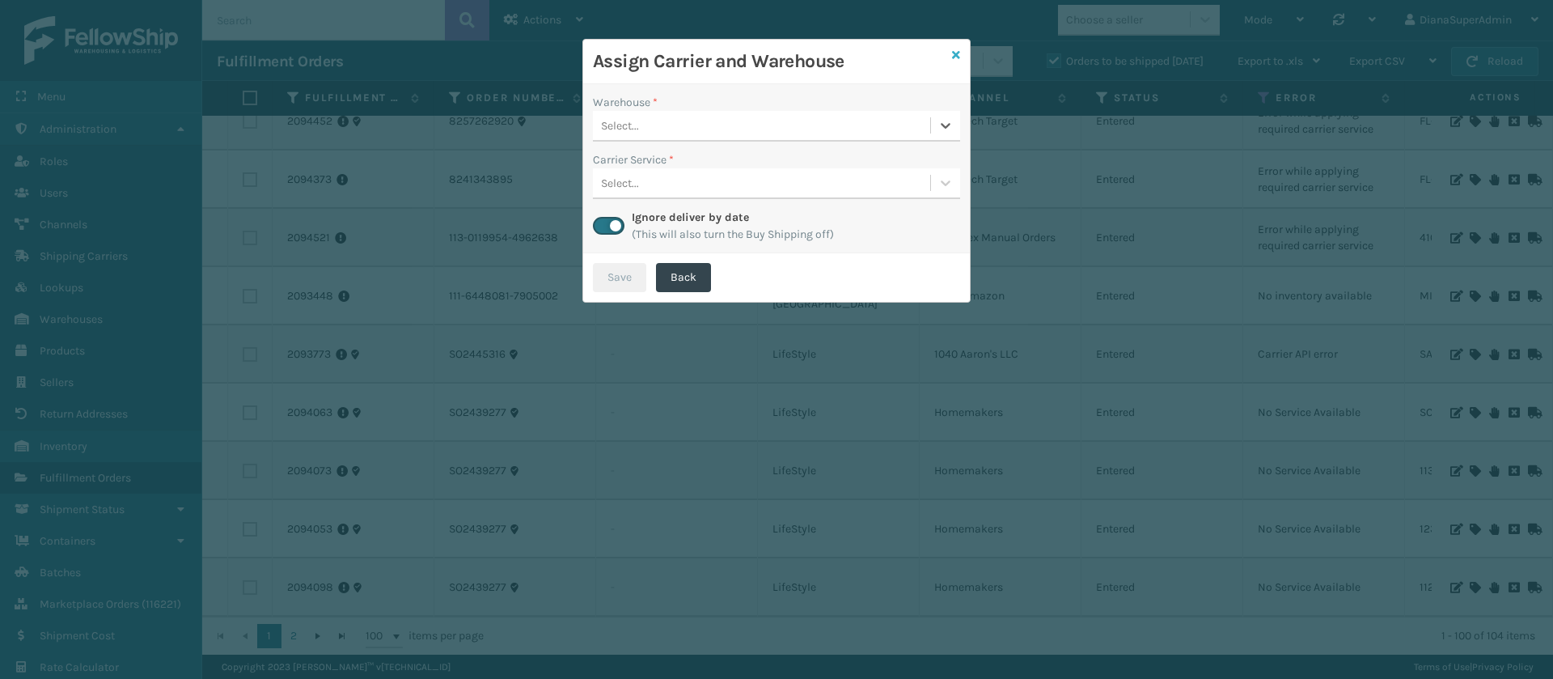
click at [960, 54] on icon at bounding box center [956, 54] width 8 height 11
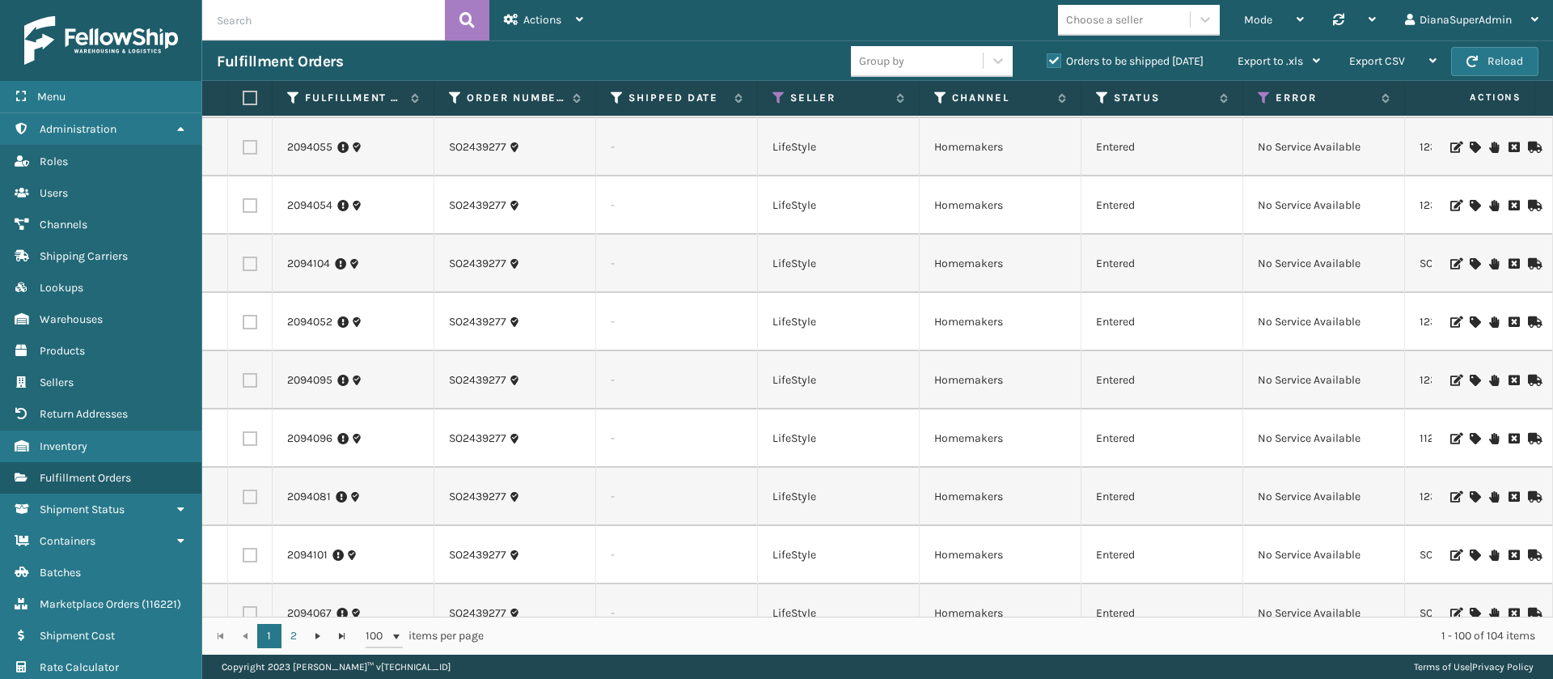
scroll to position [0, 0]
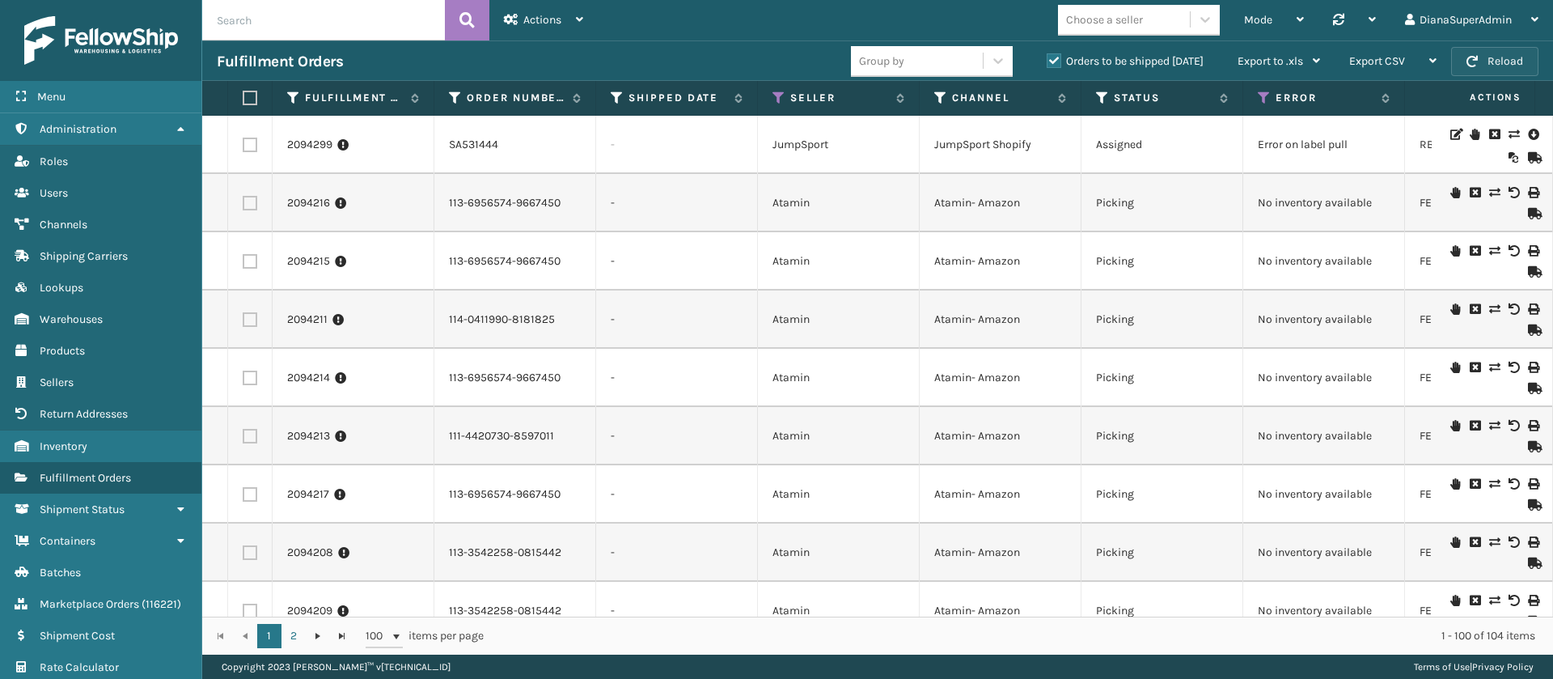
click at [1523, 55] on button "Reload" at bounding box center [1494, 61] width 87 height 29
click at [1265, 104] on icon at bounding box center [1264, 98] width 13 height 15
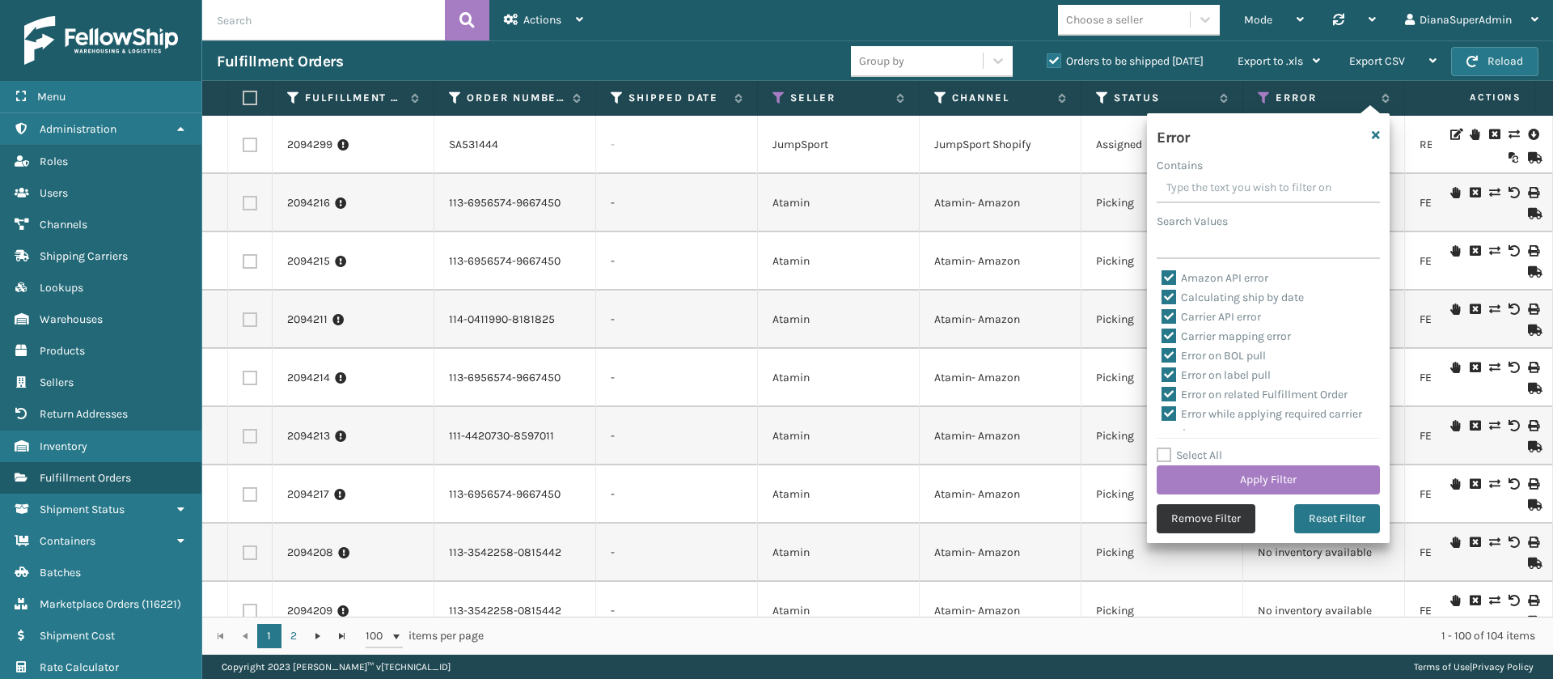
click at [1197, 515] on button "Remove Filter" at bounding box center [1206, 518] width 99 height 29
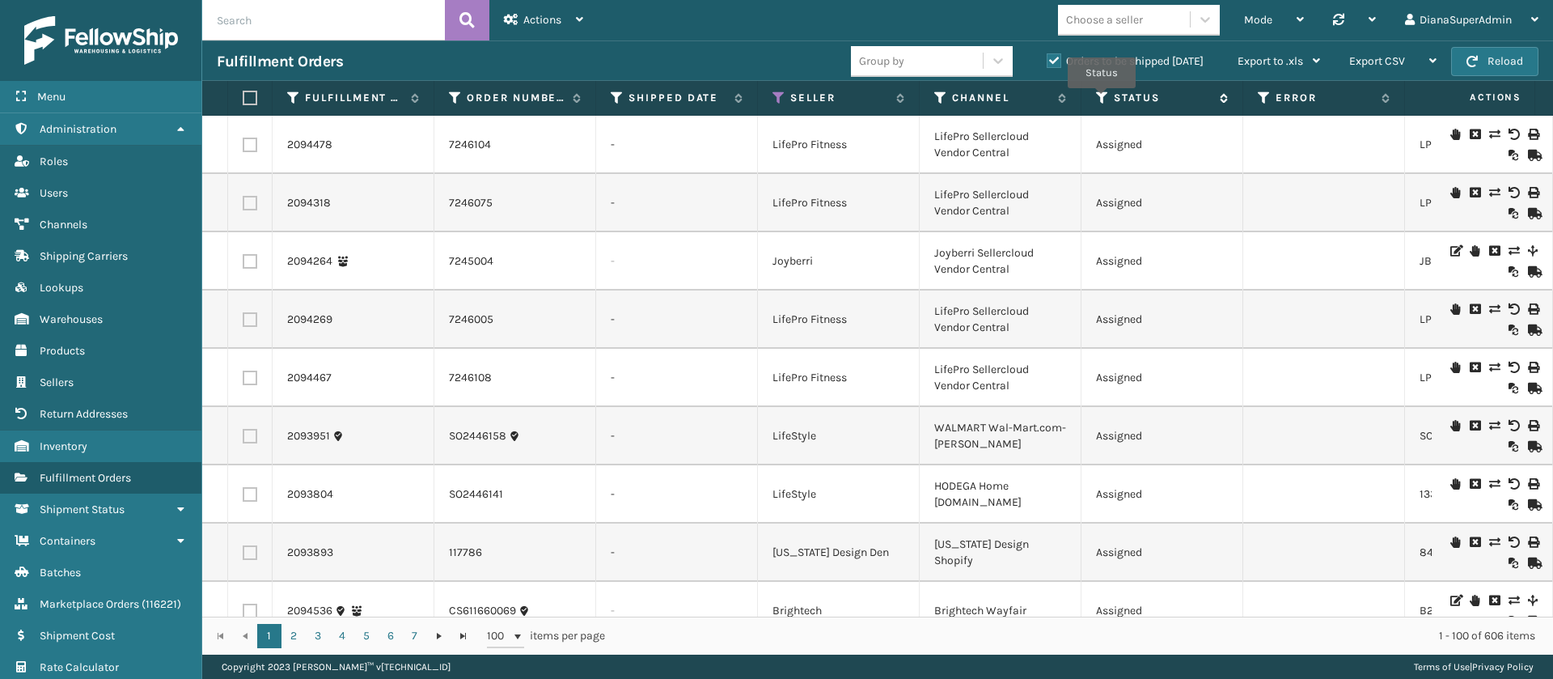
click at [1102, 100] on icon at bounding box center [1102, 98] width 13 height 15
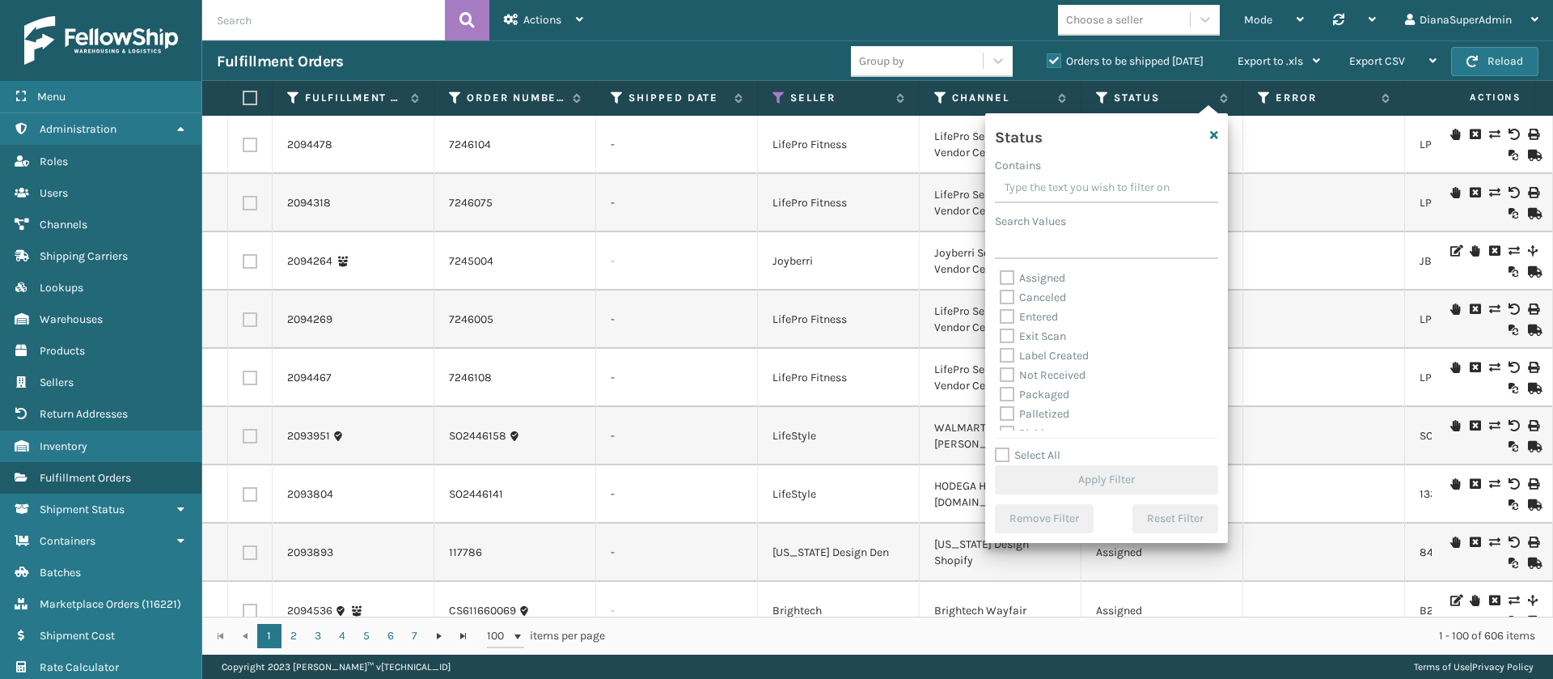
click at [1009, 354] on label "Label Created" at bounding box center [1044, 356] width 89 height 14
click at [1001, 354] on input "Label Created" at bounding box center [1000, 351] width 1 height 11
checkbox input "true"
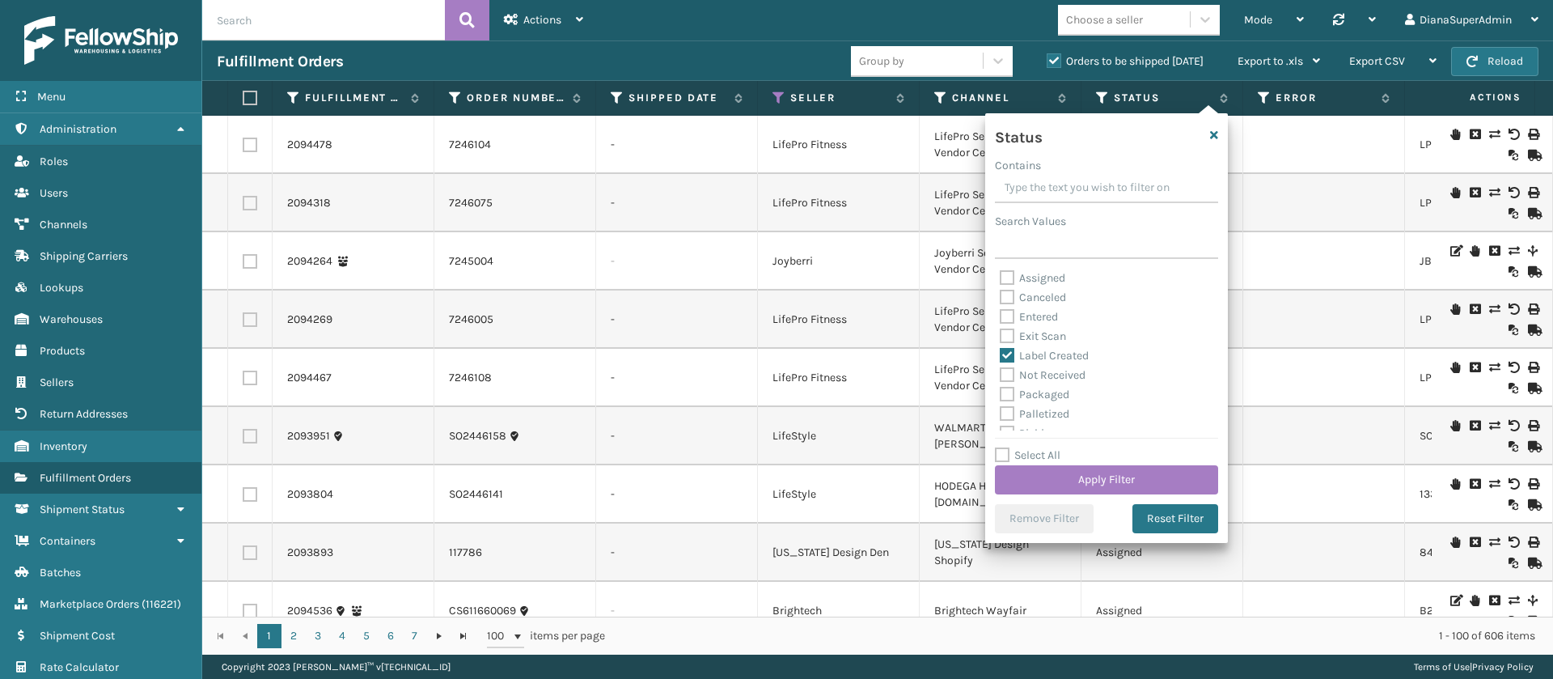
click at [1005, 392] on label "Packaged" at bounding box center [1035, 395] width 70 height 14
click at [1001, 392] on input "Packaged" at bounding box center [1000, 390] width 1 height 11
checkbox input "true"
click at [1005, 414] on label "Palletized" at bounding box center [1035, 414] width 70 height 14
click at [1001, 414] on input "Palletized" at bounding box center [1000, 410] width 1 height 11
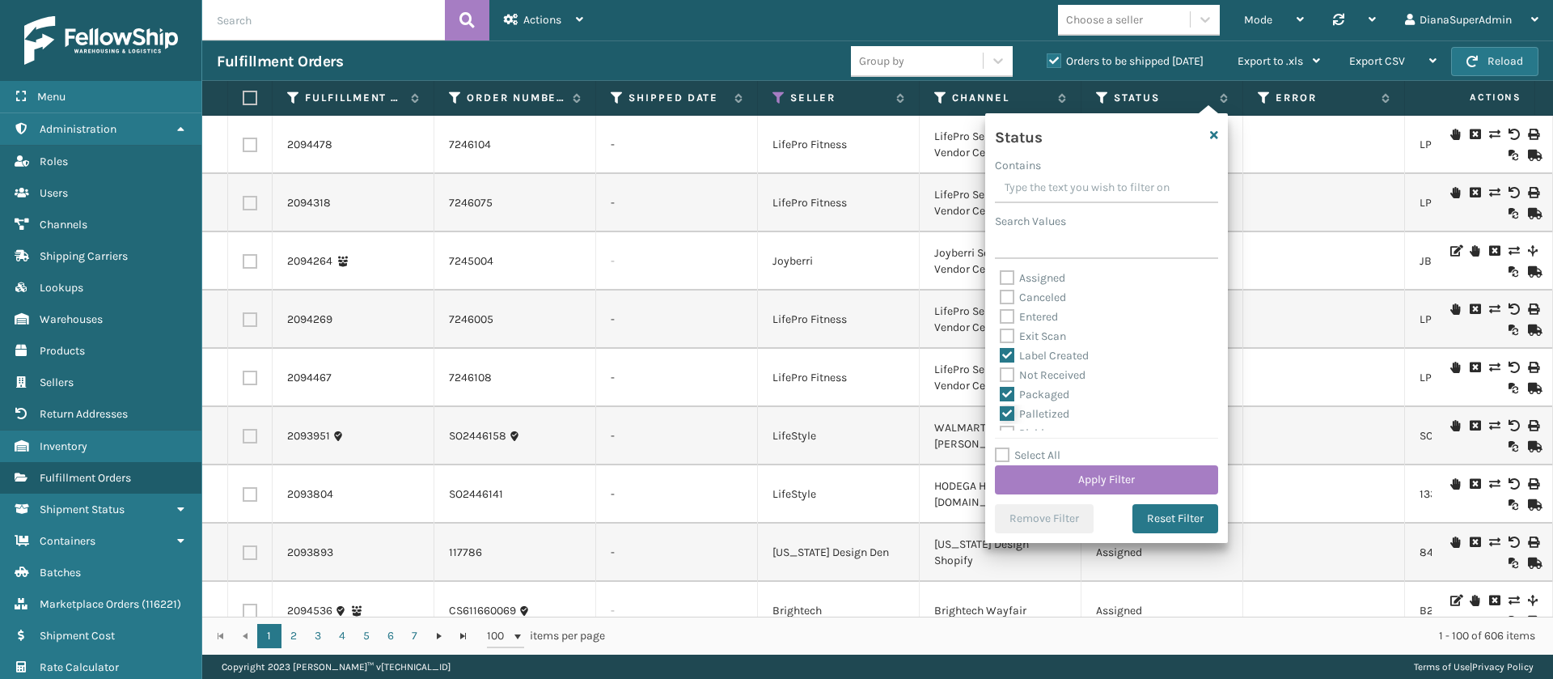
checkbox input "true"
click at [1007, 381] on label "Picking" at bounding box center [1028, 381] width 57 height 14
click at [1001, 381] on input "Picking" at bounding box center [1000, 376] width 1 height 11
checkbox input "true"
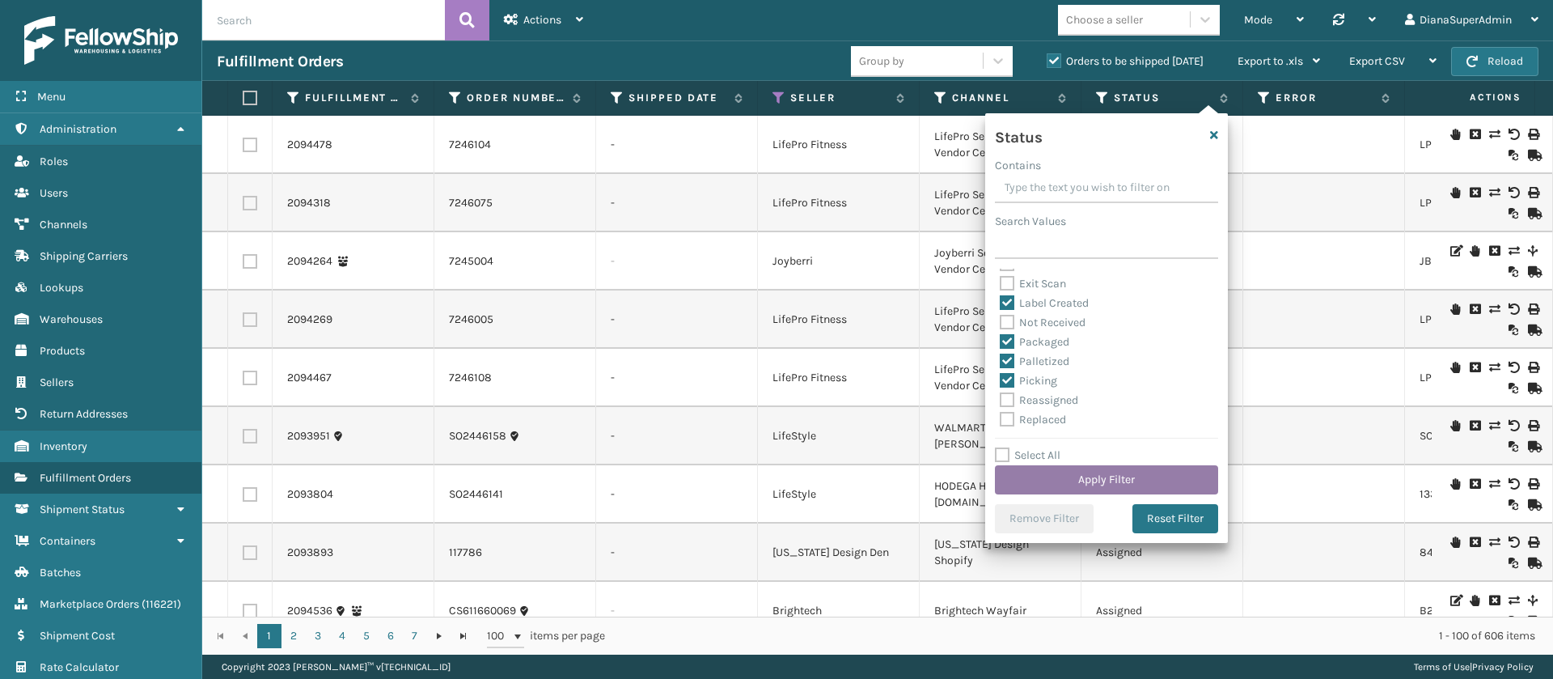
click at [1096, 473] on button "Apply Filter" at bounding box center [1106, 479] width 223 height 29
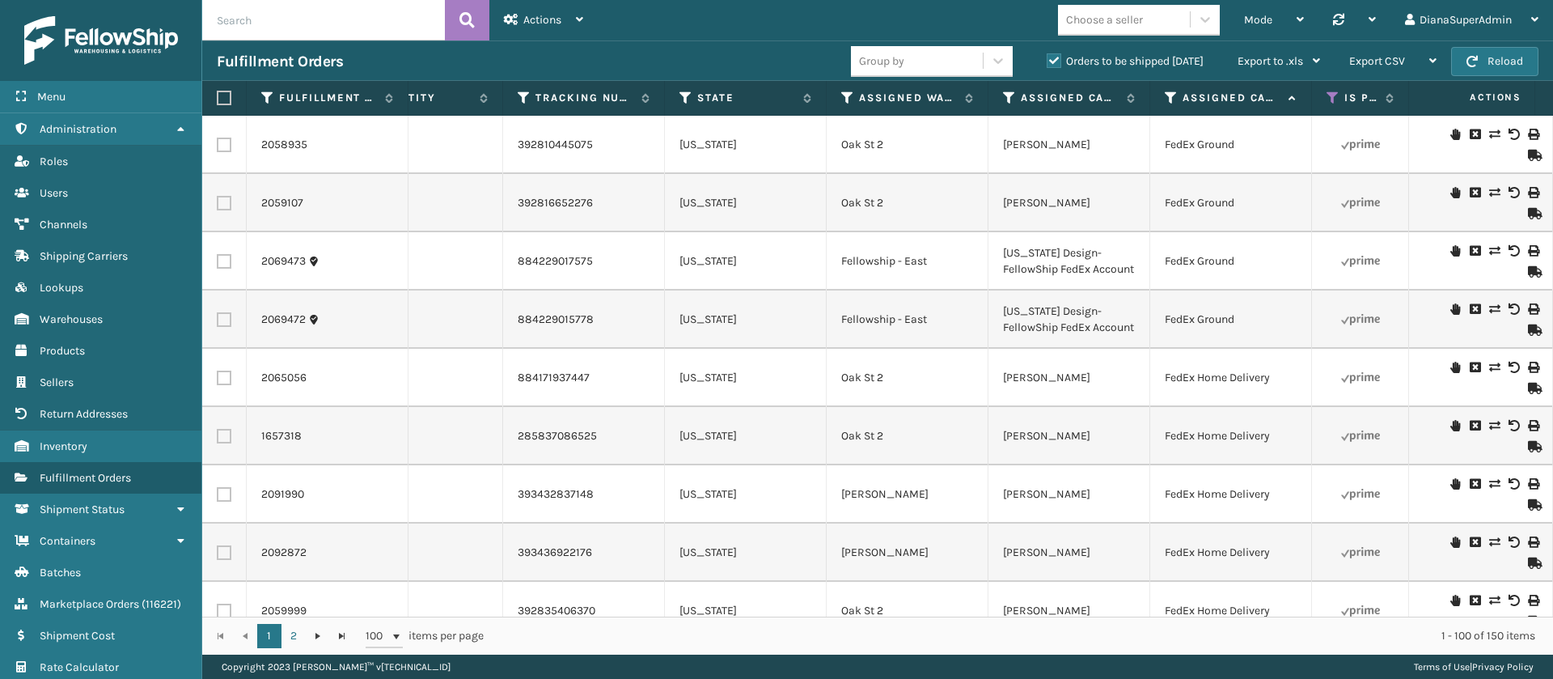
scroll to position [0, 1244]
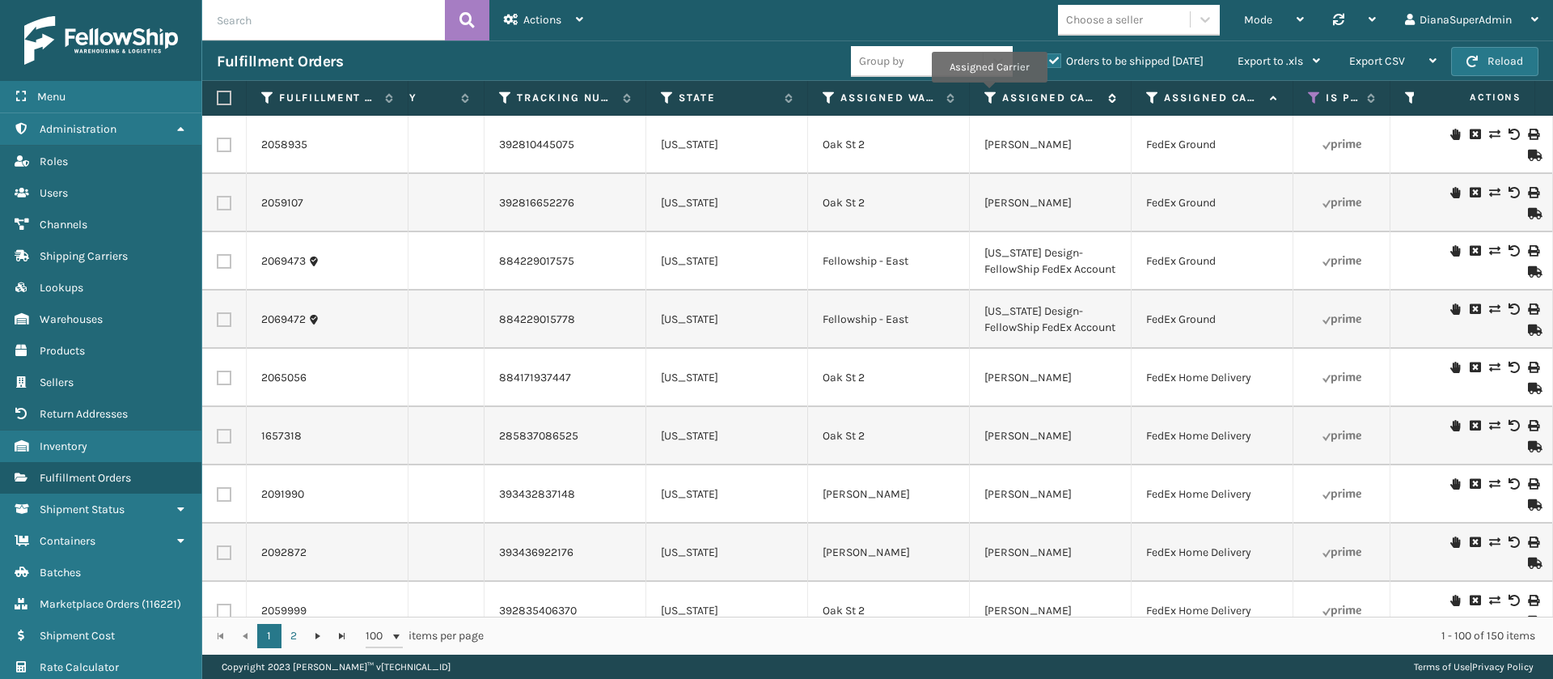
click at [989, 94] on icon at bounding box center [991, 98] width 13 height 15
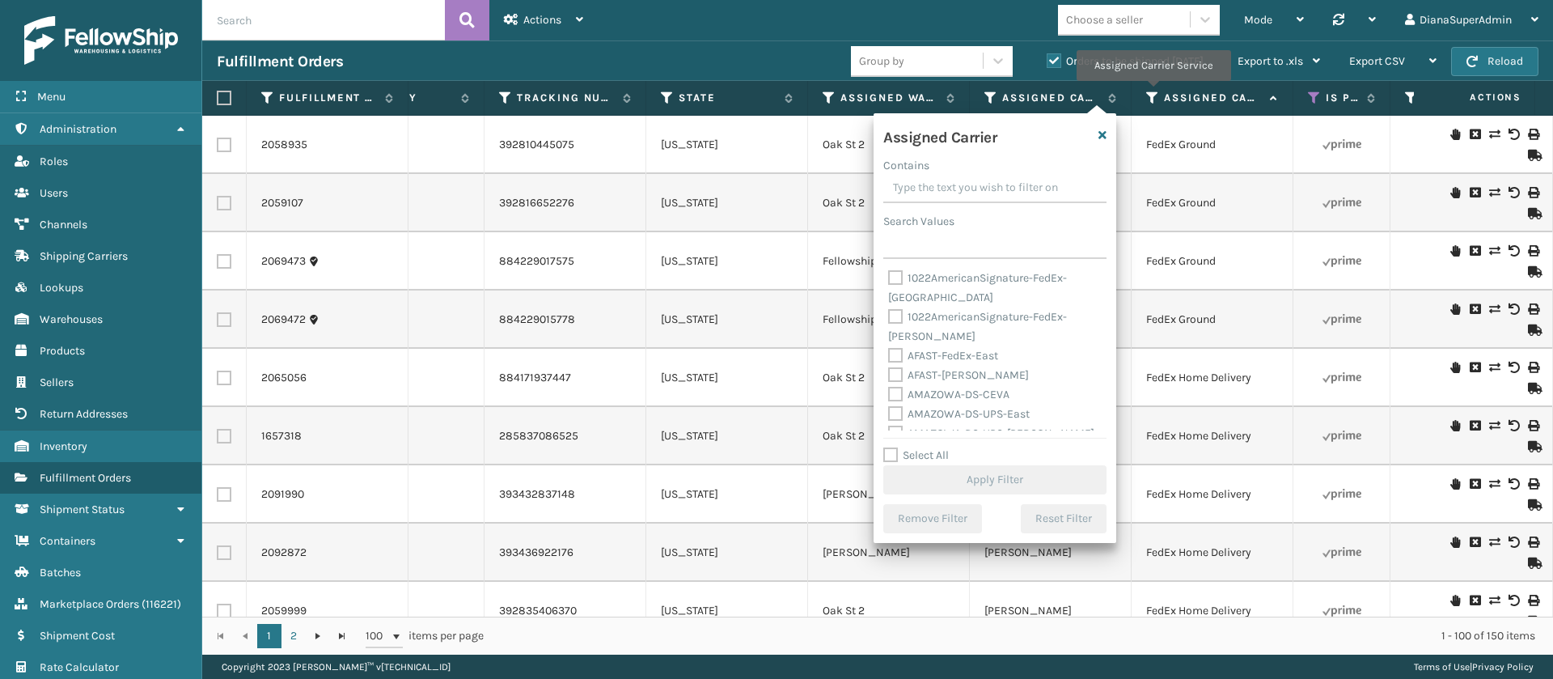
click at [1153, 92] on icon at bounding box center [1152, 98] width 13 height 15
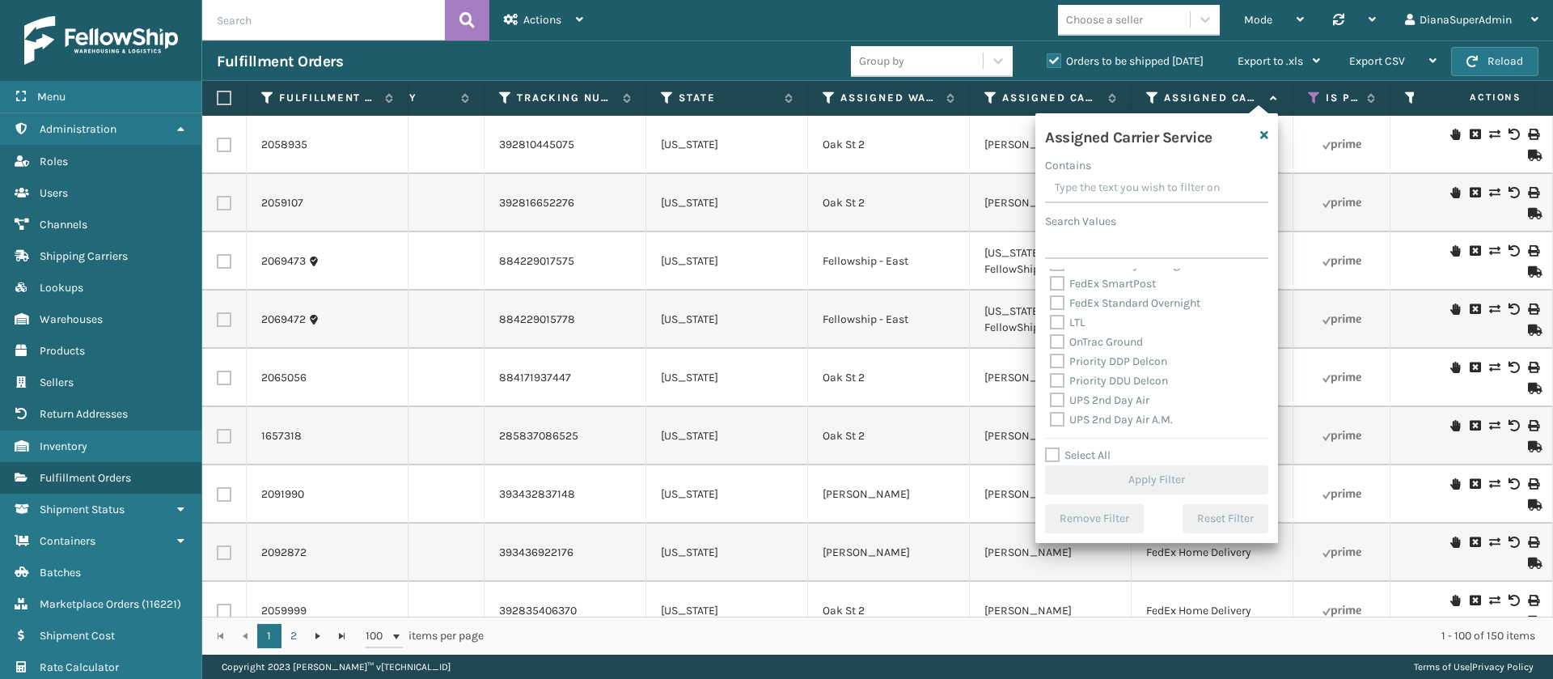
scroll to position [0, 0]
click at [828, 100] on icon at bounding box center [829, 98] width 13 height 15
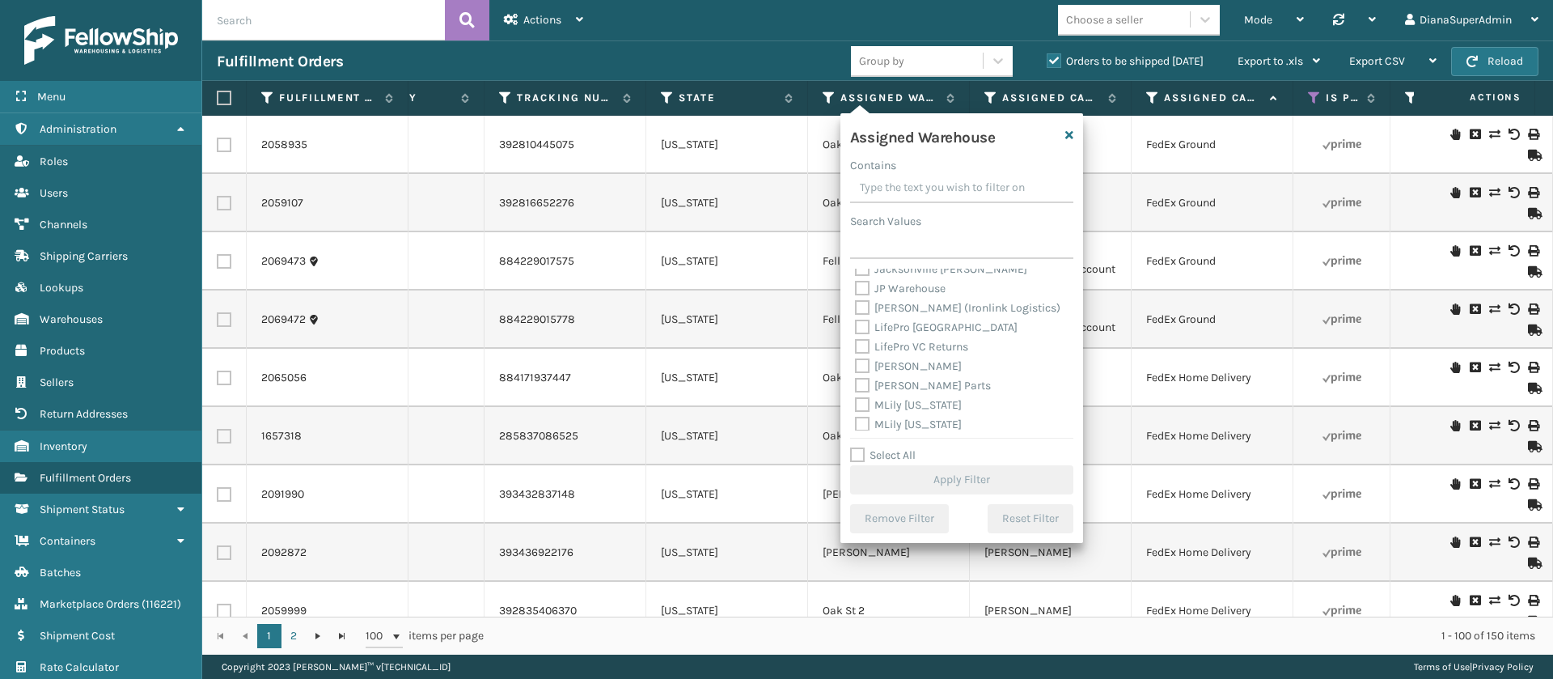
scroll to position [227, 0]
click at [866, 358] on label "[PERSON_NAME]" at bounding box center [908, 361] width 107 height 14
click at [856, 358] on input "[PERSON_NAME]" at bounding box center [855, 357] width 1 height 11
checkbox input "true"
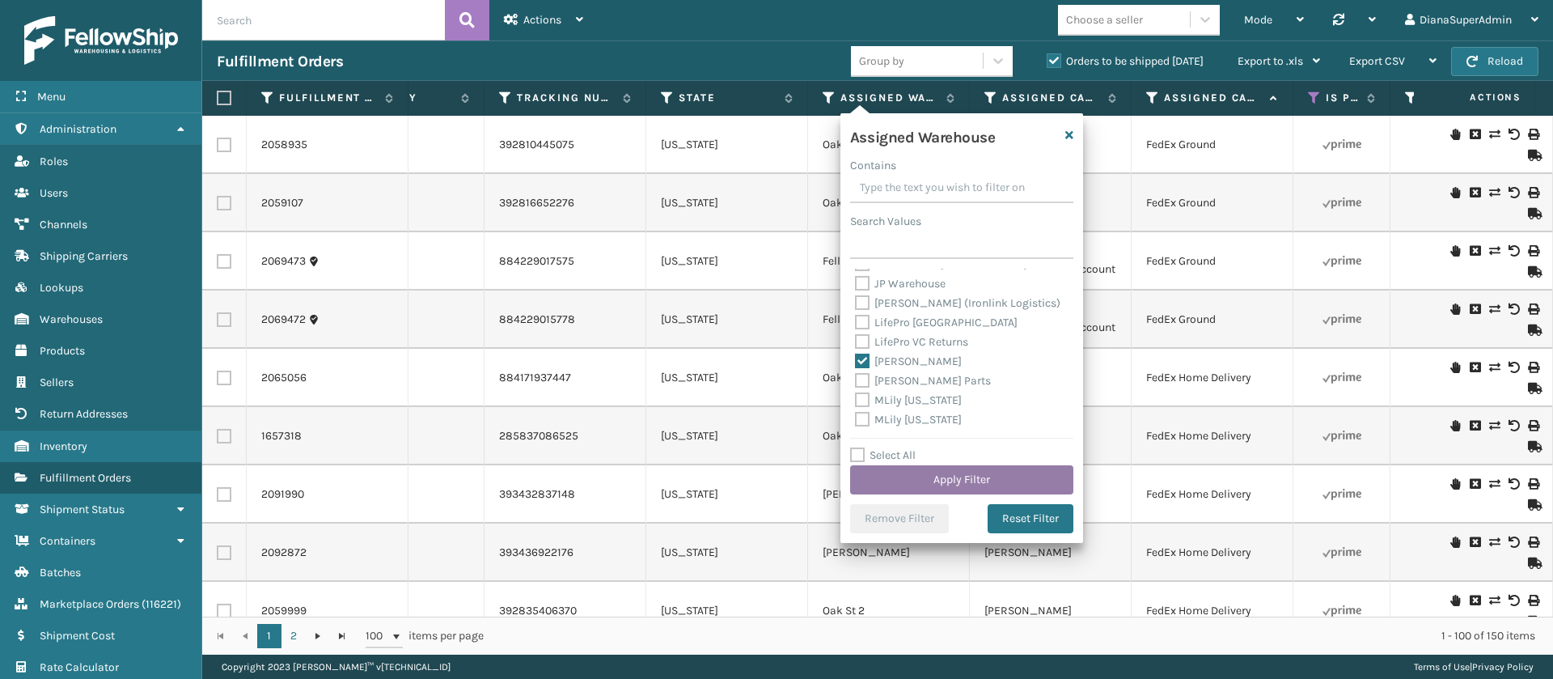
click at [992, 477] on button "Apply Filter" at bounding box center [961, 479] width 223 height 29
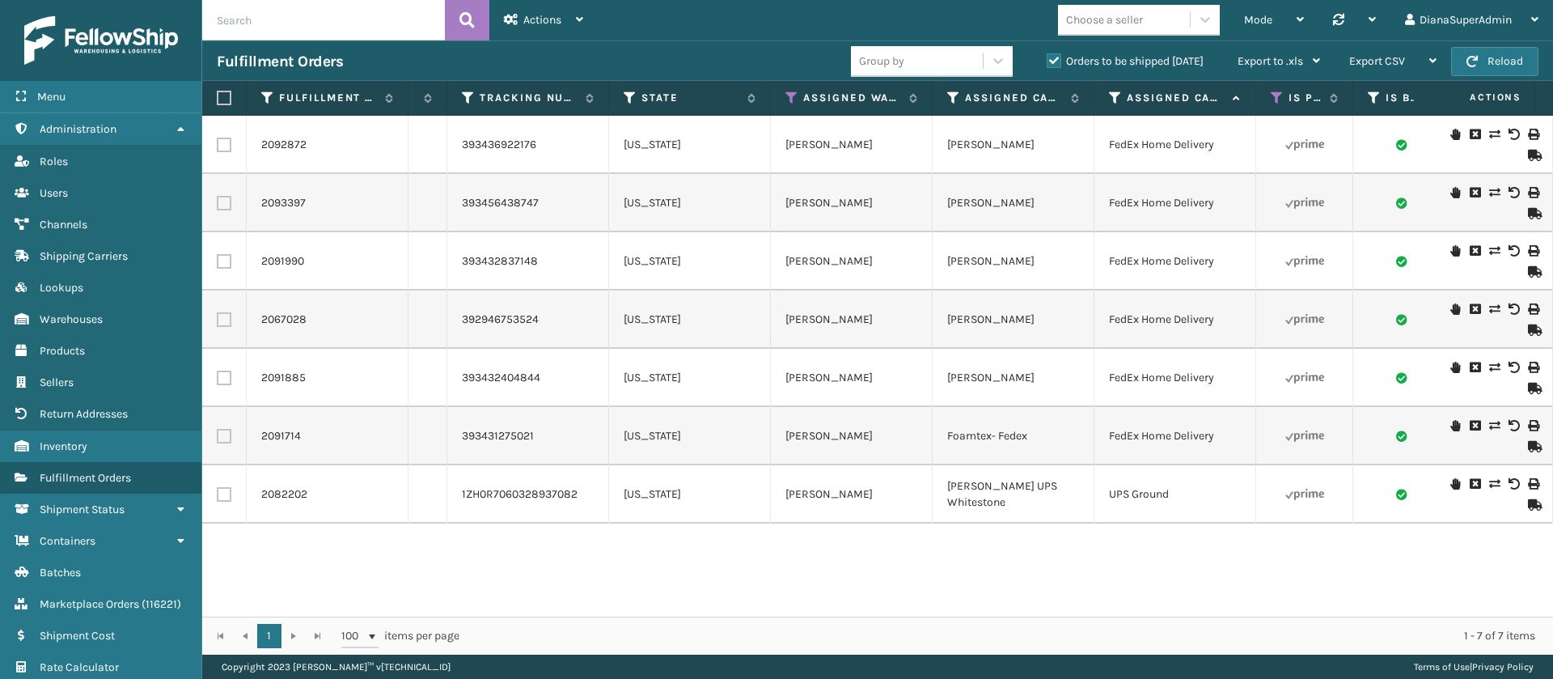
scroll to position [0, 1305]
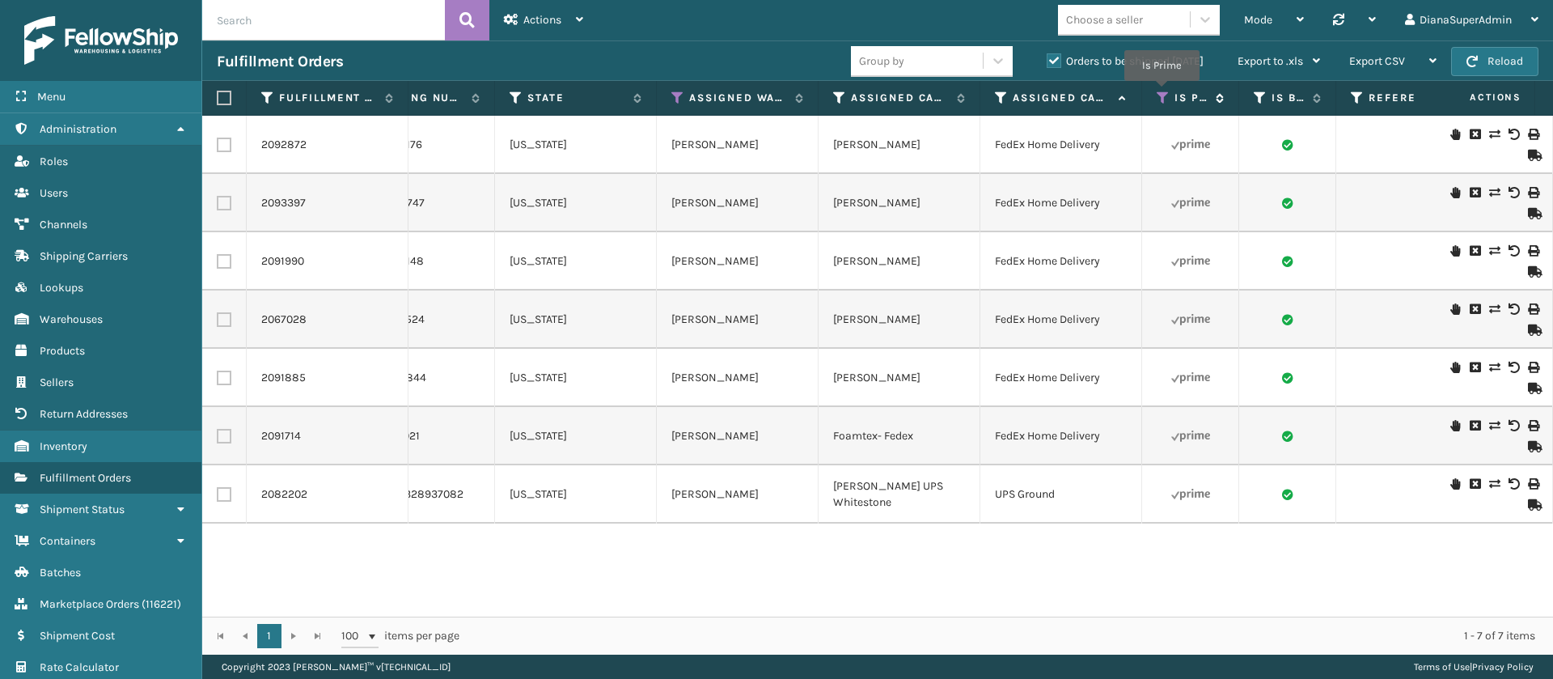
click at [1162, 92] on icon at bounding box center [1163, 98] width 13 height 15
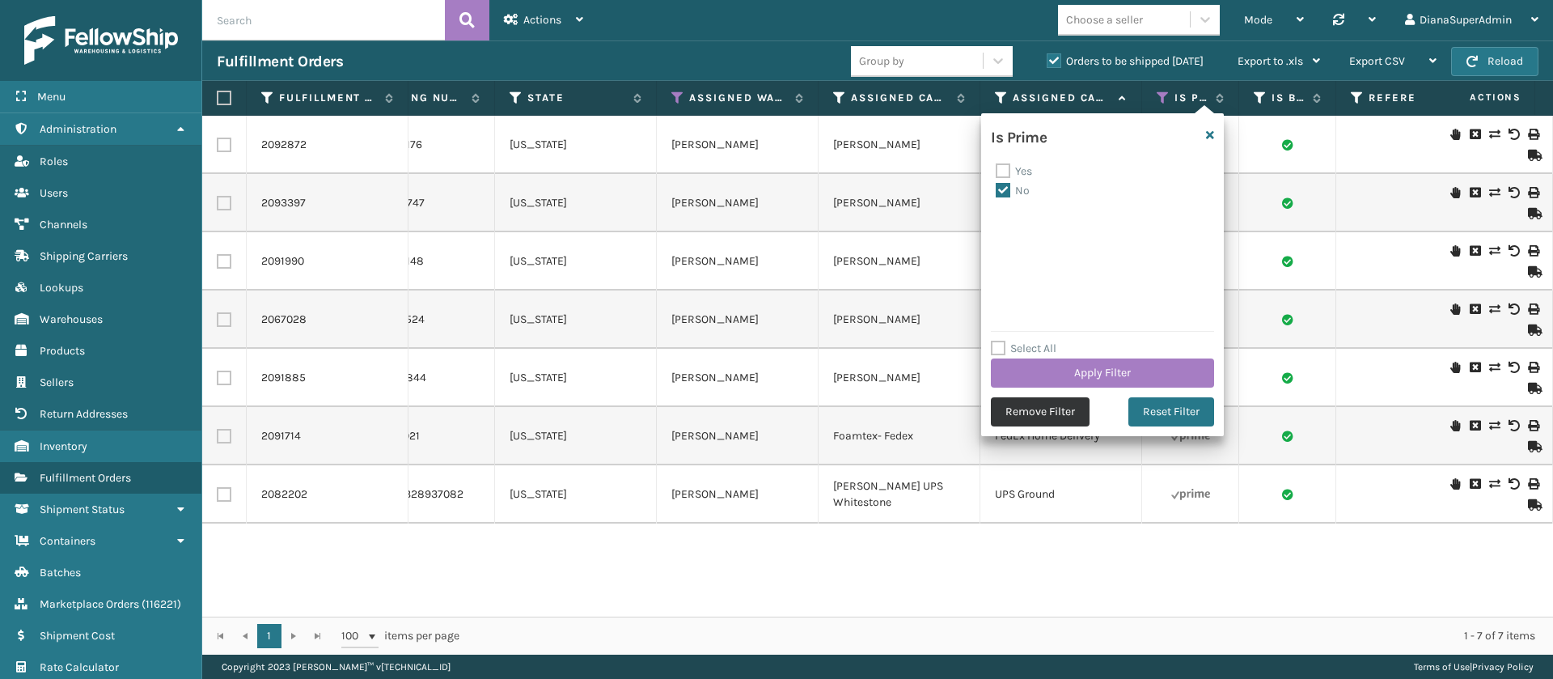
click at [1080, 410] on button "Remove Filter" at bounding box center [1040, 411] width 99 height 29
